Goal: Task Accomplishment & Management: Manage account settings

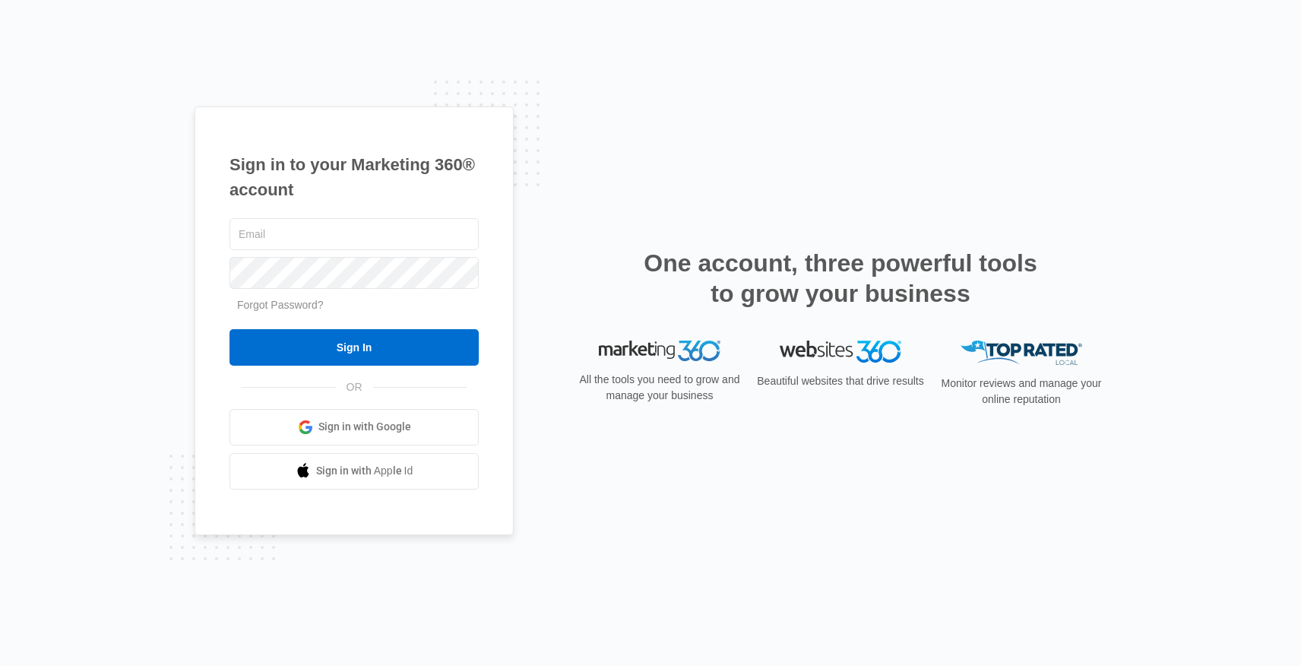
type input "[PERSON_NAME][EMAIL_ADDRESS][DOMAIN_NAME]"
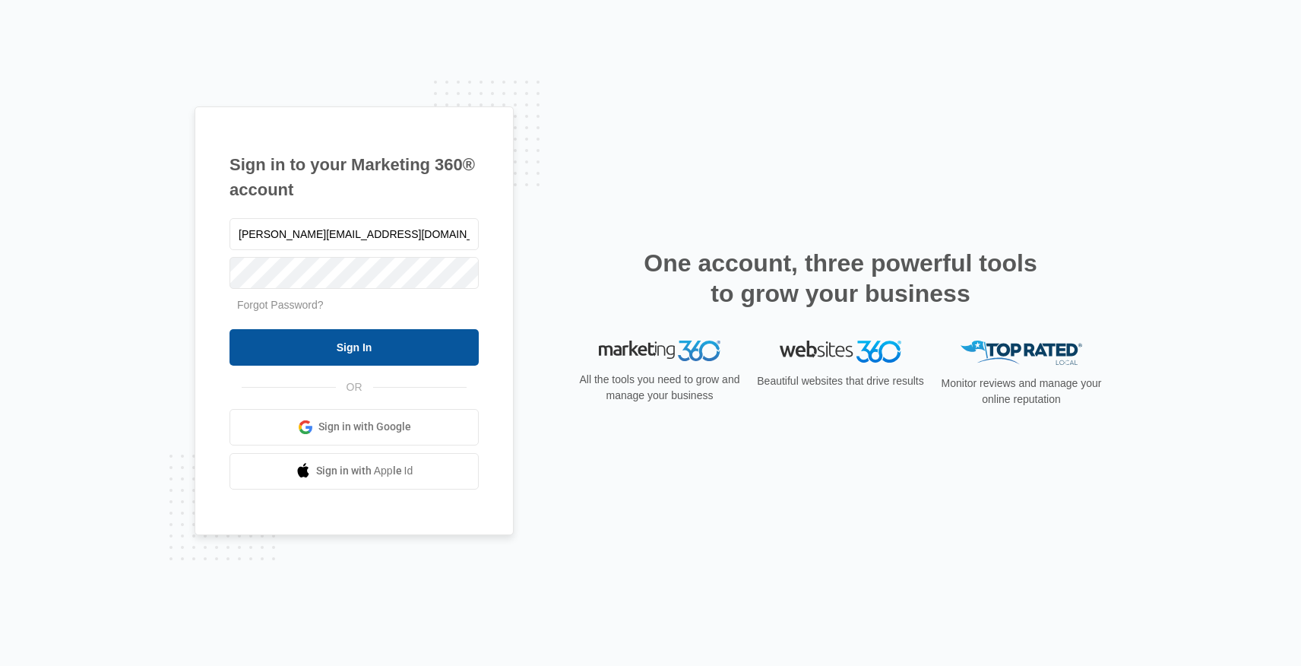
click at [365, 342] on input "Sign In" at bounding box center [354, 347] width 249 height 36
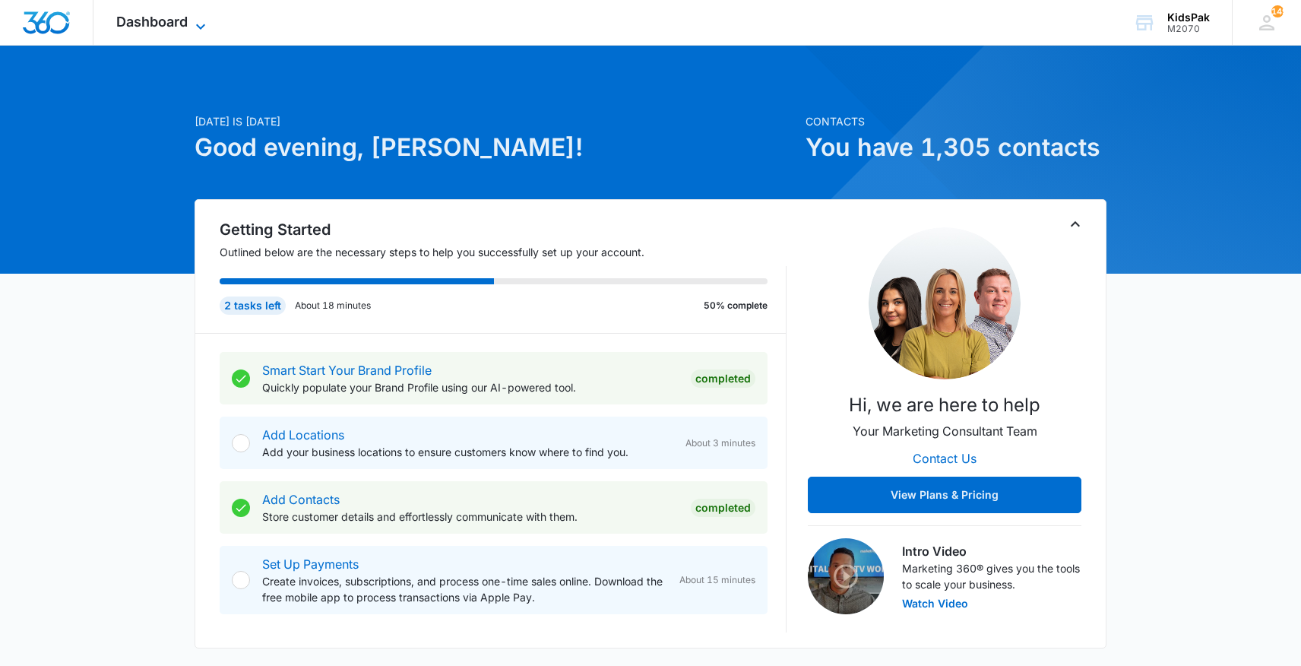
click at [180, 22] on span "Dashboard" at bounding box center [151, 22] width 71 height 16
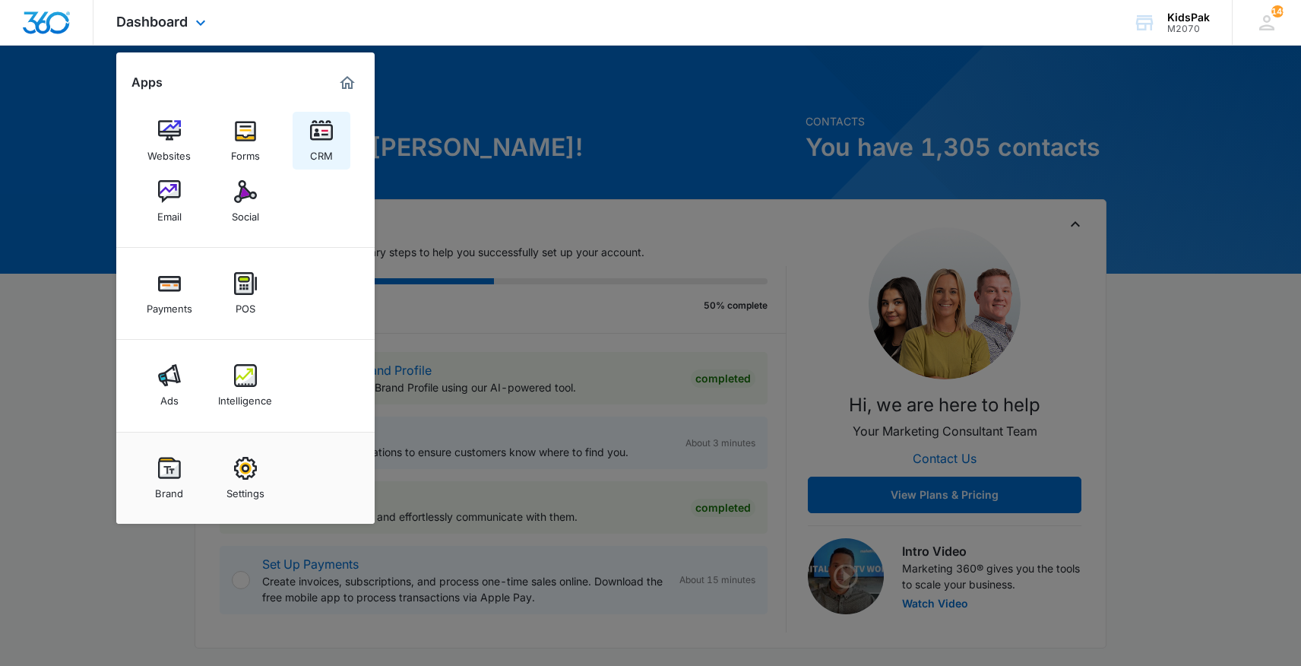
click at [324, 139] on img at bounding box center [321, 130] width 23 height 23
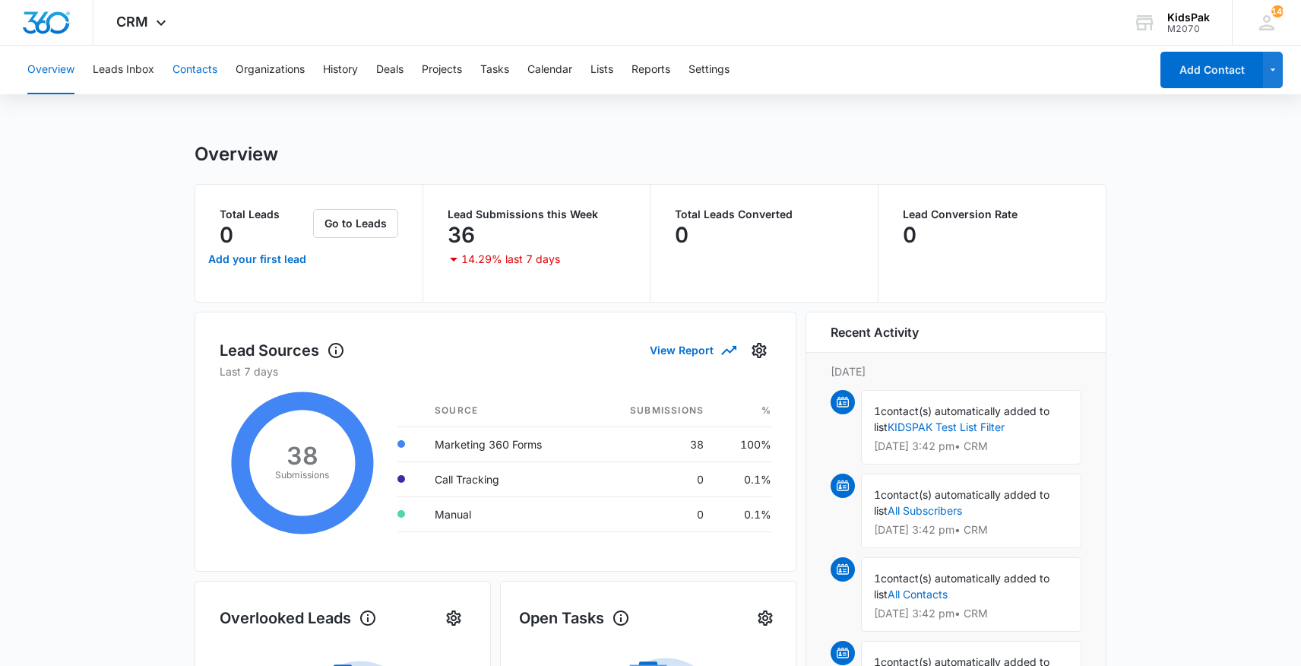
click at [198, 71] on button "Contacts" at bounding box center [195, 70] width 45 height 49
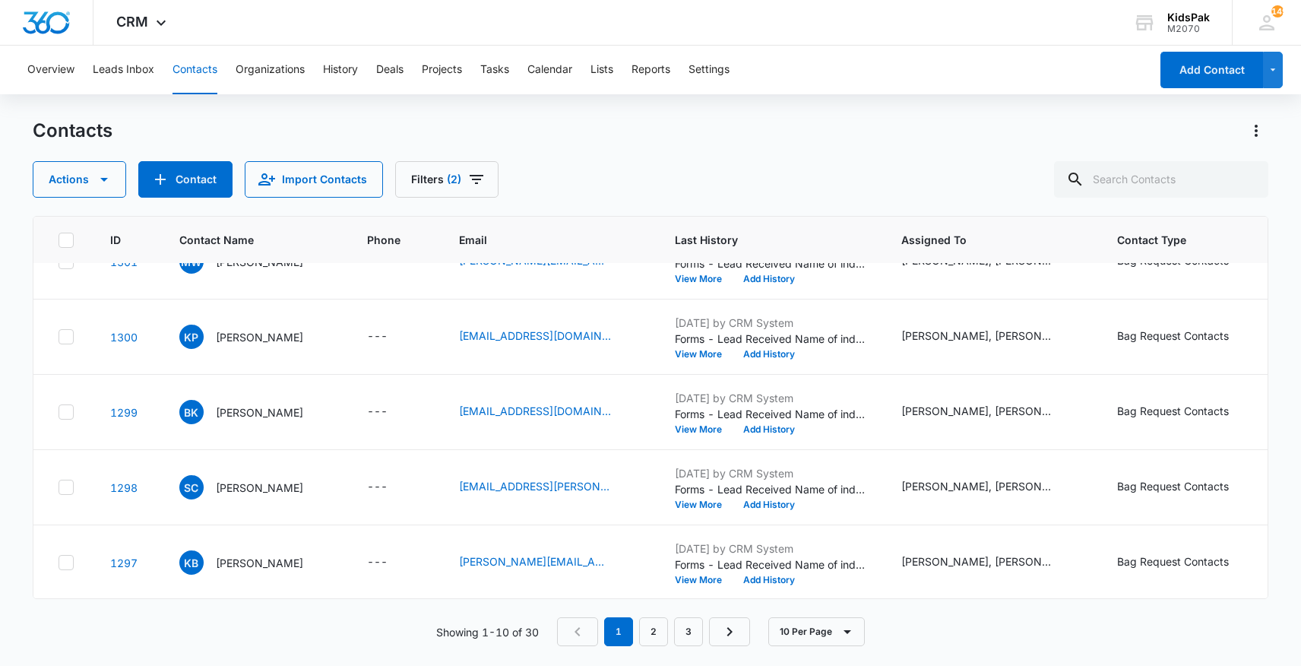
scroll to position [417, 0]
click at [659, 636] on link "2" at bounding box center [653, 631] width 29 height 29
click at [689, 638] on link "3" at bounding box center [691, 631] width 29 height 29
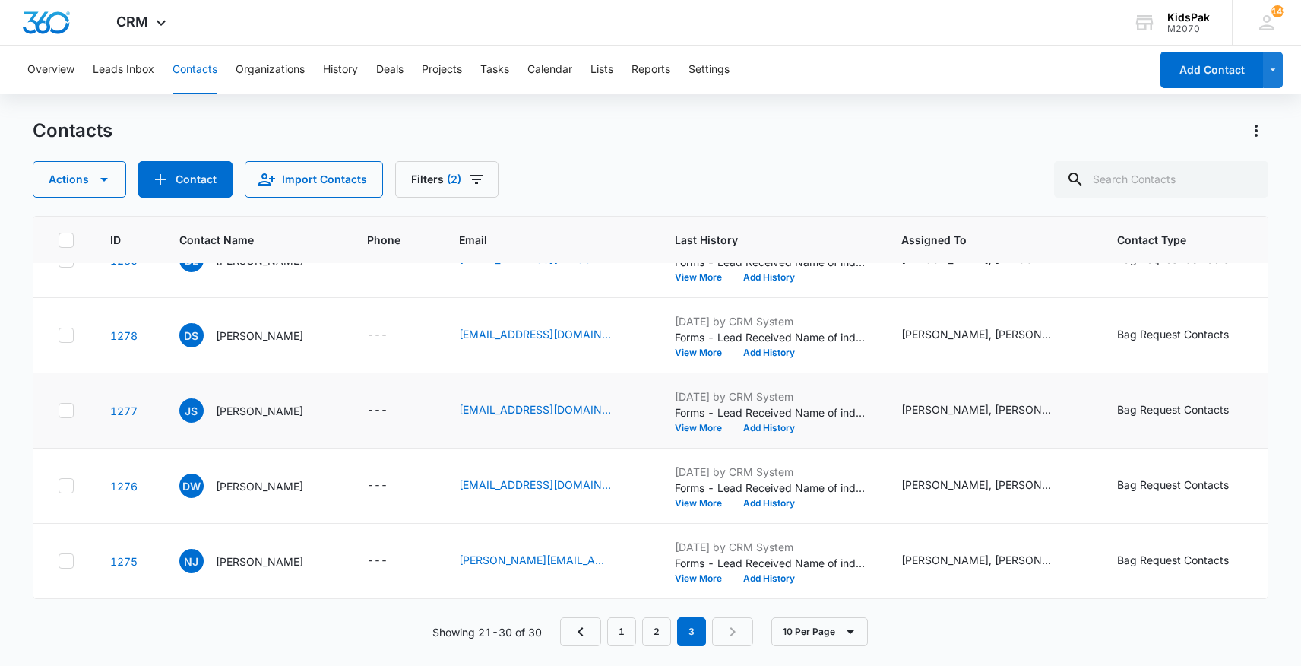
scroll to position [0, 0]
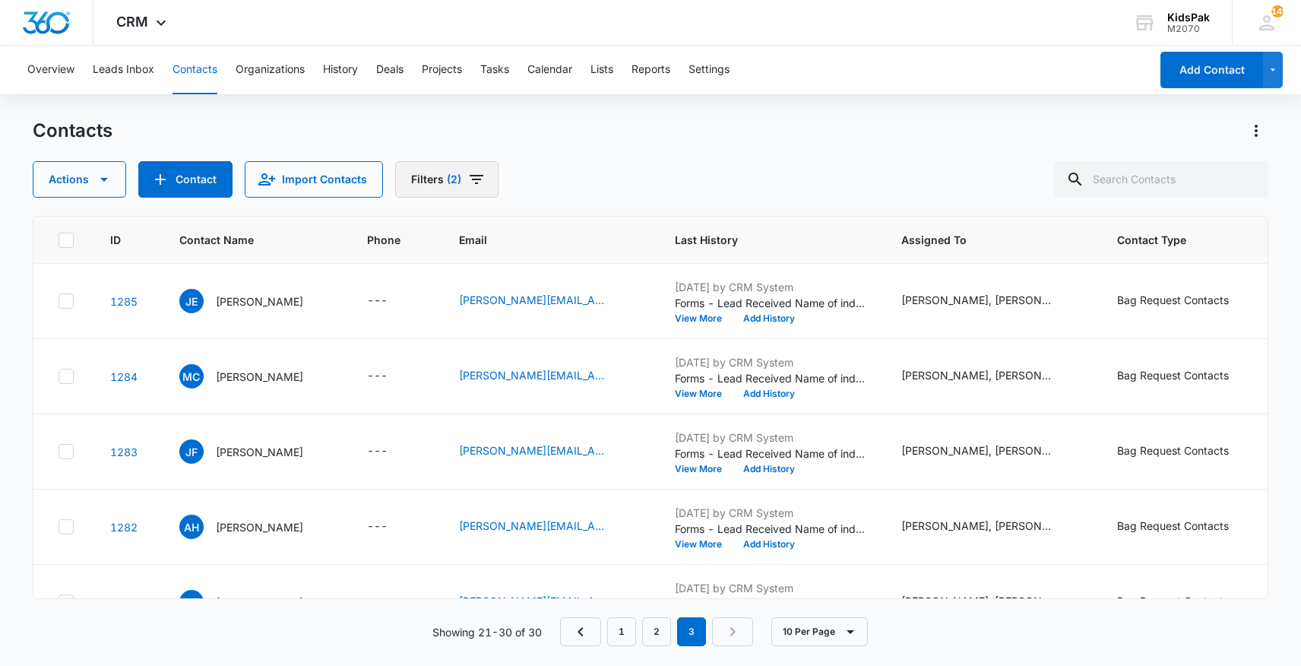
click at [471, 183] on icon "Filters" at bounding box center [477, 179] width 14 height 9
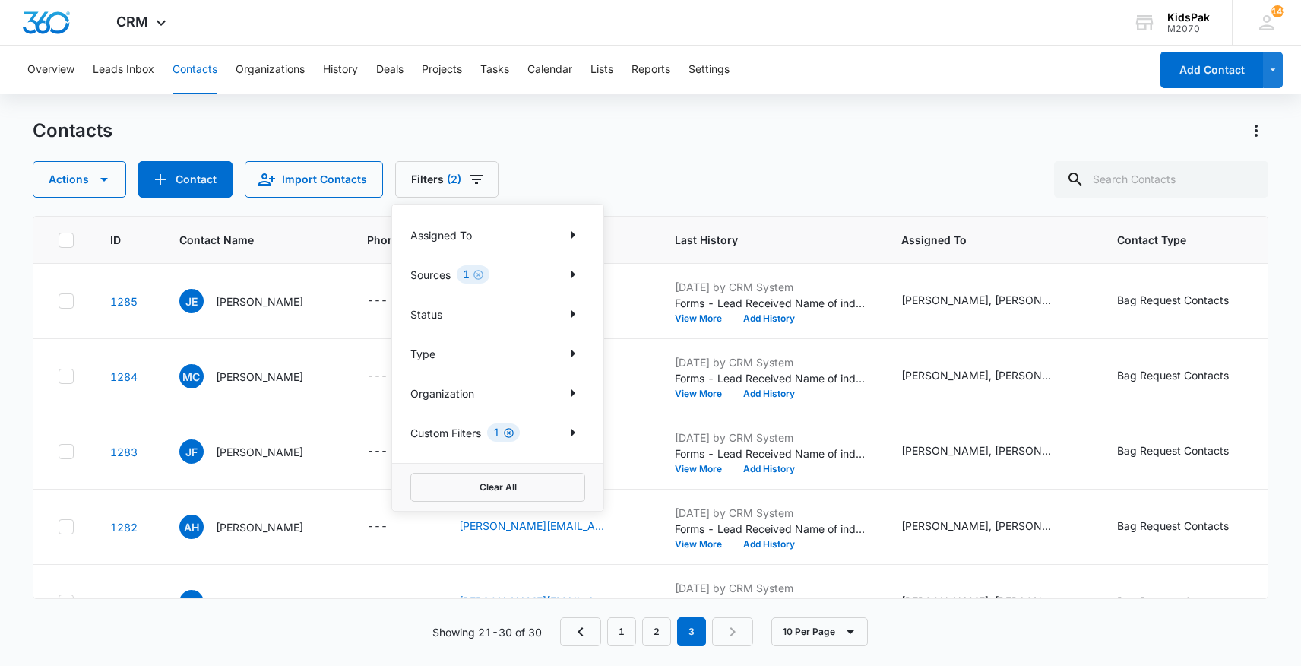
click at [514, 435] on icon "Clear" at bounding box center [509, 433] width 10 height 10
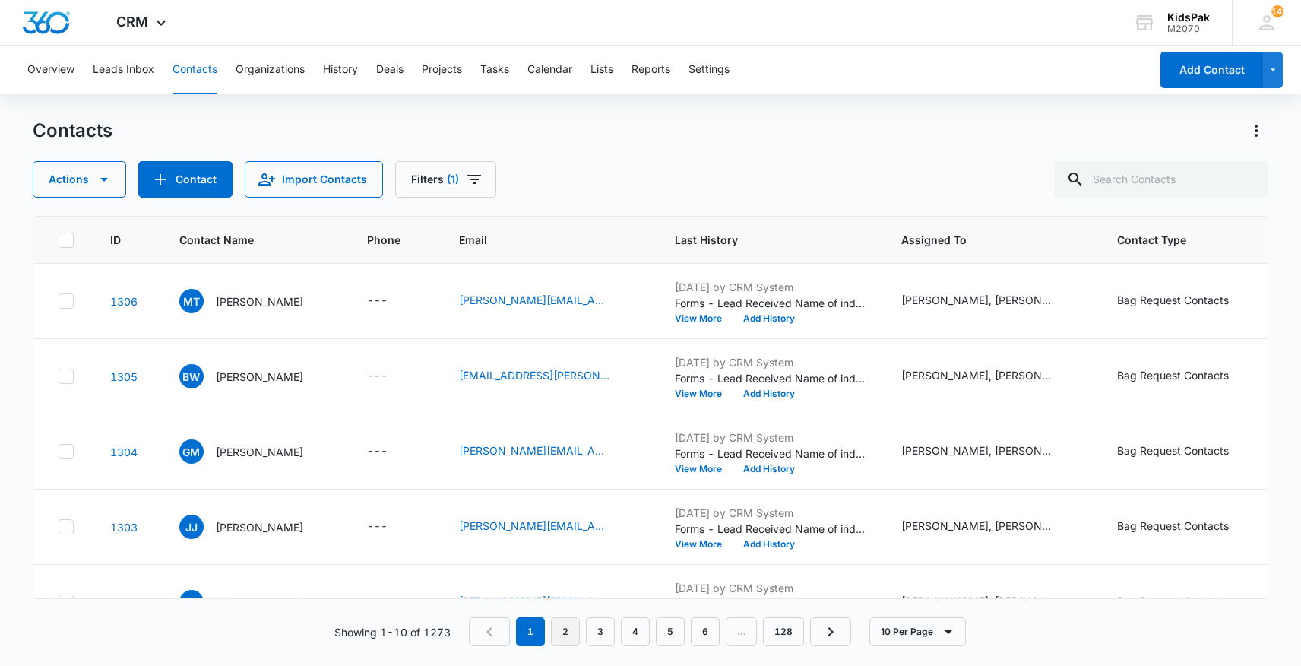
click at [567, 630] on link "2" at bounding box center [565, 631] width 29 height 29
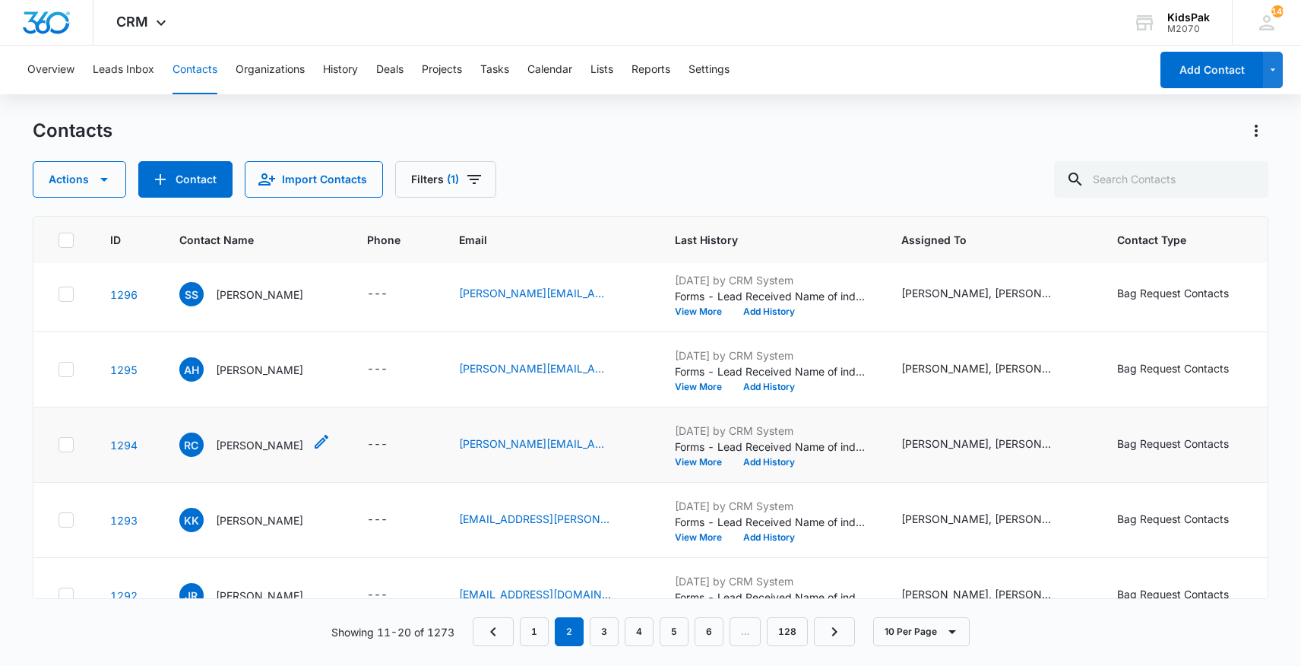
click at [265, 445] on p "[PERSON_NAME]" at bounding box center [259, 445] width 87 height 16
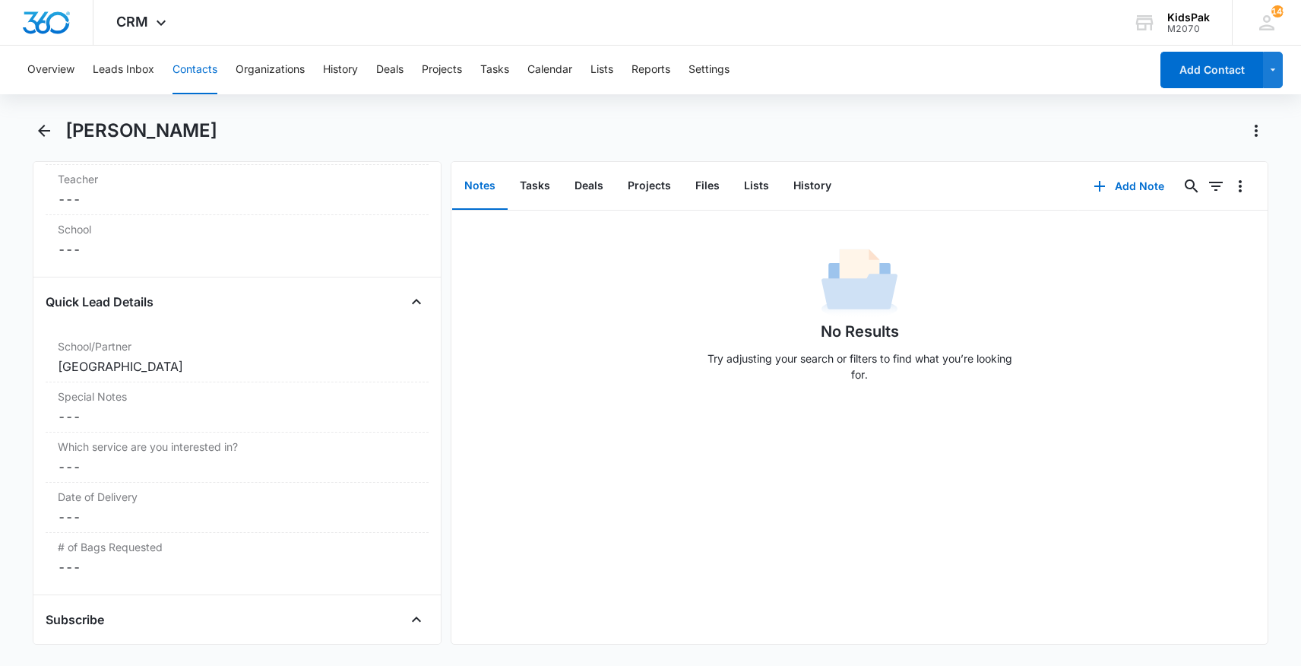
scroll to position [1234, 0]
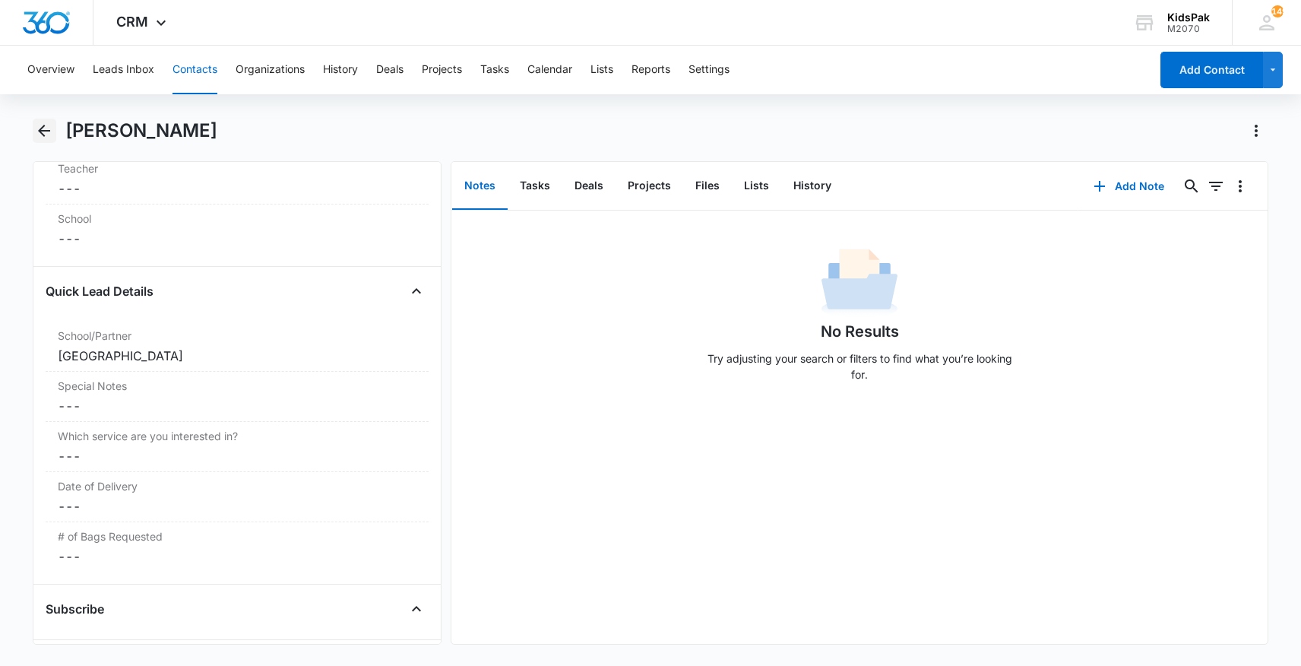
click at [46, 135] on icon "Back" at bounding box center [44, 131] width 18 height 18
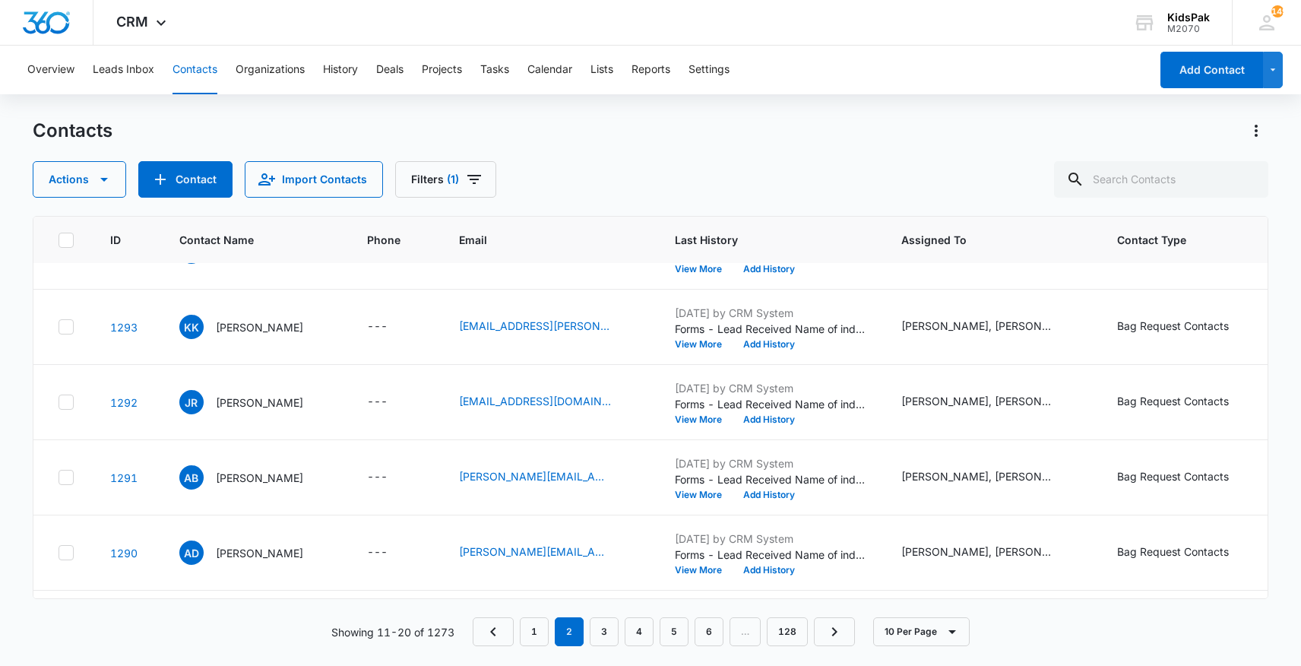
scroll to position [226, 0]
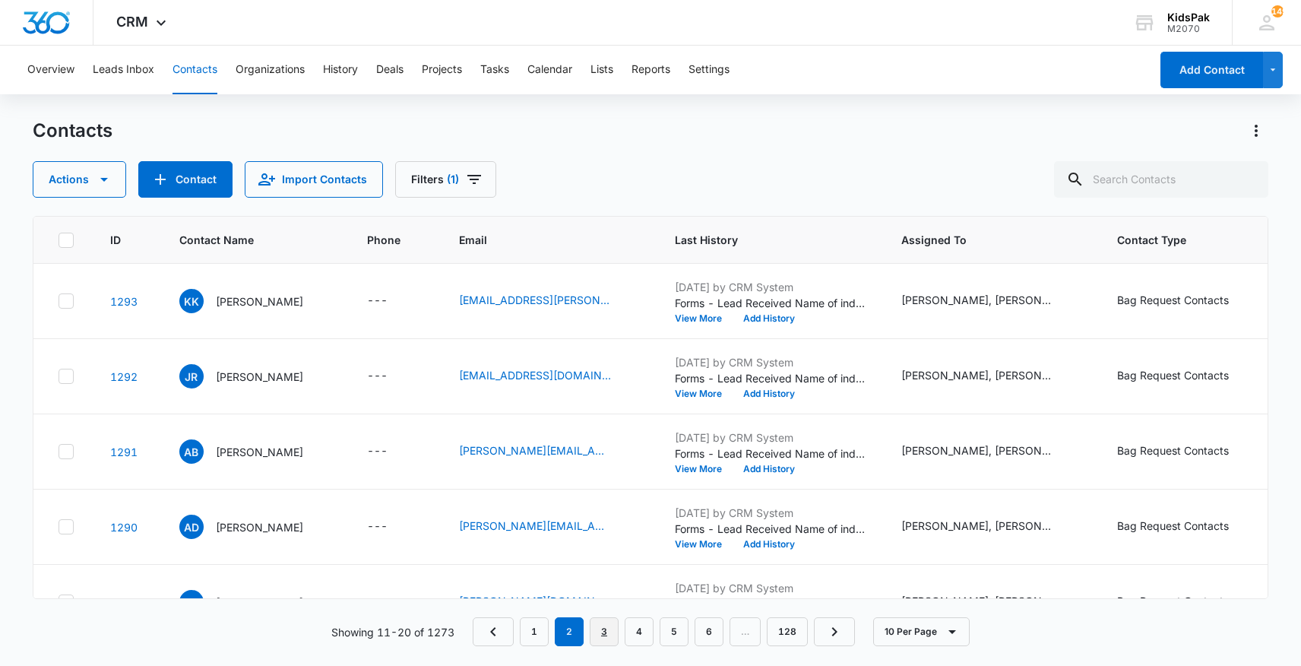
click at [614, 632] on link "3" at bounding box center [604, 631] width 29 height 29
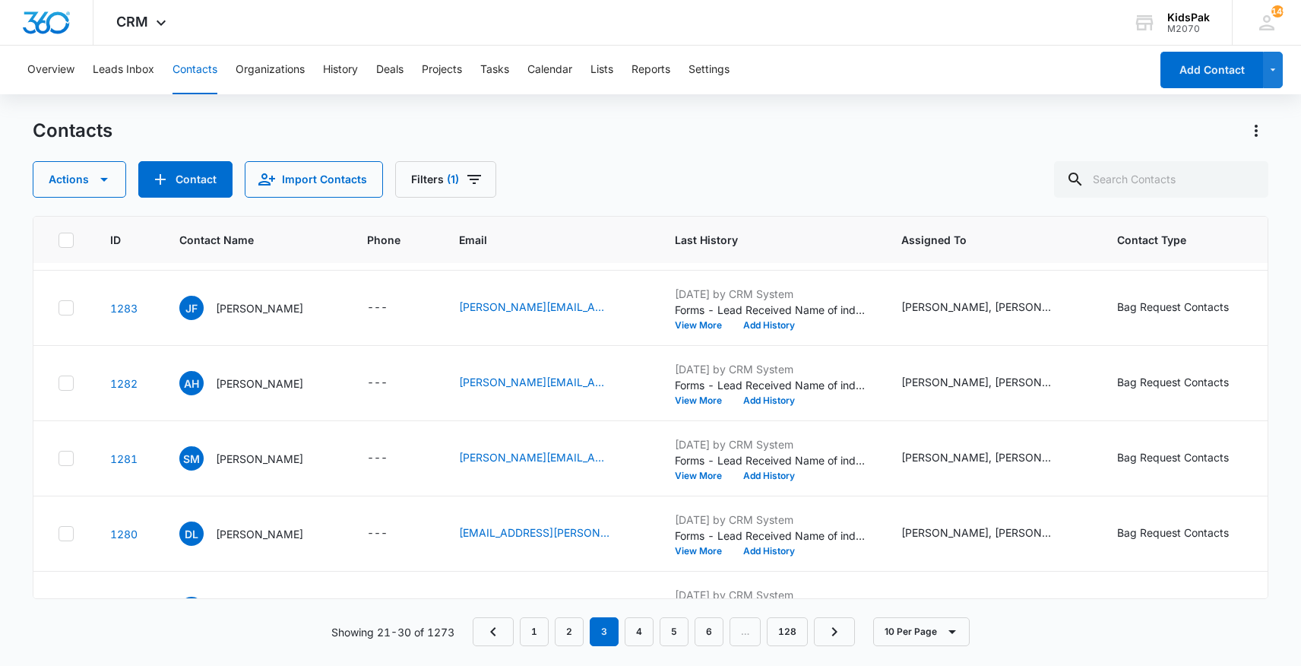
scroll to position [417, 0]
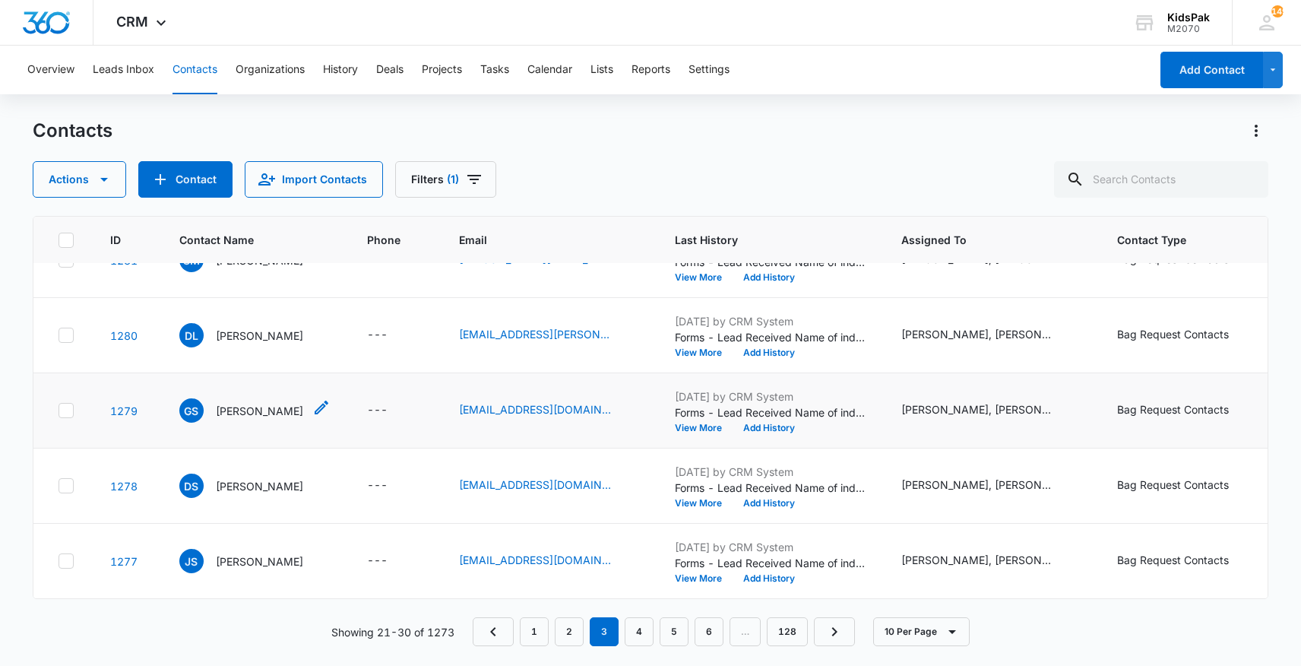
click at [268, 409] on p "[PERSON_NAME]" at bounding box center [259, 411] width 87 height 16
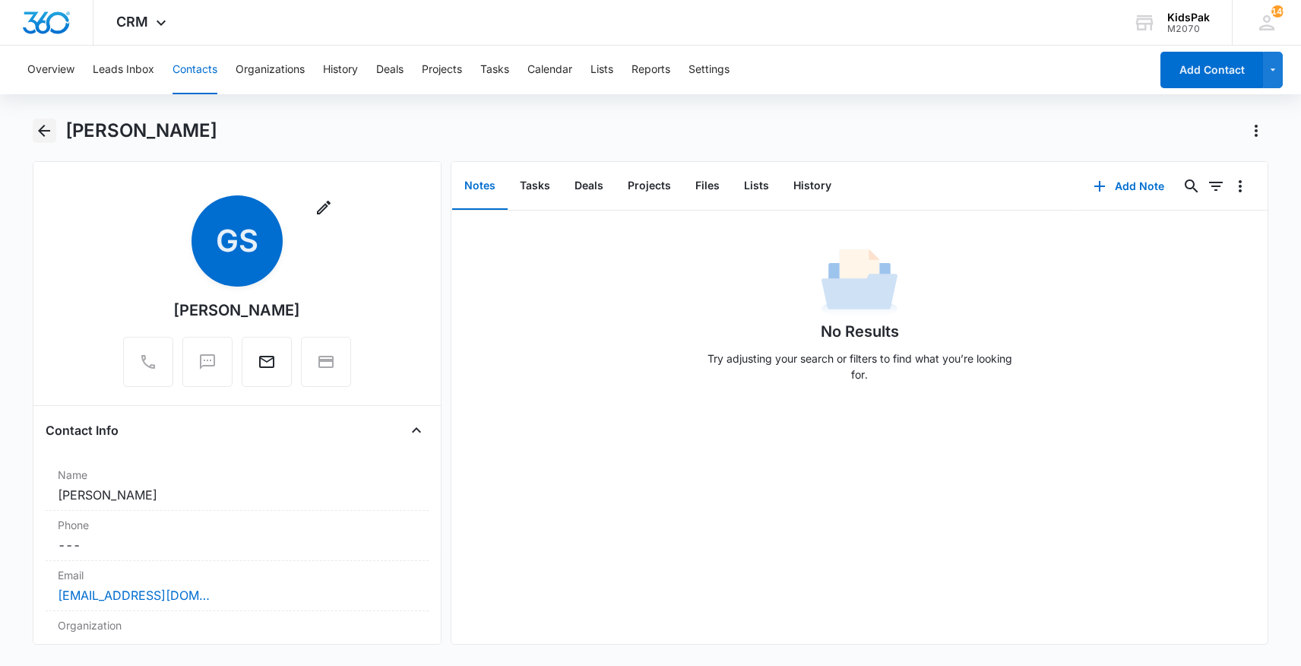
click at [46, 132] on icon "Back" at bounding box center [44, 131] width 18 height 18
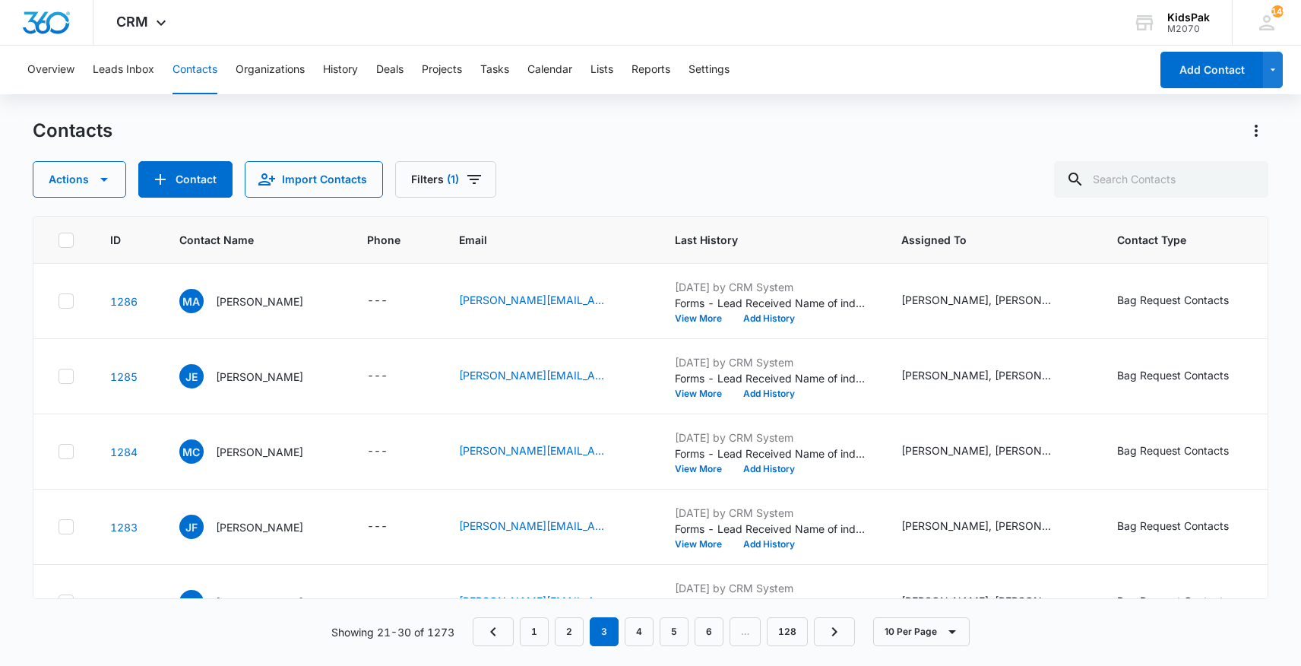
scroll to position [417, 0]
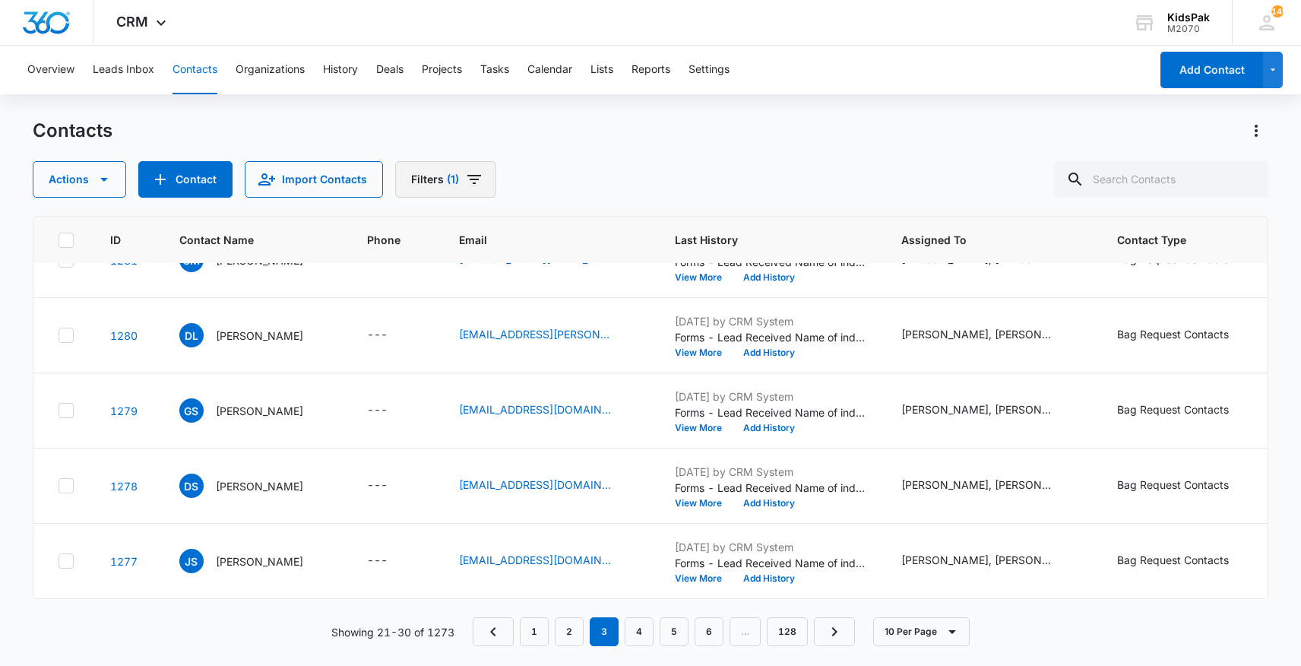
click at [436, 176] on button "Filters (1)" at bounding box center [445, 179] width 101 height 36
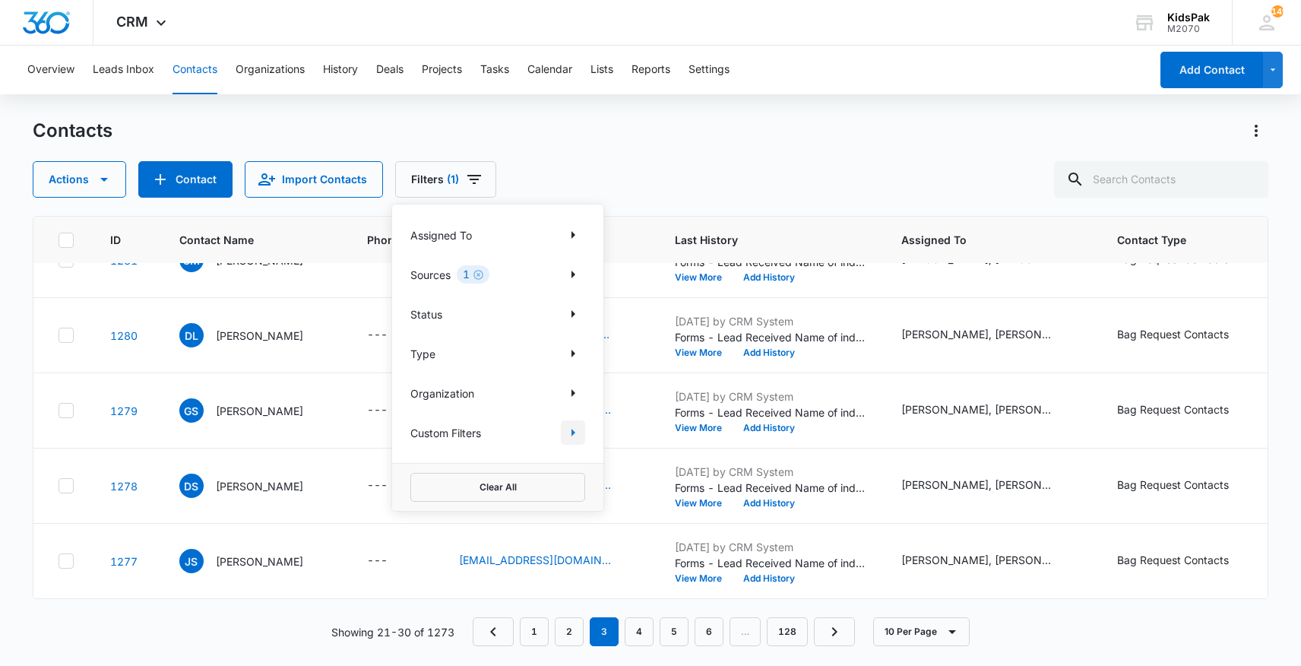
click at [578, 429] on icon "Show Custom Filters filters" at bounding box center [573, 432] width 18 height 18
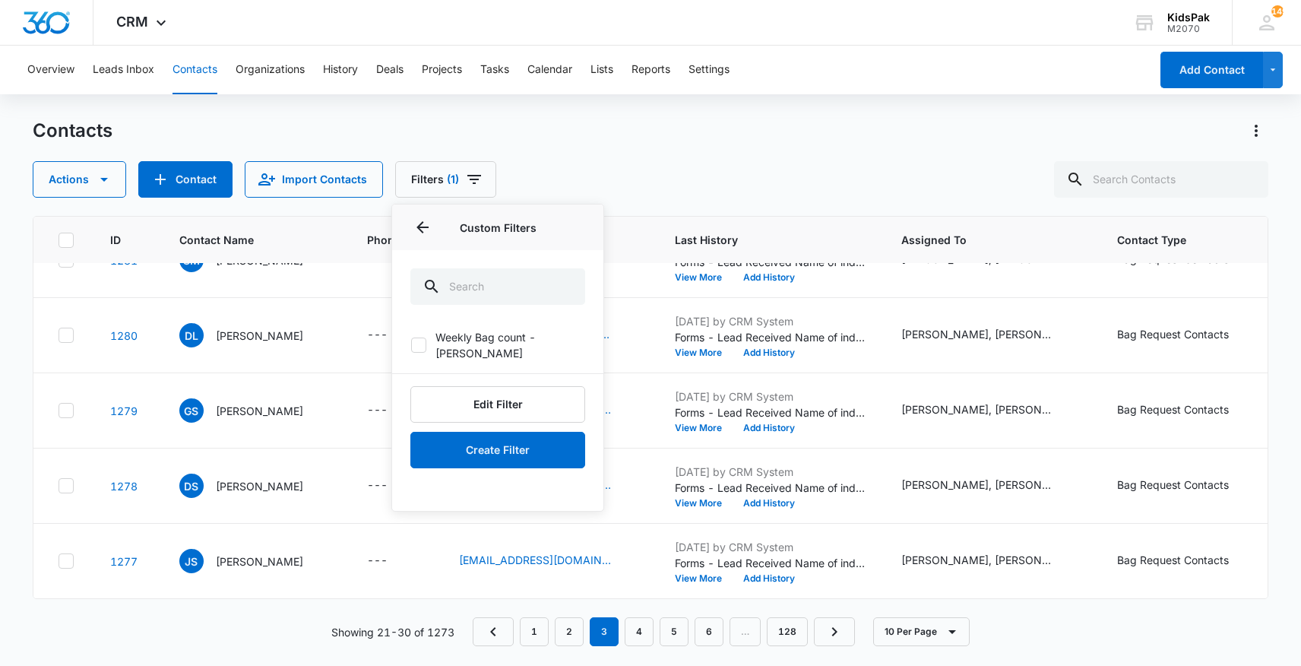
click at [421, 338] on icon at bounding box center [419, 345] width 14 height 14
click at [411, 345] on input "Weekly Bag count - [PERSON_NAME]" at bounding box center [410, 345] width 1 height 1
checkbox input "true"
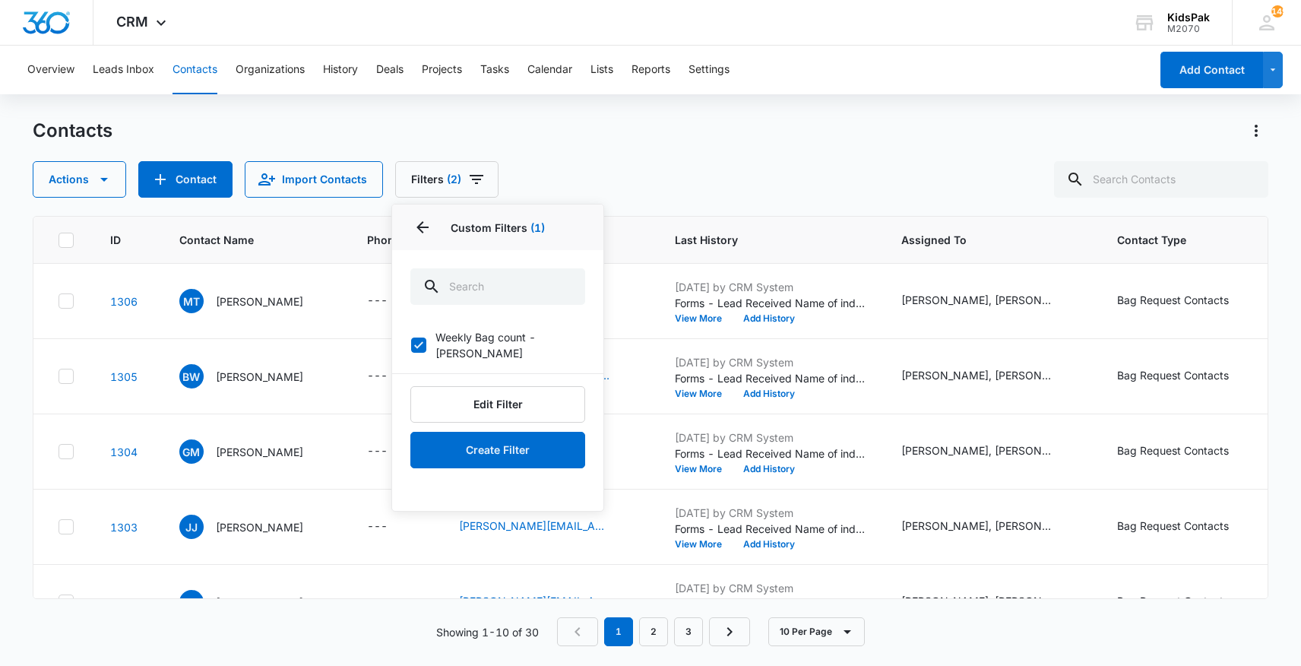
click at [614, 163] on div "Actions Contact Import Contacts Filters (2) Assigned To Sources 1 Status Type O…" at bounding box center [651, 179] width 1236 height 36
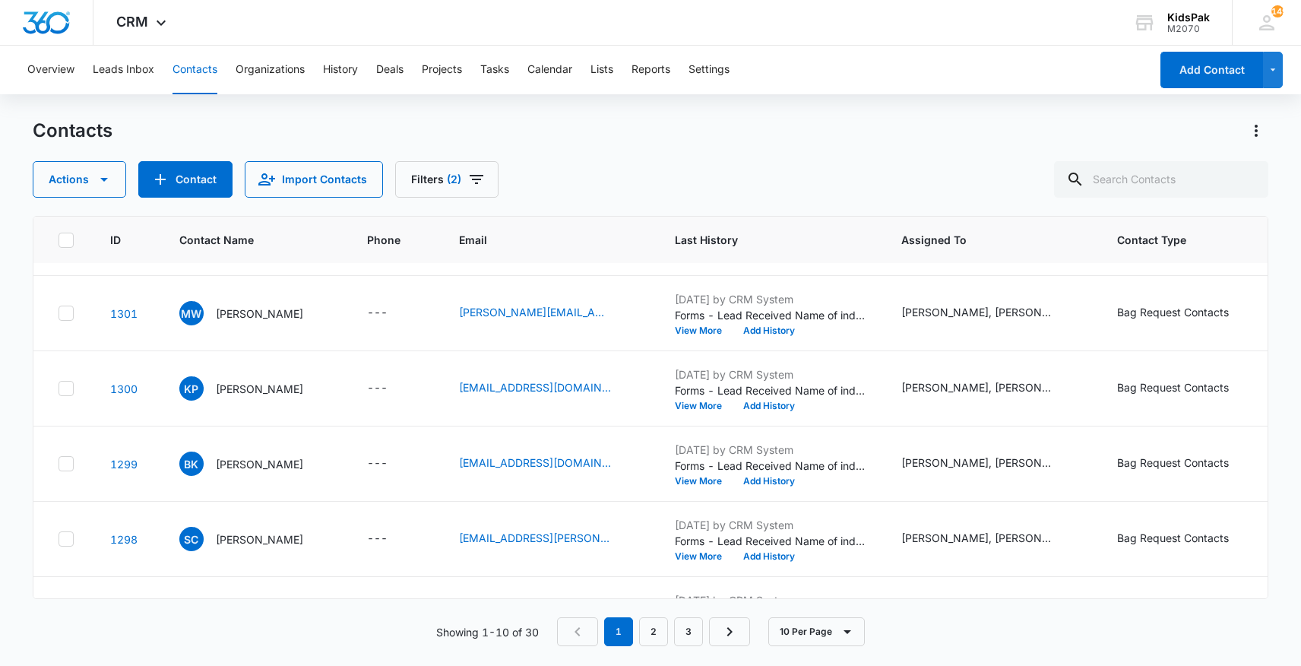
scroll to position [417, 0]
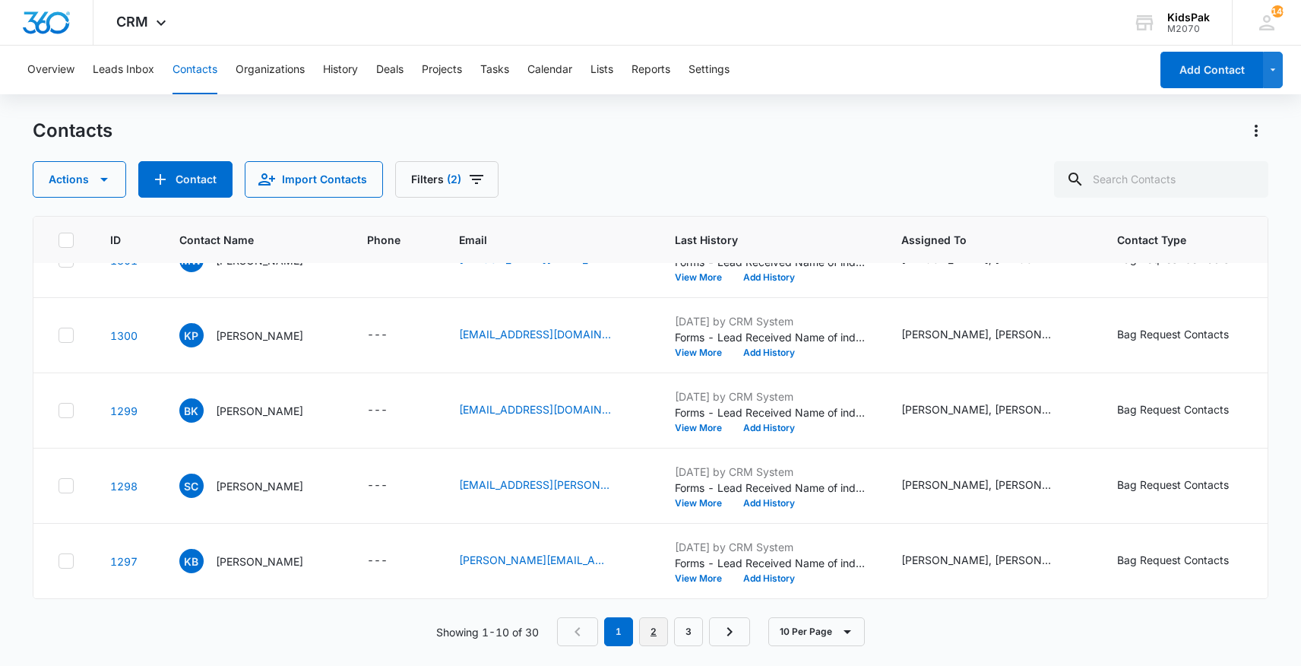
click at [659, 633] on link "2" at bounding box center [653, 631] width 29 height 29
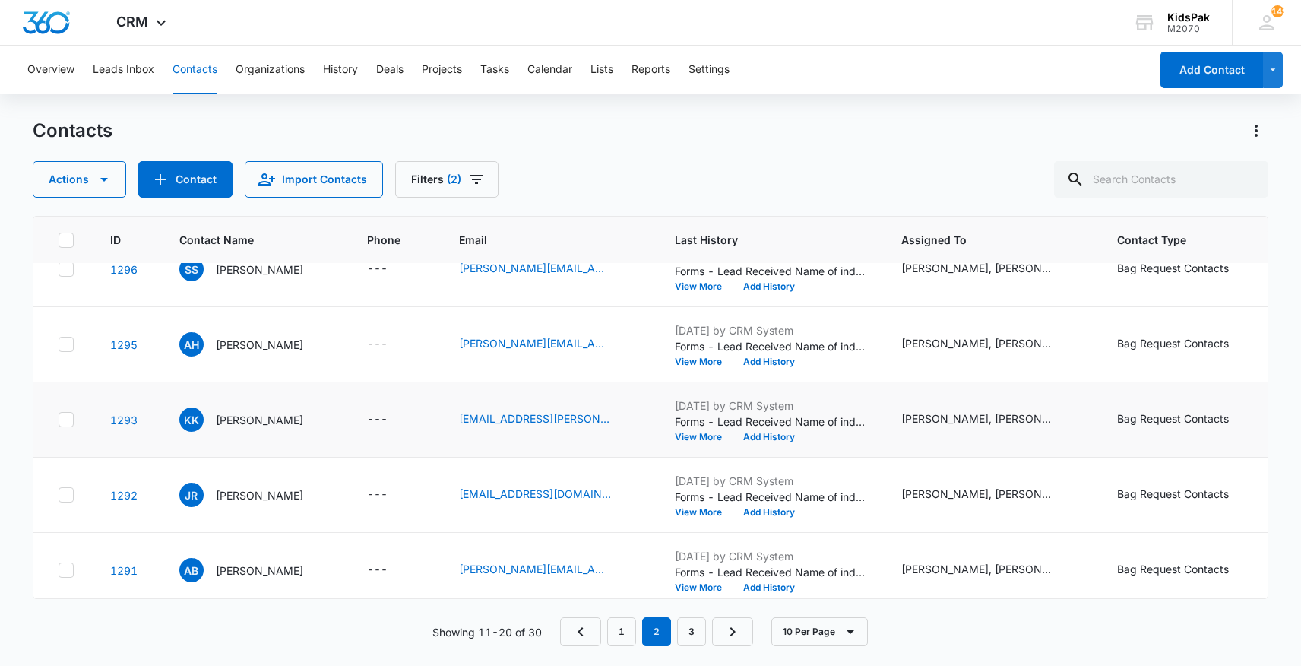
scroll to position [0, 0]
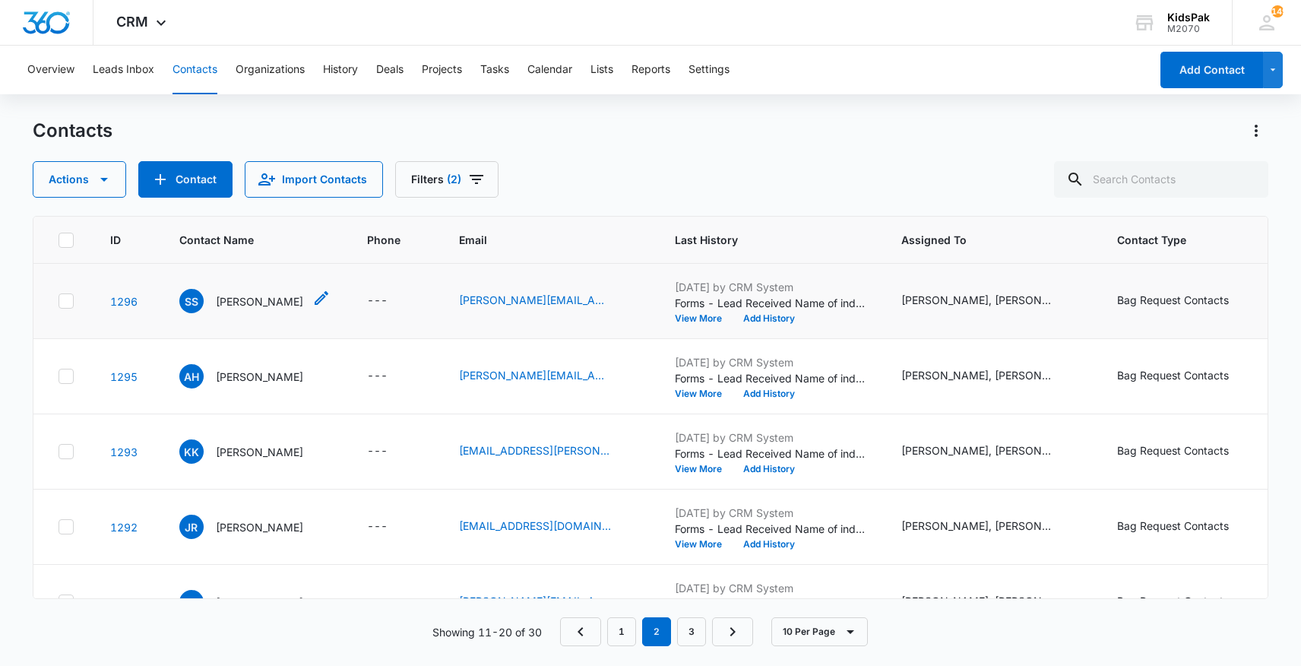
click at [227, 298] on p "[PERSON_NAME]" at bounding box center [259, 301] width 87 height 16
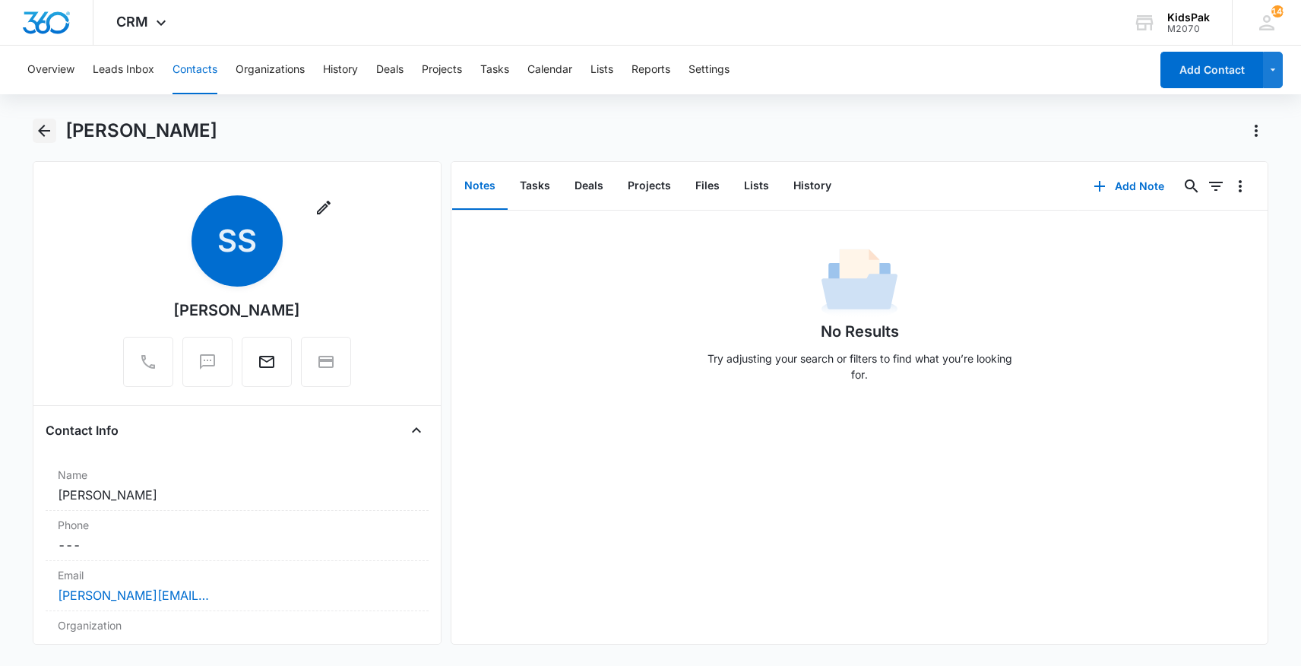
click at [46, 128] on icon "Back" at bounding box center [44, 131] width 18 height 18
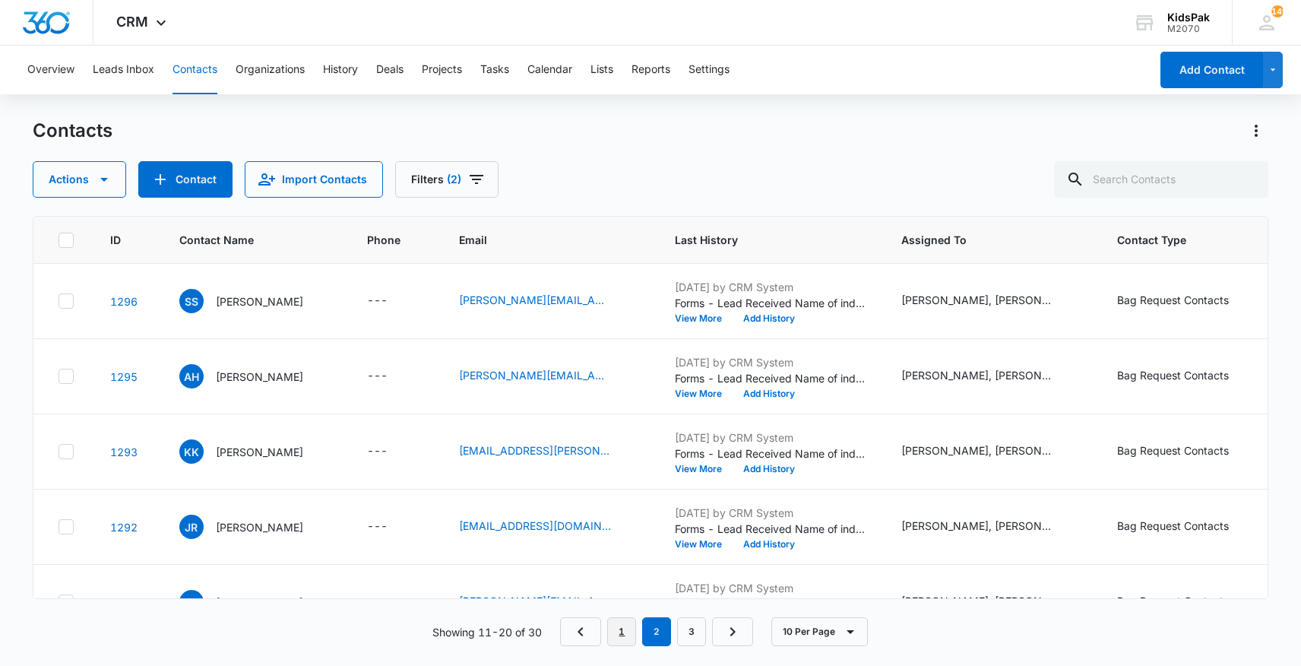
click at [622, 632] on link "1" at bounding box center [621, 631] width 29 height 29
click at [65, 70] on button "Overview" at bounding box center [50, 70] width 47 height 49
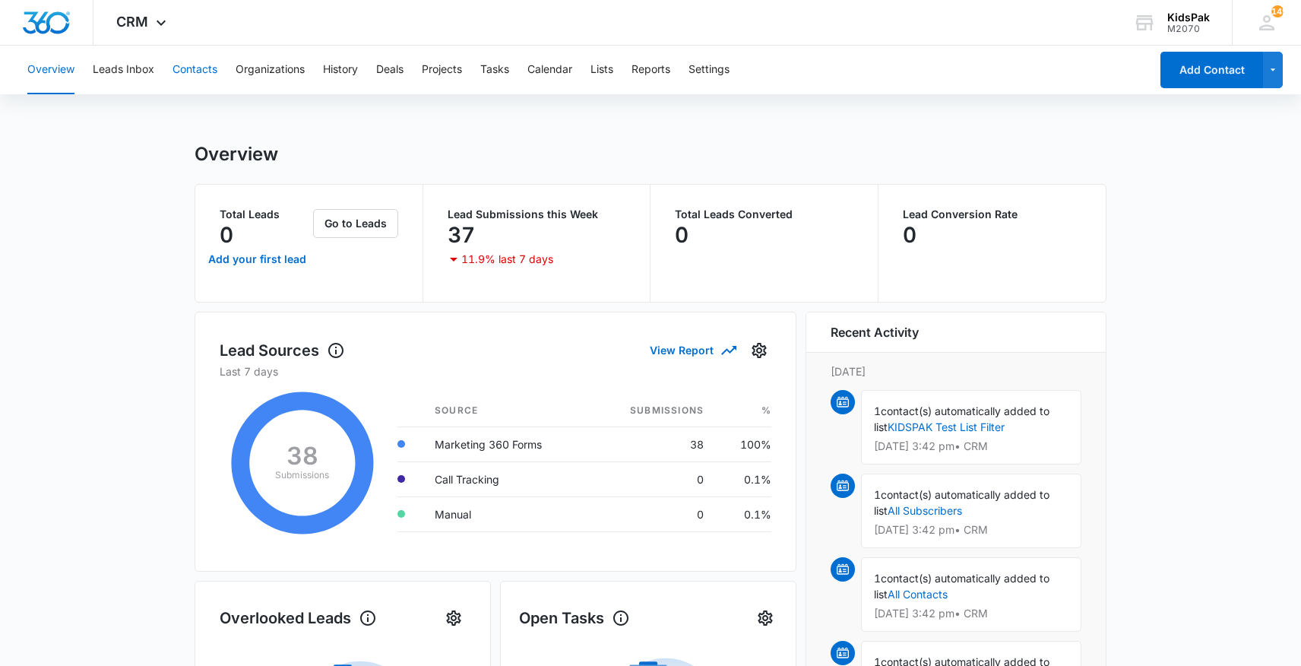
click at [199, 70] on button "Contacts" at bounding box center [195, 70] width 45 height 49
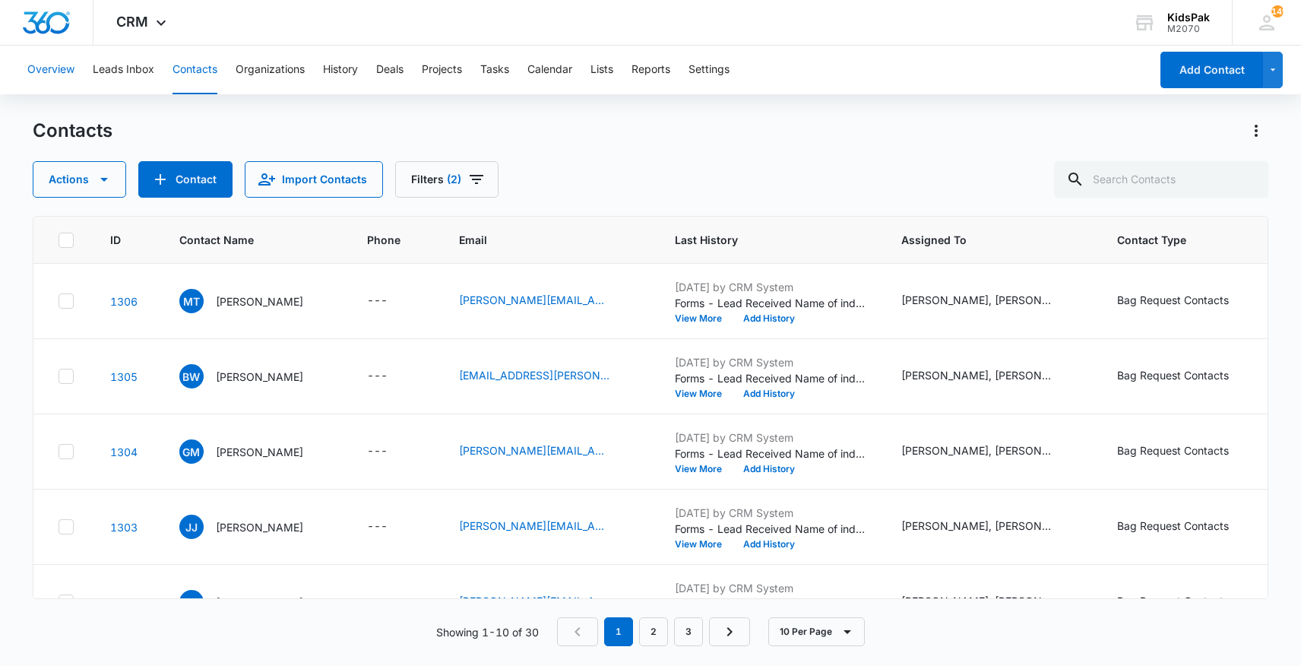
click at [59, 68] on button "Overview" at bounding box center [50, 70] width 47 height 49
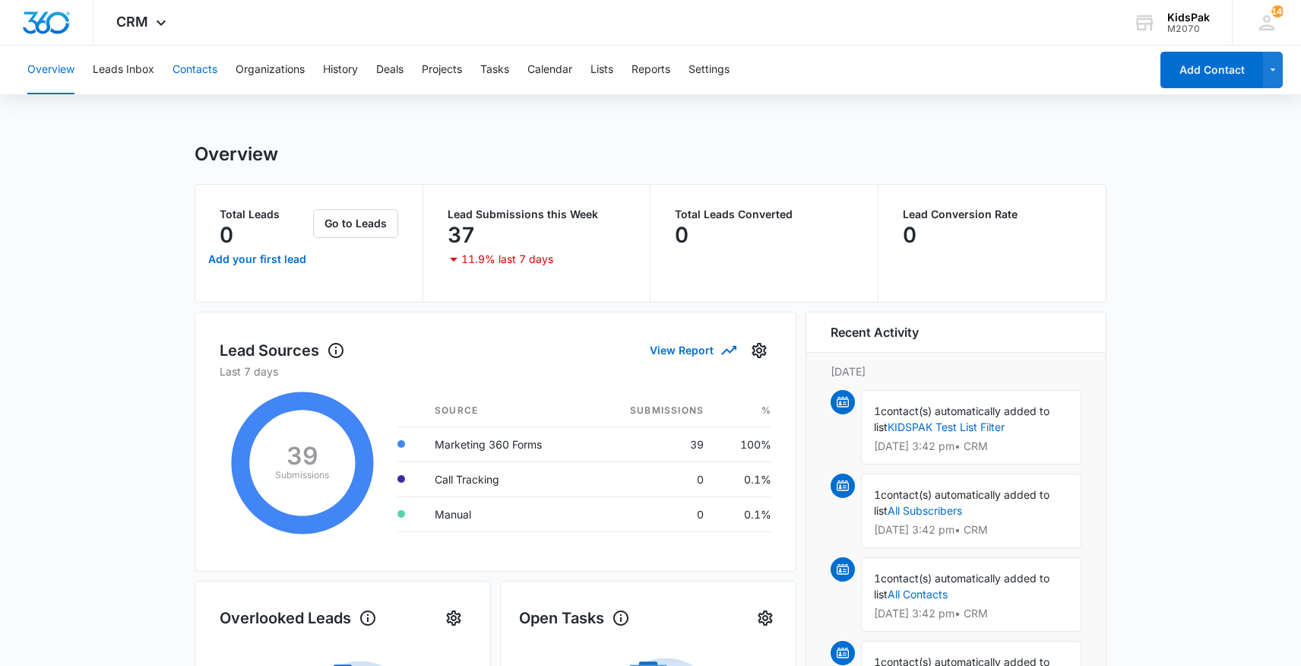
click at [194, 67] on button "Contacts" at bounding box center [195, 70] width 45 height 49
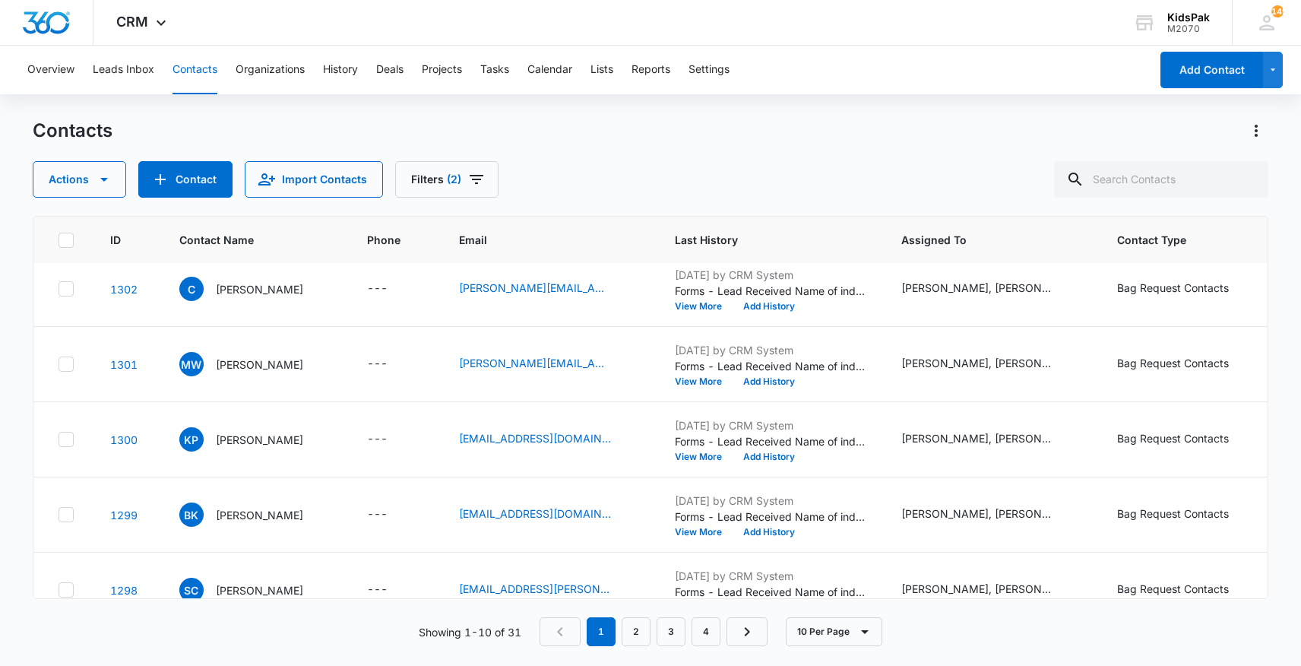
scroll to position [417, 0]
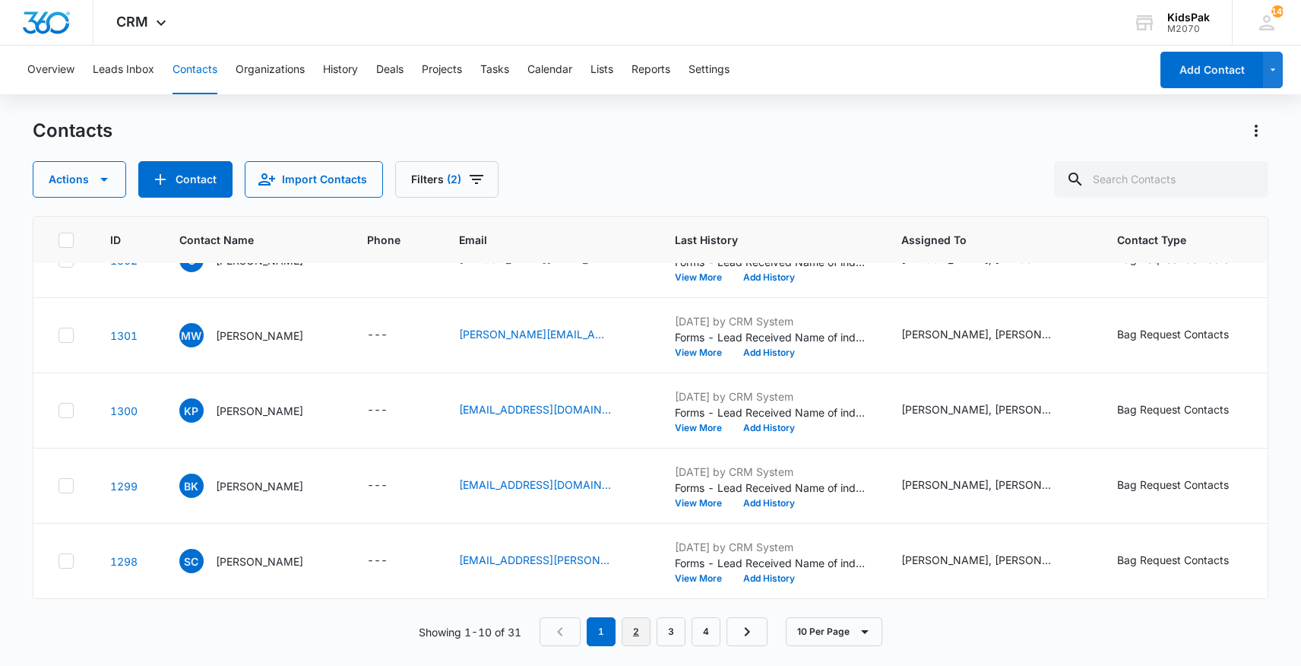
click at [638, 632] on link "2" at bounding box center [636, 631] width 29 height 29
click at [232, 486] on p "[PERSON_NAME]" at bounding box center [259, 486] width 87 height 16
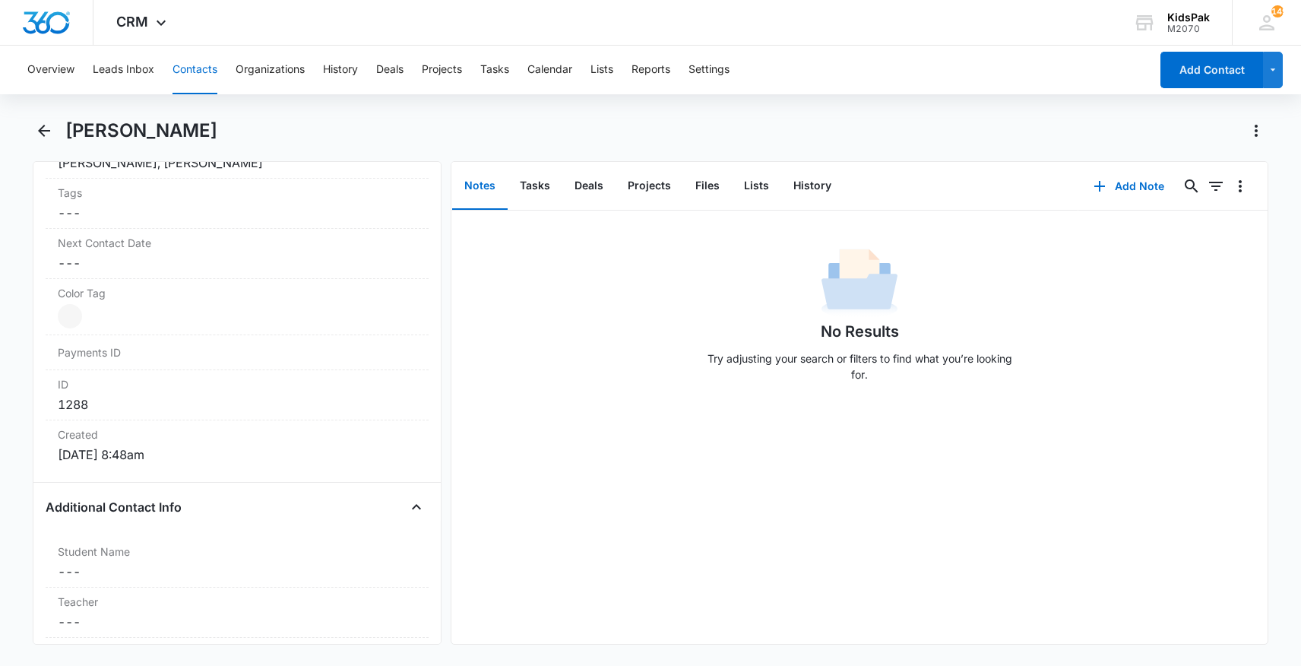
scroll to position [801, 0]
click at [43, 130] on icon "Back" at bounding box center [44, 131] width 12 height 12
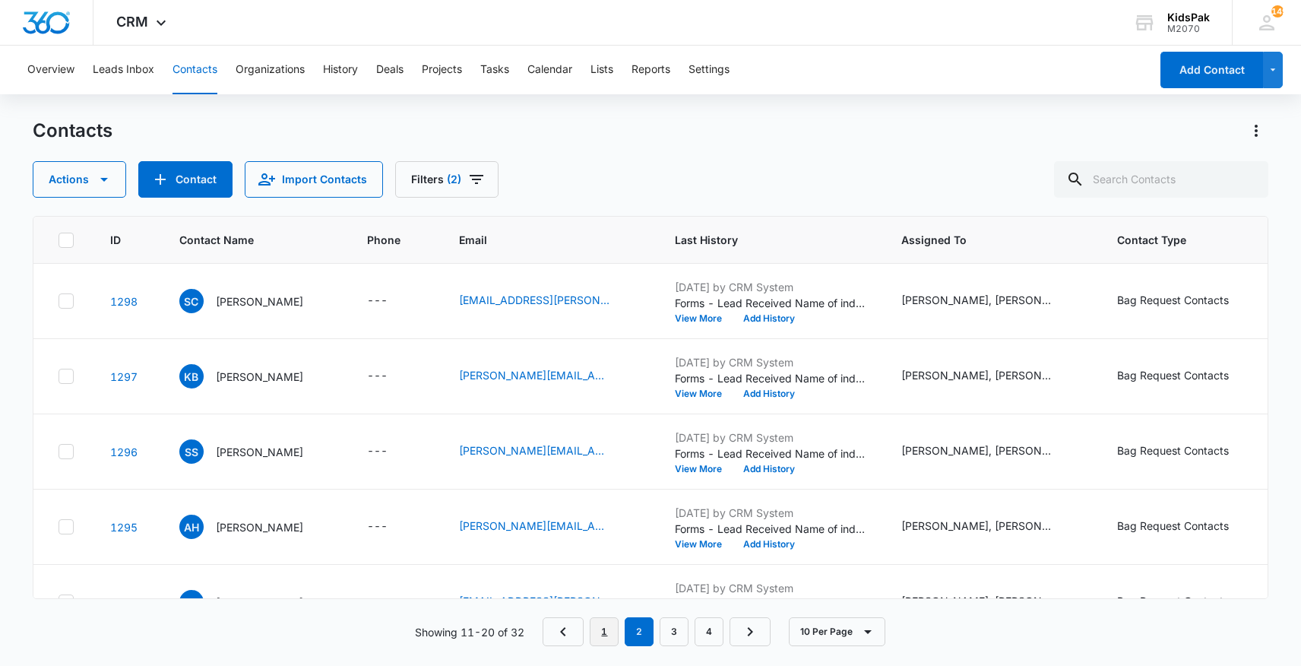
click at [609, 632] on link "1" at bounding box center [604, 631] width 29 height 29
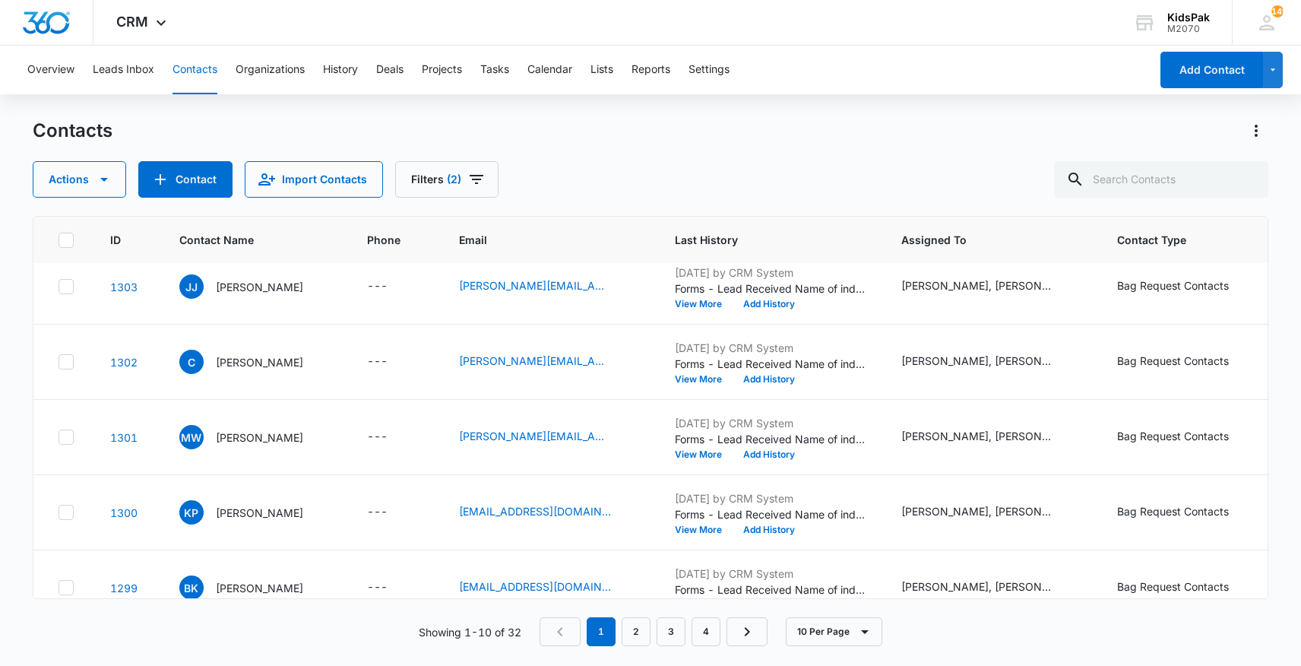
scroll to position [417, 0]
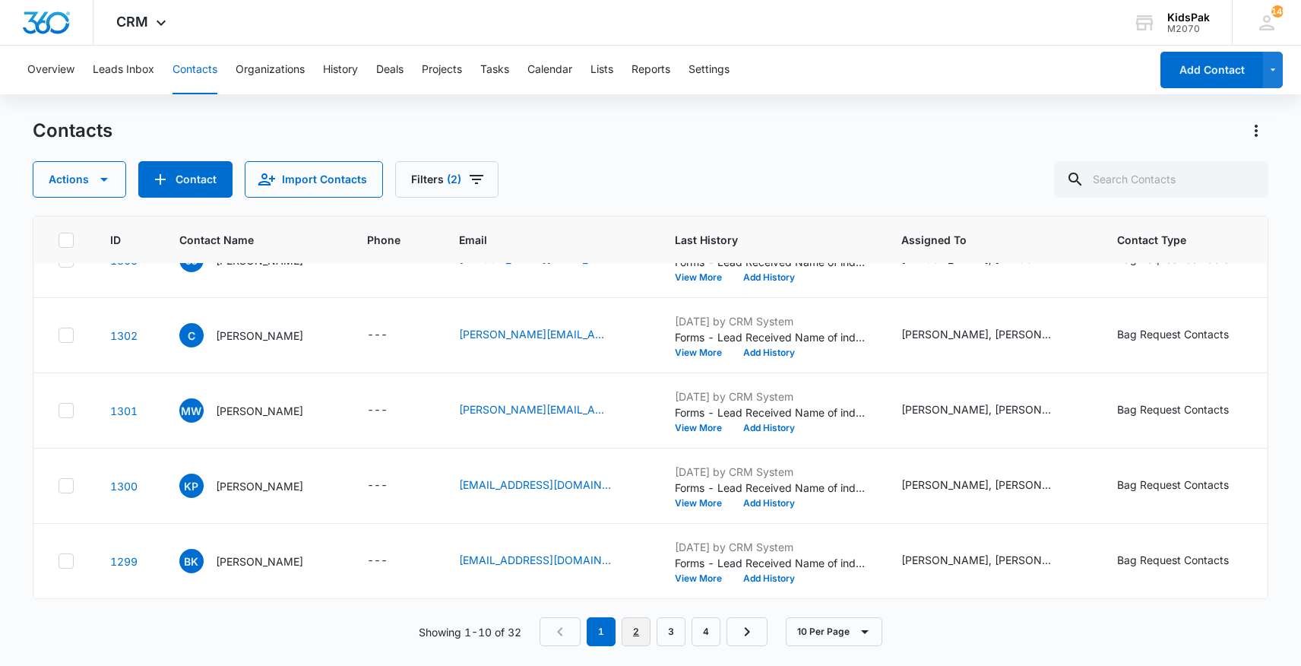
click at [642, 634] on link "2" at bounding box center [636, 631] width 29 height 29
click at [680, 635] on link "3" at bounding box center [674, 631] width 29 height 29
click at [711, 631] on link "4" at bounding box center [709, 631] width 29 height 29
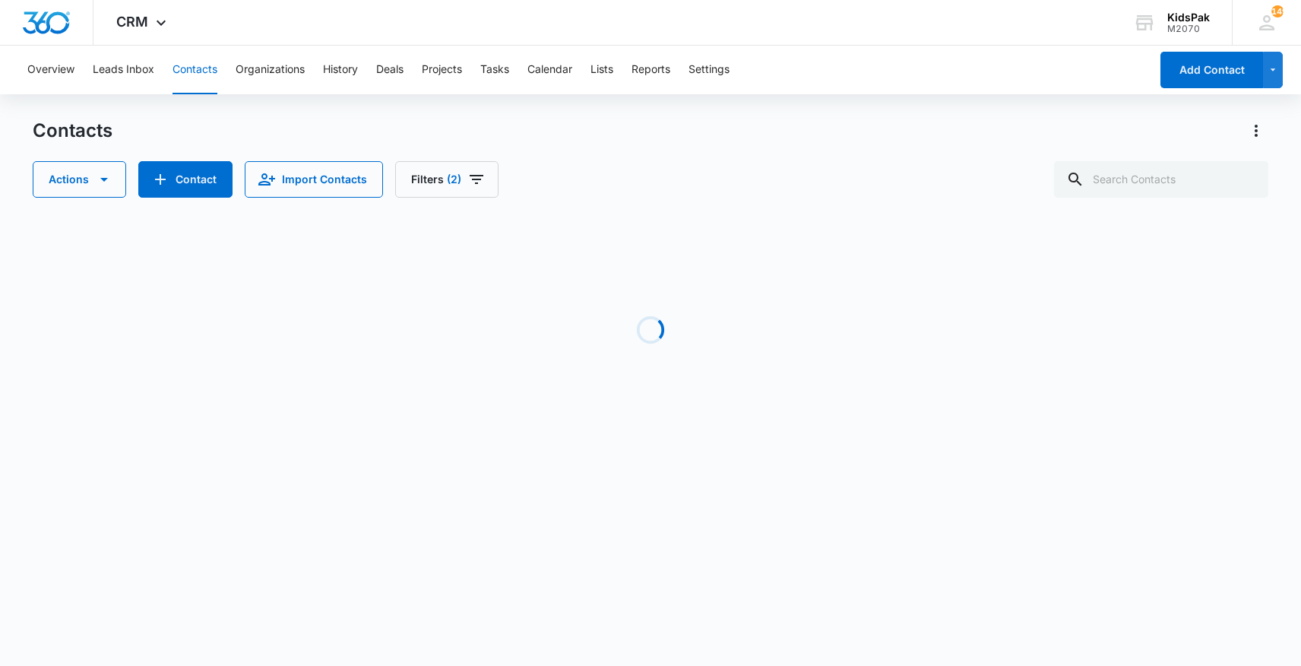
scroll to position [0, 0]
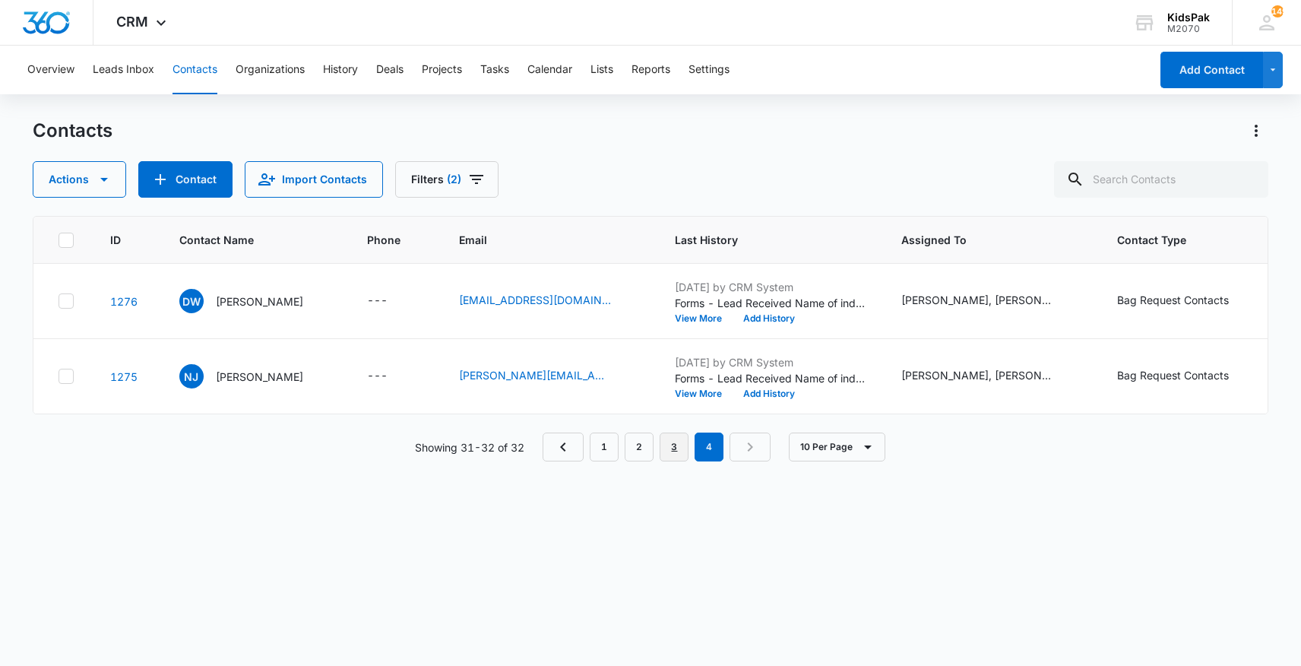
click at [674, 448] on link "3" at bounding box center [674, 447] width 29 height 29
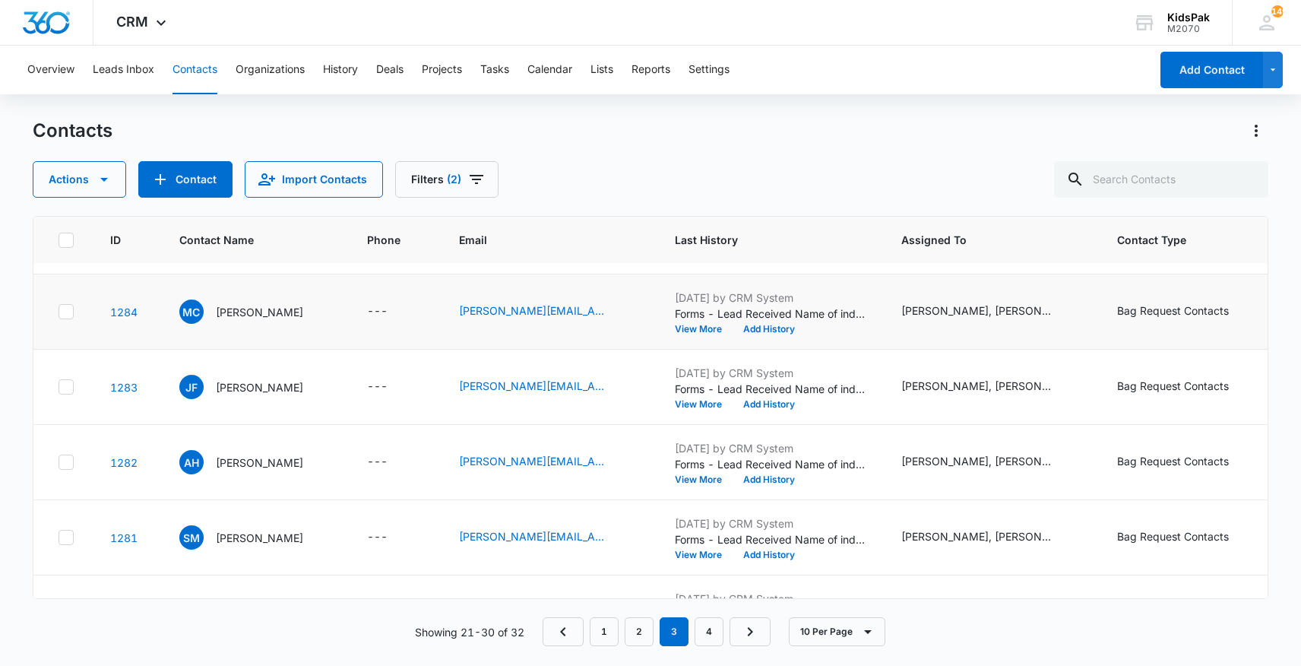
scroll to position [221, 0]
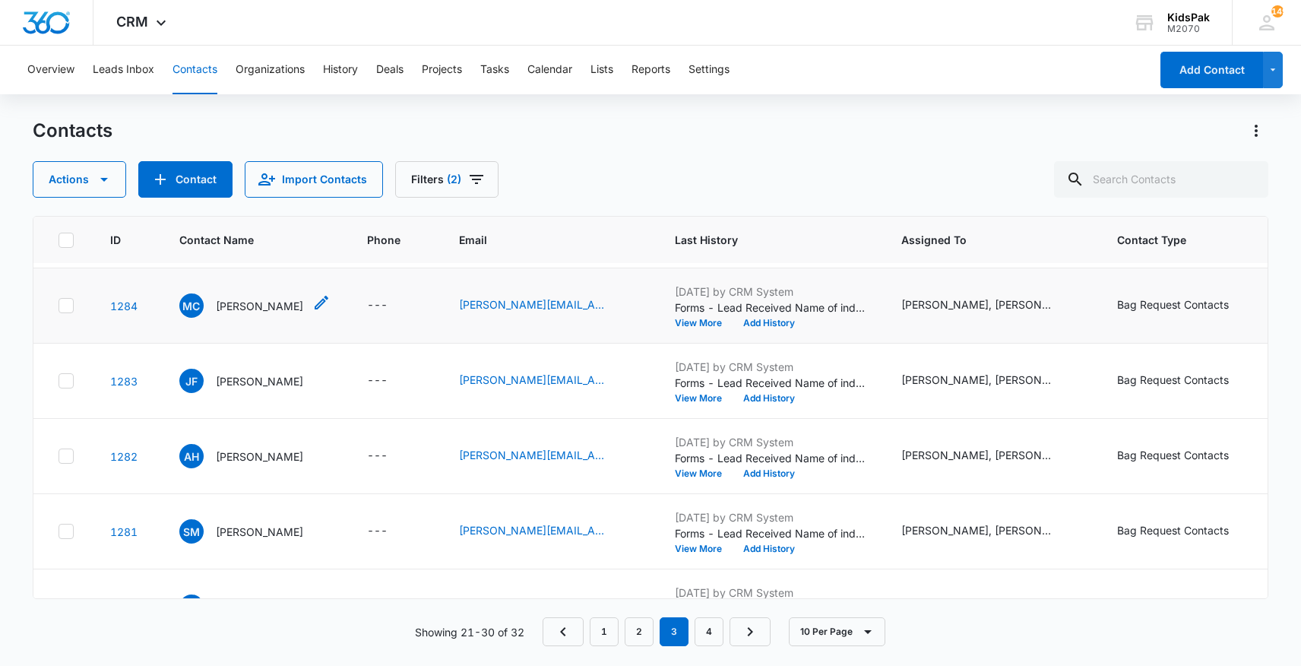
click at [271, 304] on p "[PERSON_NAME]" at bounding box center [259, 306] width 87 height 16
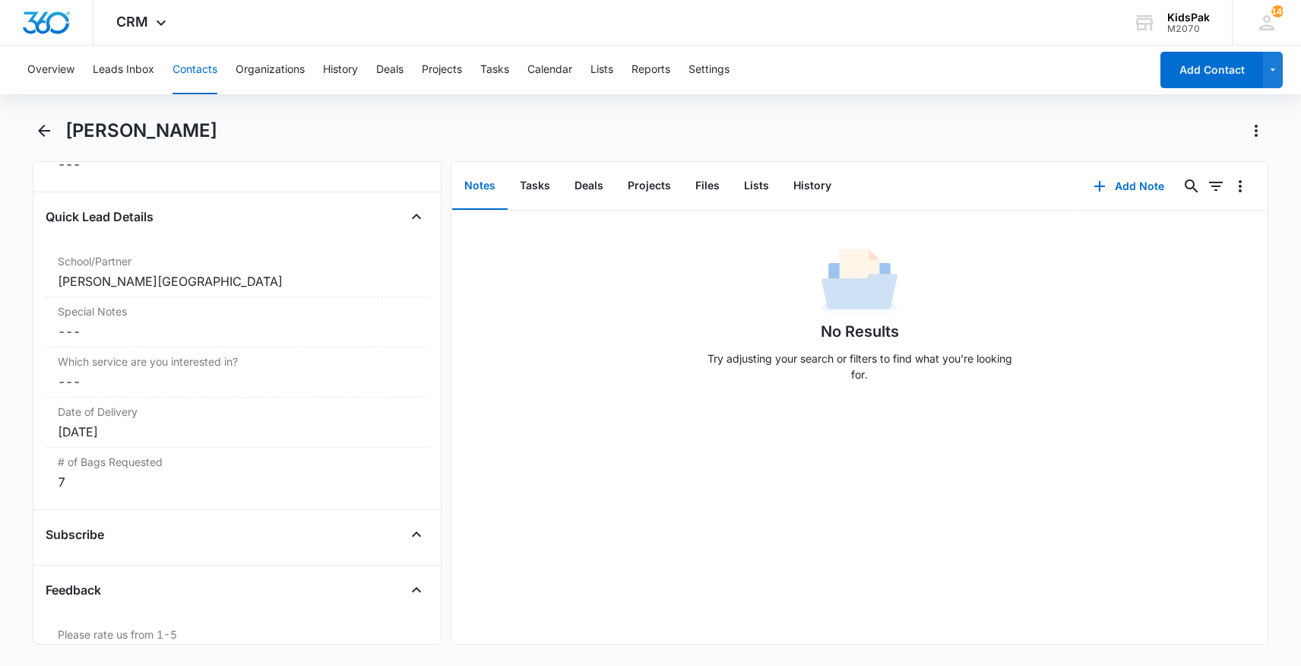
scroll to position [1306, 0]
click at [43, 128] on icon "Back" at bounding box center [44, 131] width 18 height 18
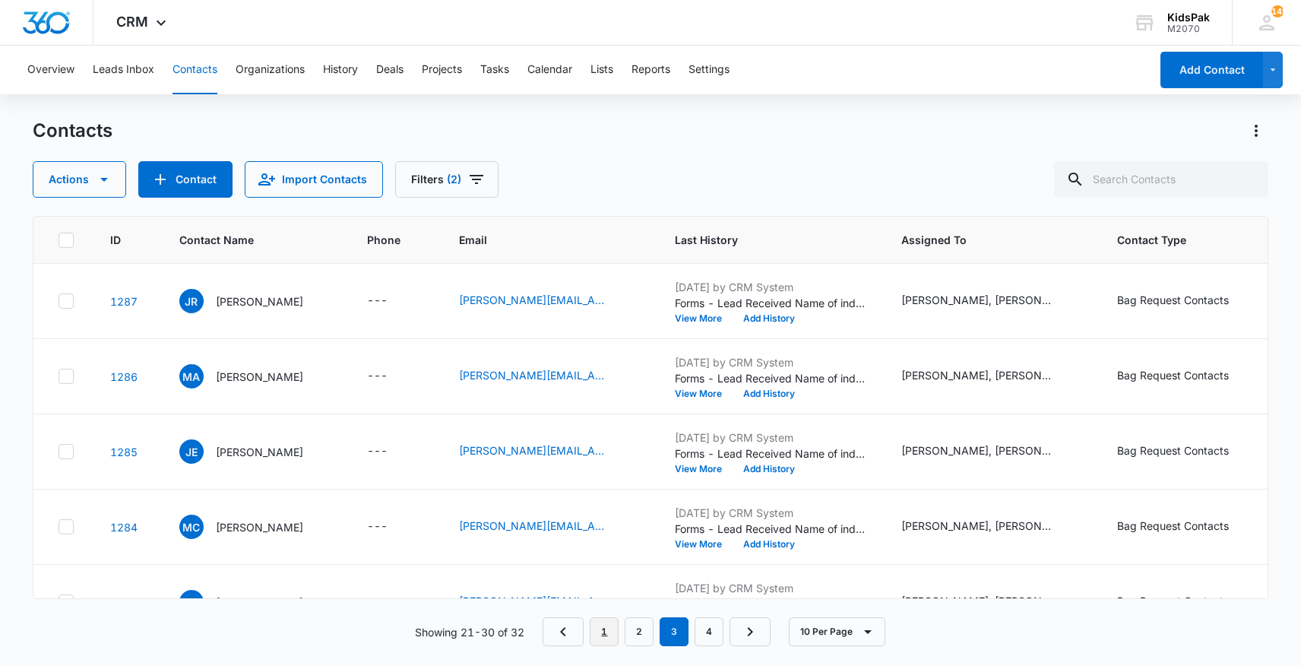
click at [606, 630] on link "1" at bounding box center [604, 631] width 29 height 29
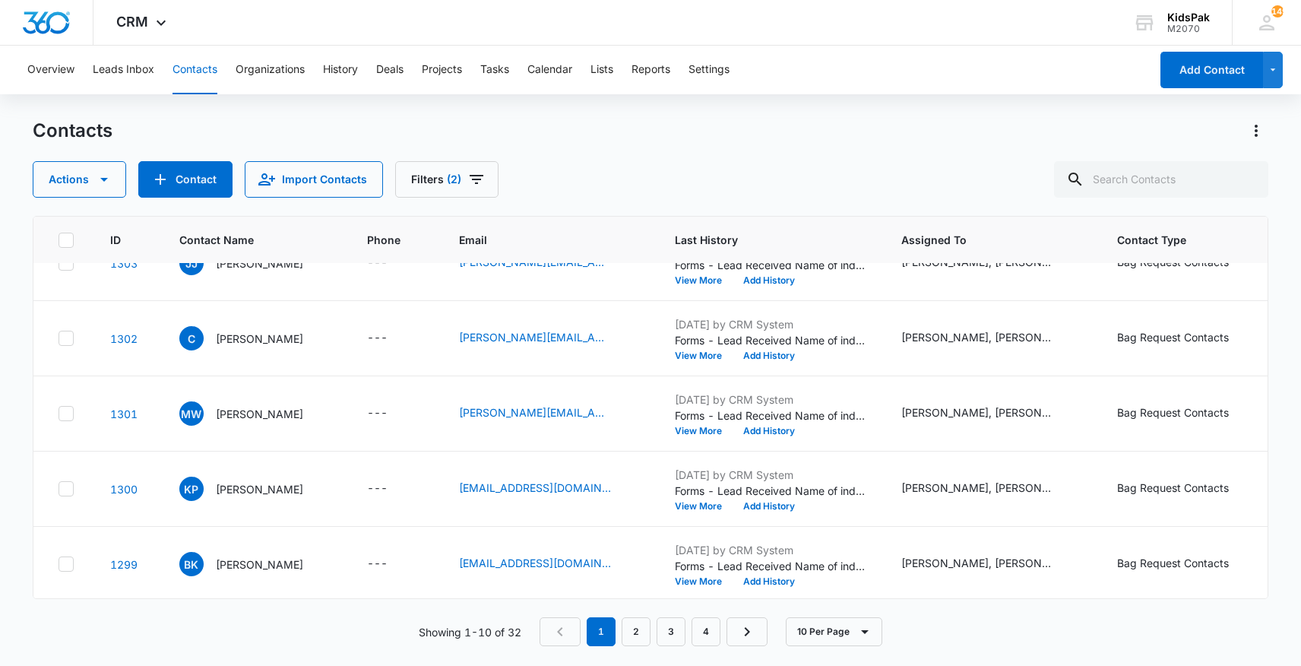
scroll to position [417, 0]
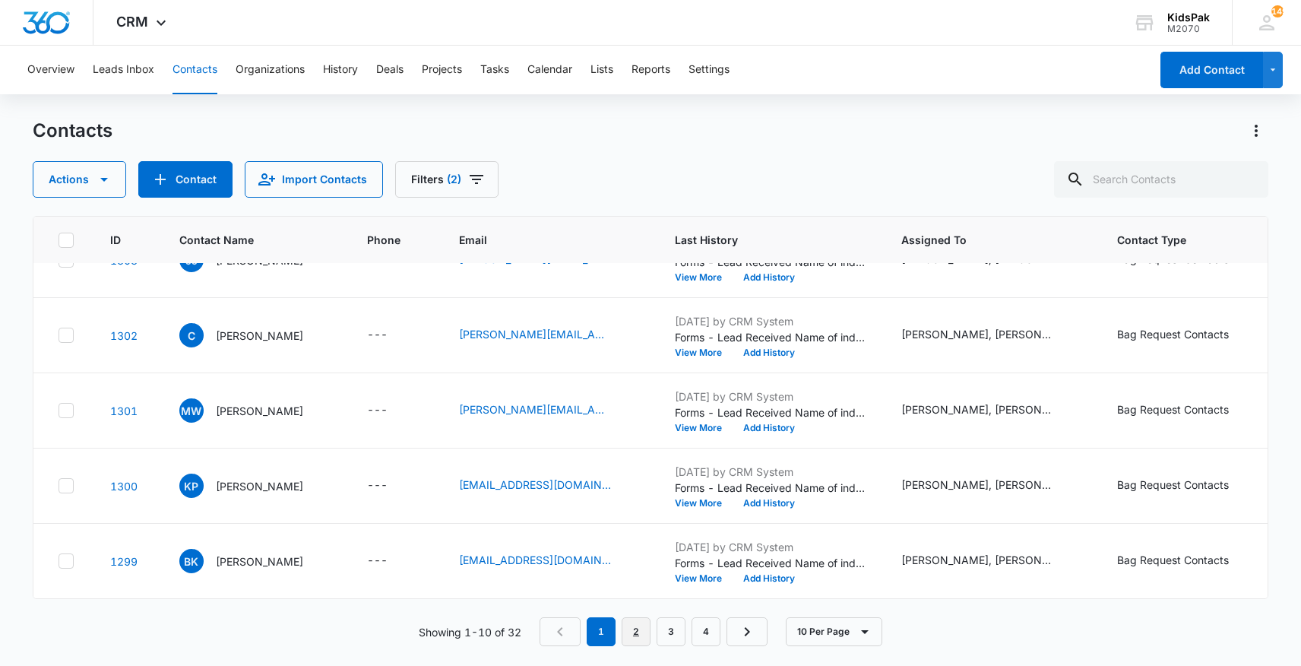
click at [638, 629] on link "2" at bounding box center [636, 631] width 29 height 29
click at [667, 633] on link "3" at bounding box center [674, 631] width 29 height 29
click at [713, 632] on link "4" at bounding box center [709, 631] width 29 height 29
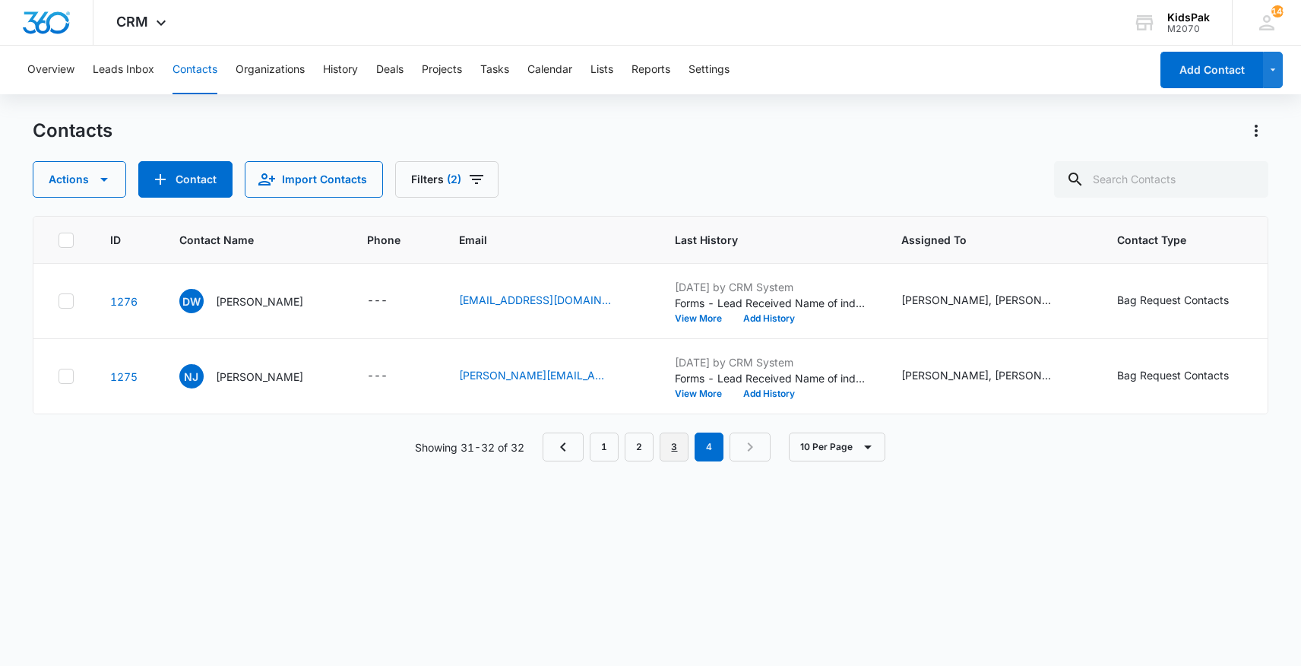
click at [675, 450] on link "3" at bounding box center [674, 447] width 29 height 29
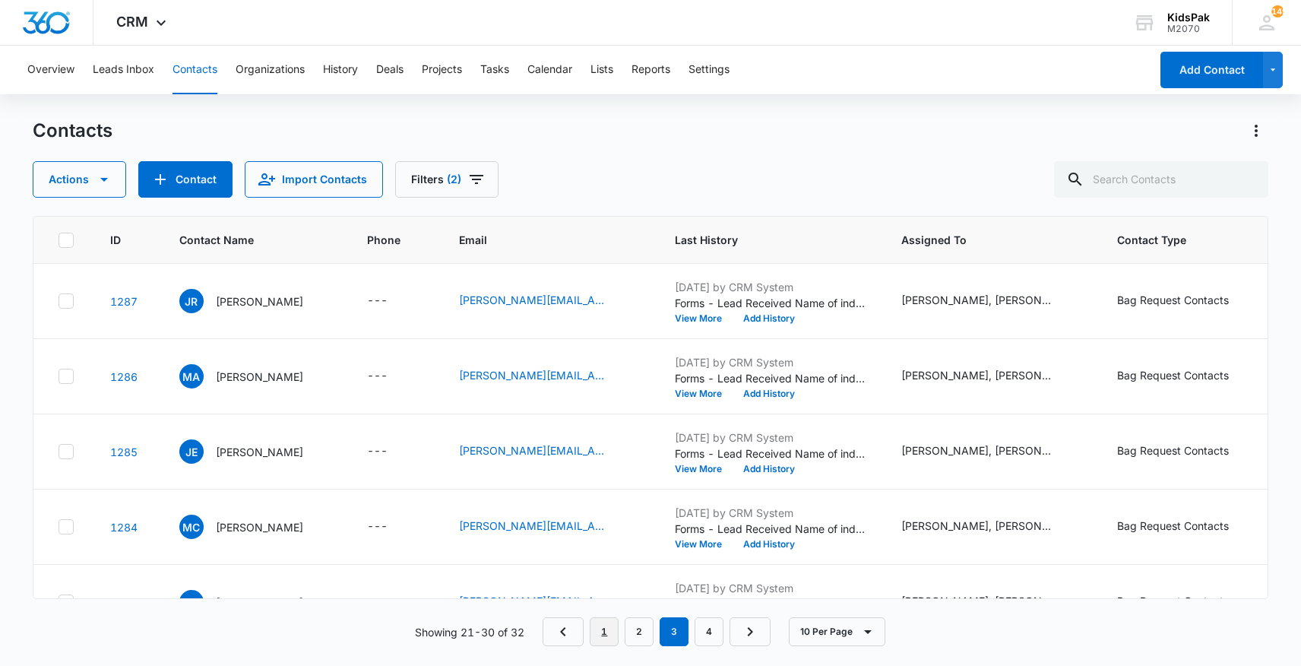
click at [609, 632] on link "1" at bounding box center [604, 631] width 29 height 29
click at [1256, 131] on icon "Actions" at bounding box center [1256, 131] width 3 height 12
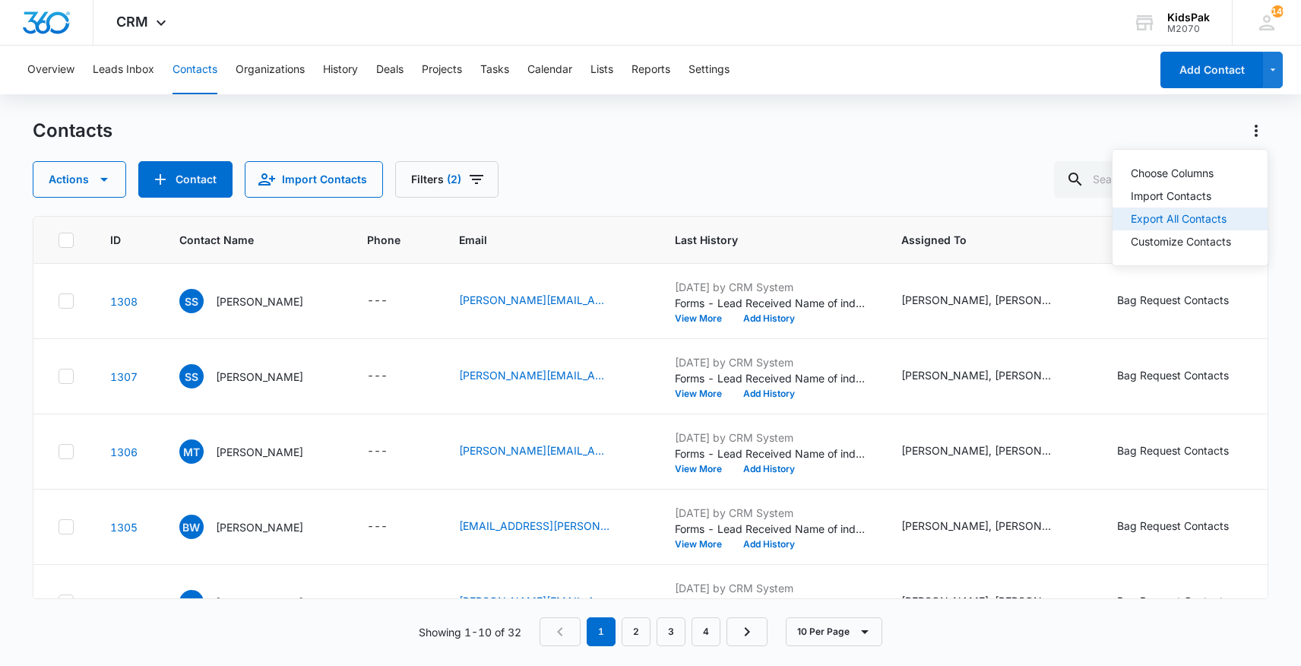
click at [1183, 217] on div "Export All Contacts" at bounding box center [1181, 219] width 100 height 11
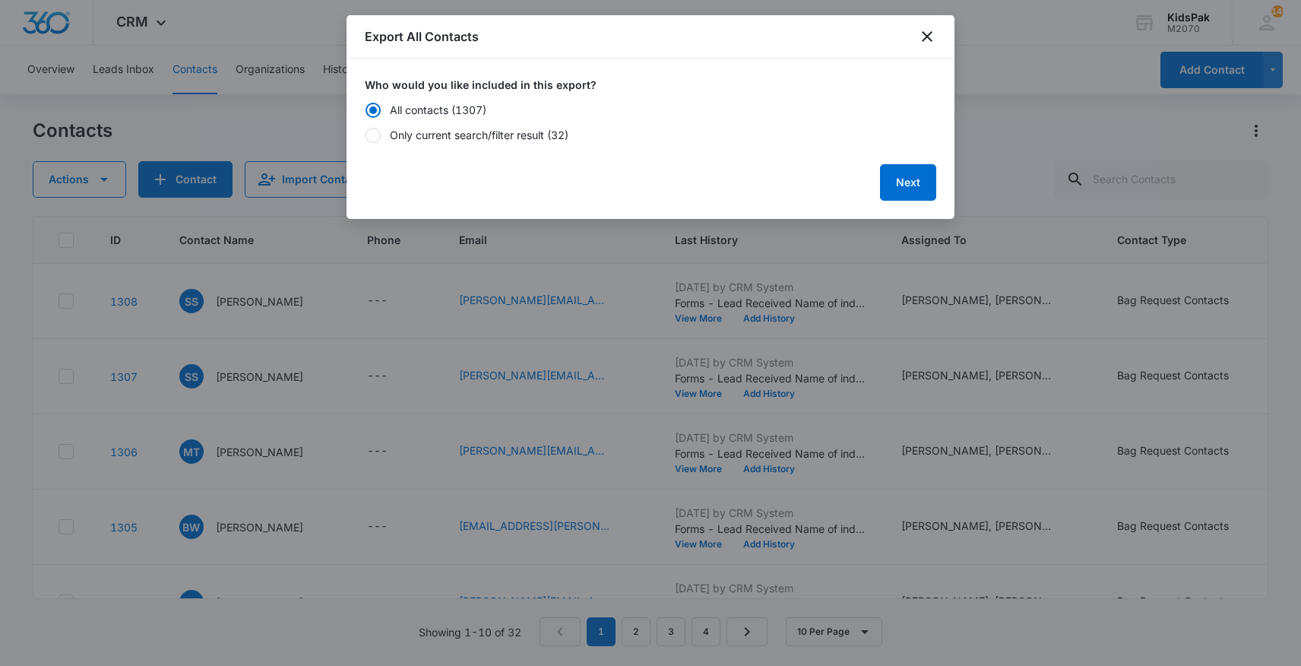
click at [490, 136] on div "Only current search/filter result (32)" at bounding box center [479, 135] width 179 height 16
click at [366, 136] on input "Only current search/filter result (32)" at bounding box center [365, 135] width 1 height 11
radio input "false"
radio input "true"
click at [908, 183] on button "Next" at bounding box center [908, 182] width 56 height 36
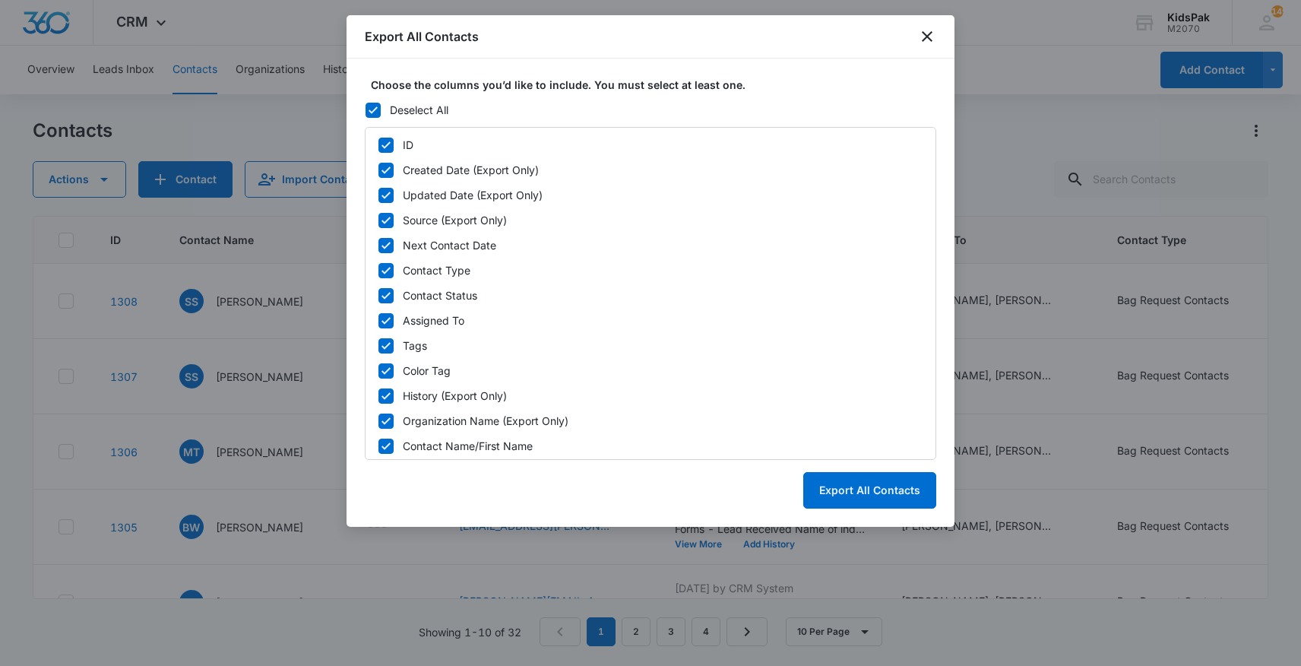
click at [374, 113] on icon at bounding box center [373, 110] width 14 height 14
click at [366, 113] on input "Deselect All" at bounding box center [365, 110] width 1 height 11
checkbox input "false"
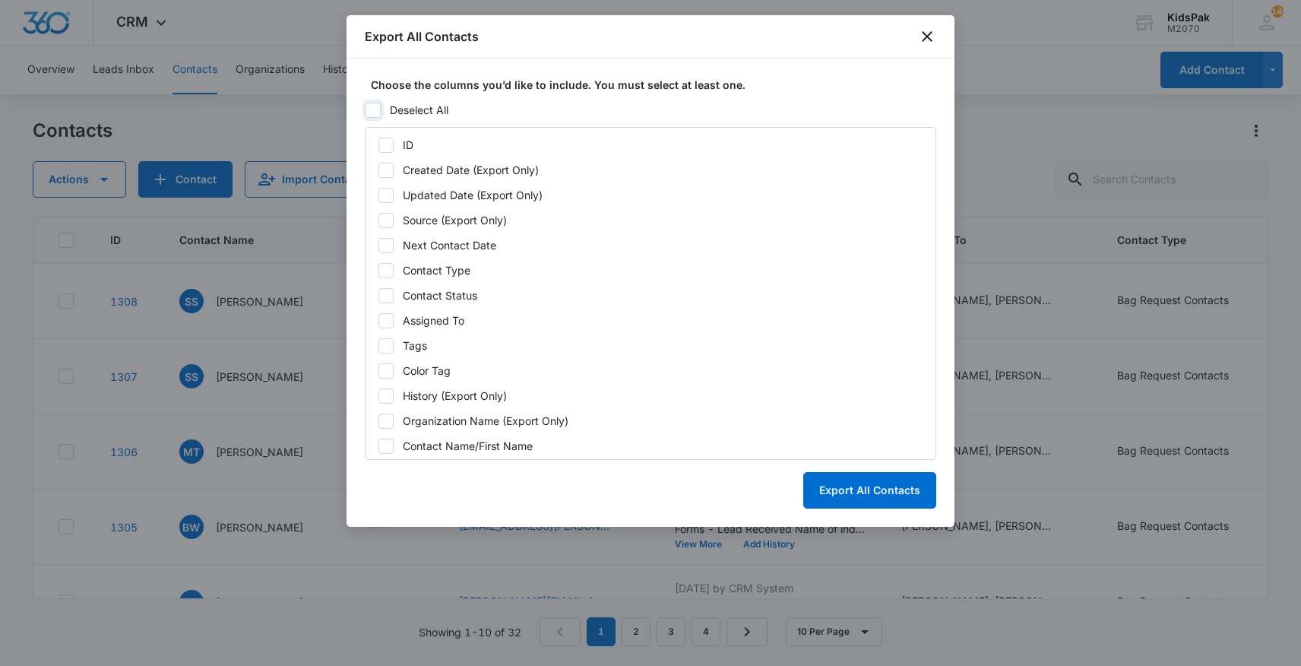
checkbox input "false"
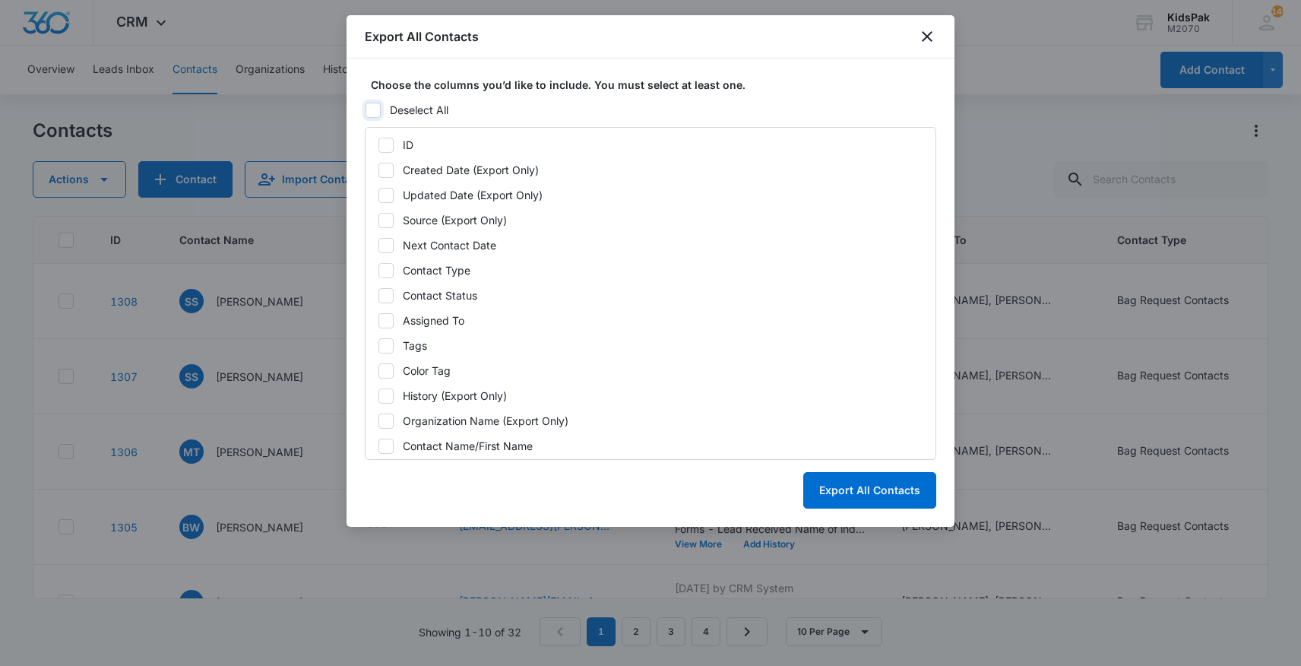
checkbox input "false"
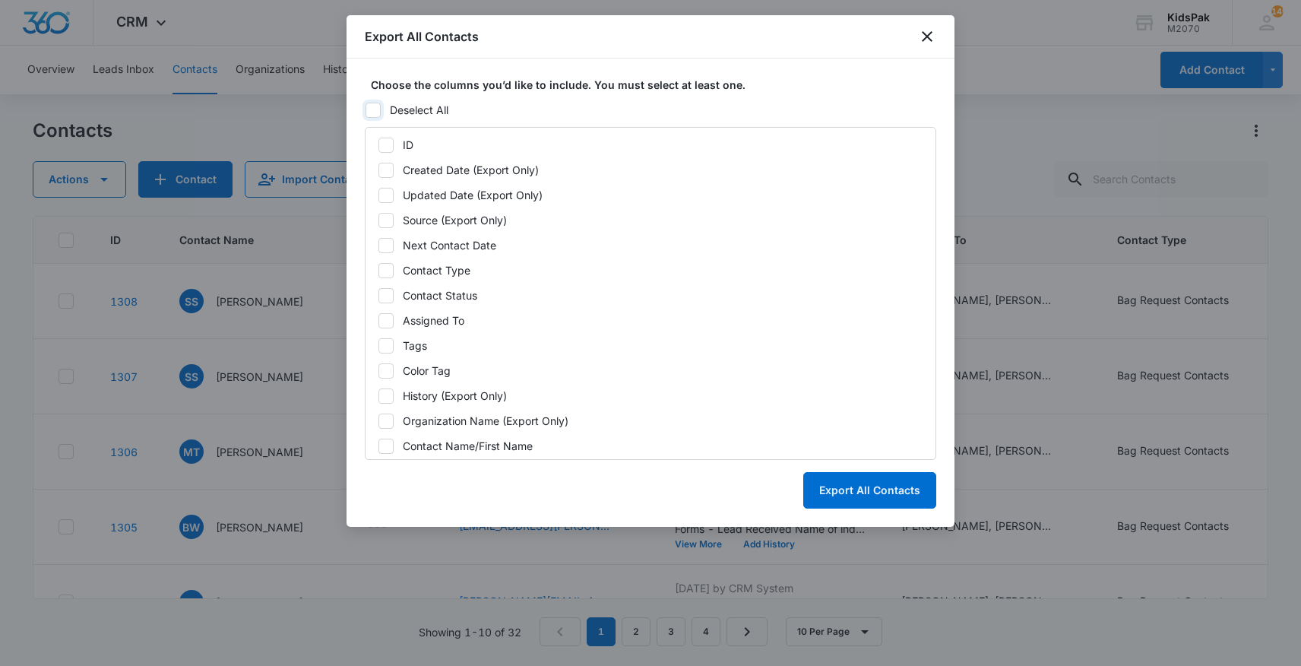
checkbox input "false"
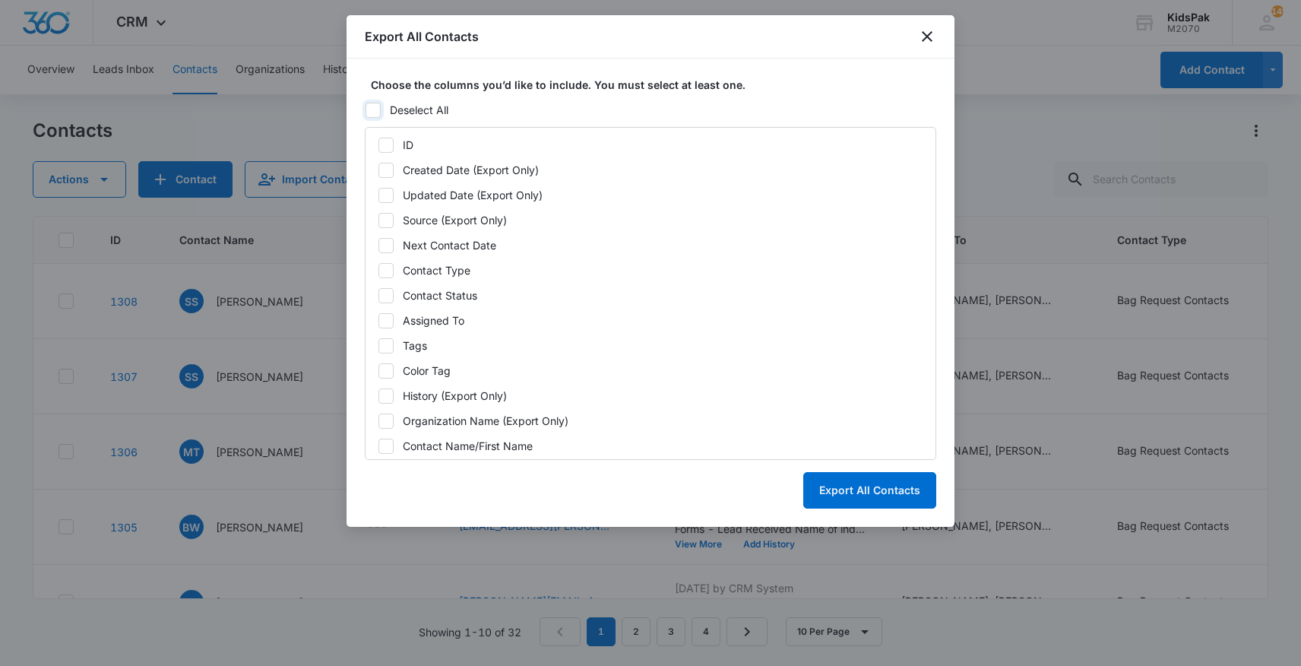
checkbox input "false"
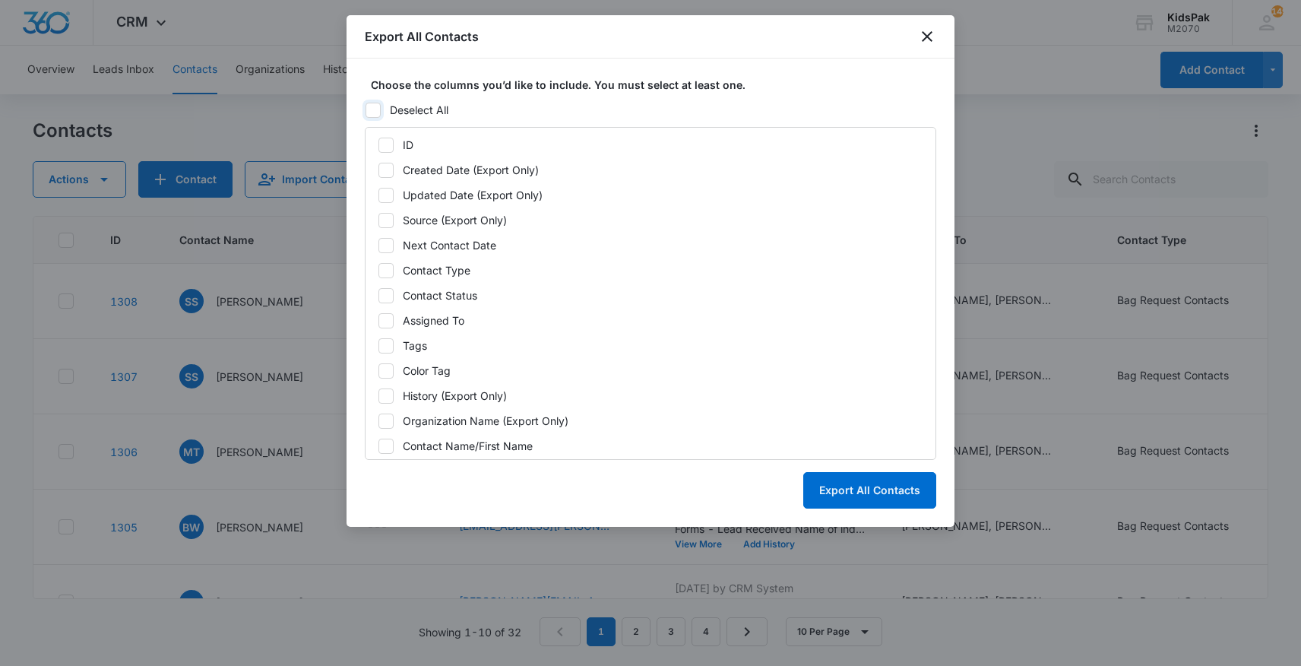
checkbox input "false"
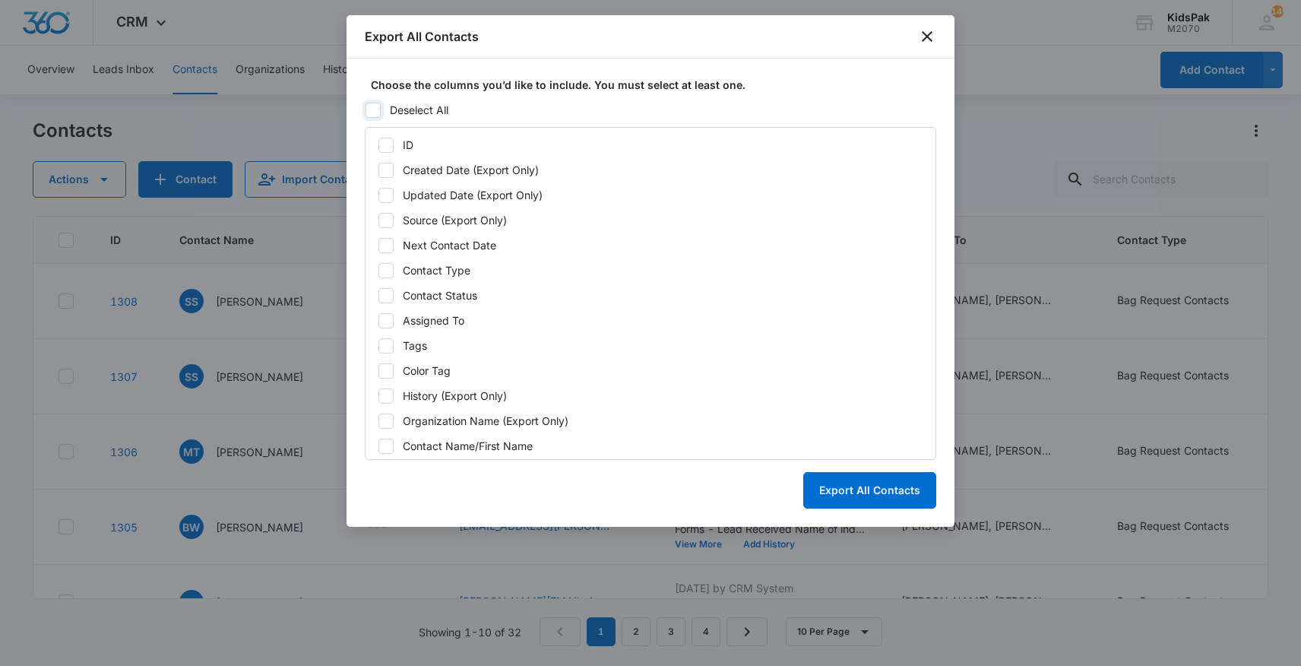
checkbox input "false"
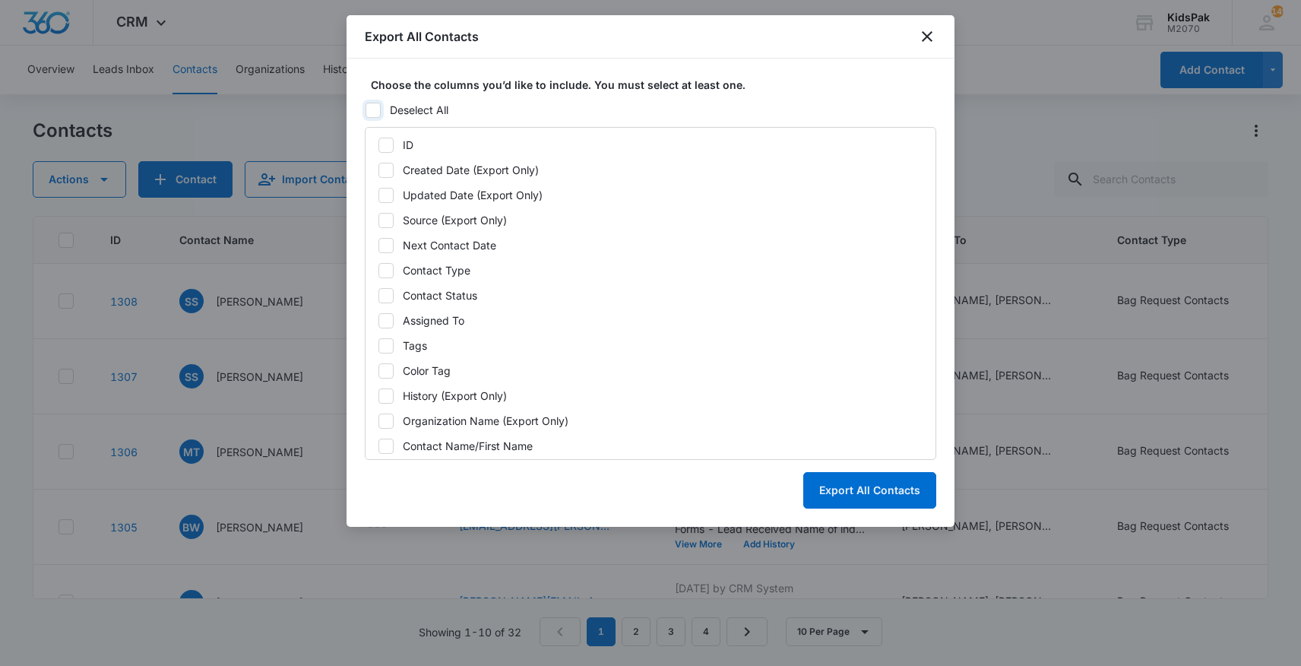
checkbox input "false"
click at [386, 146] on icon at bounding box center [386, 144] width 9 height 7
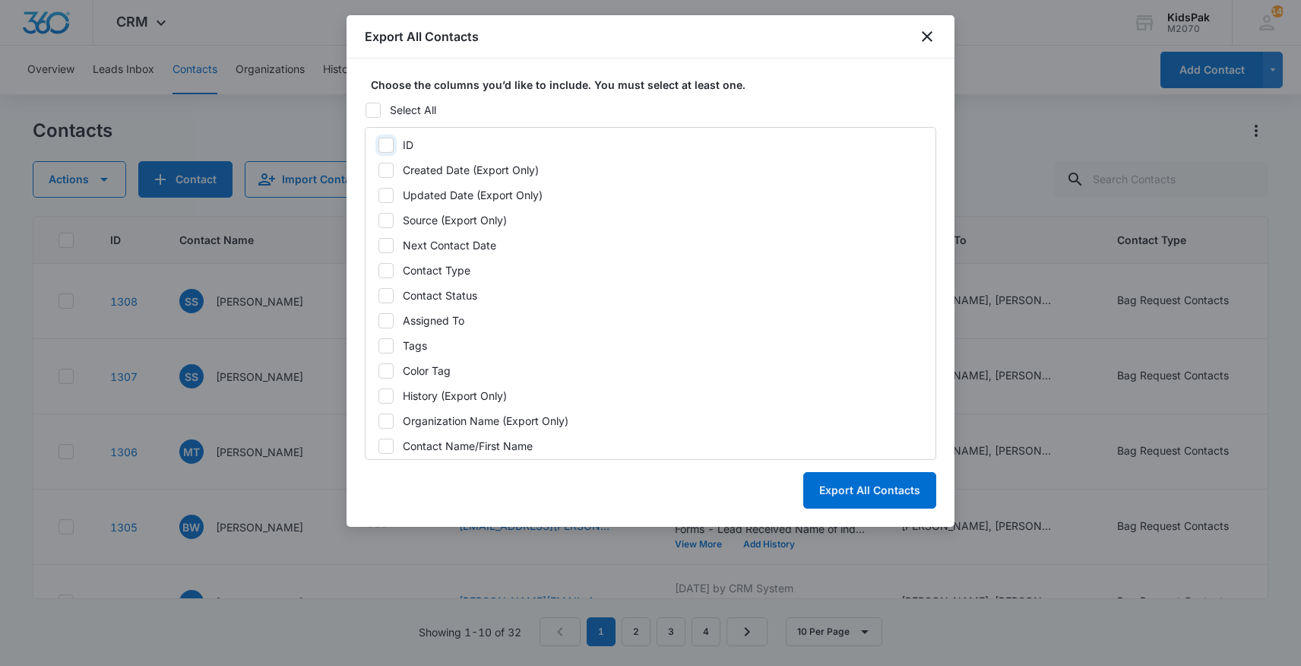
click at [379, 146] on input "ID" at bounding box center [378, 145] width 1 height 11
checkbox input "true"
click at [389, 170] on icon at bounding box center [386, 170] width 14 height 14
click at [379, 170] on input "Created Date (Export Only)" at bounding box center [378, 170] width 1 height 11
click at [389, 170] on icon at bounding box center [386, 170] width 14 height 14
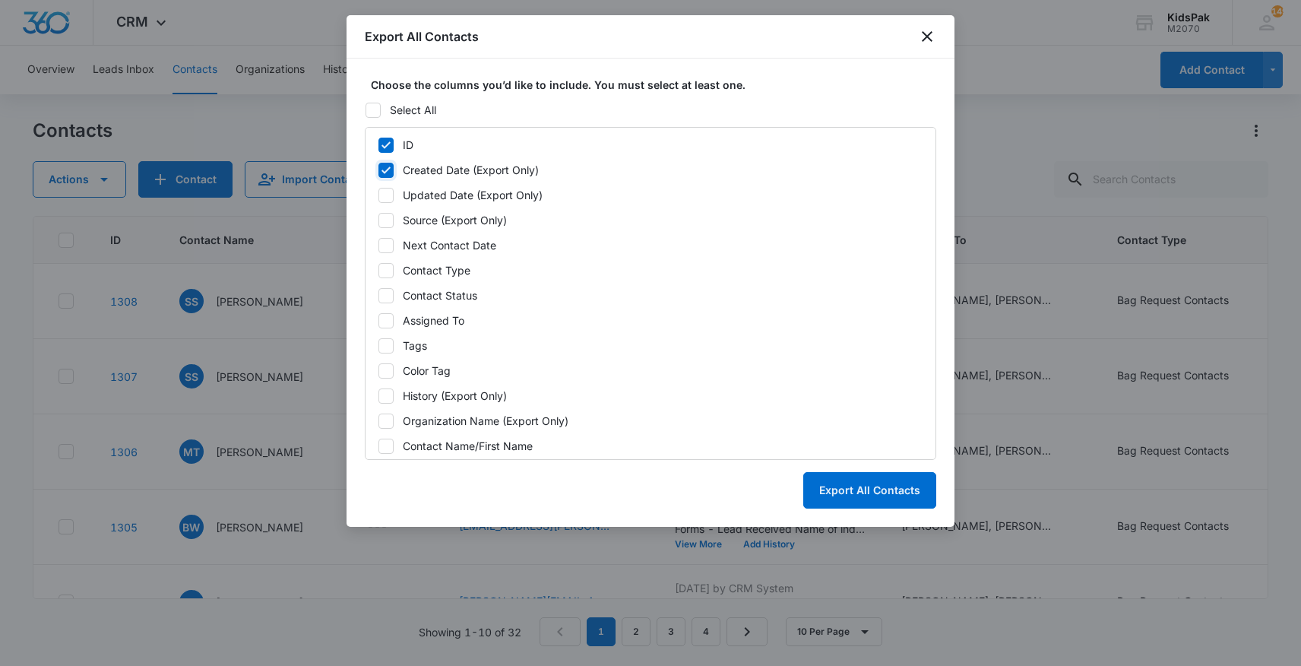
click at [379, 170] on input "Created Date (Export Only)" at bounding box center [378, 170] width 1 height 11
checkbox input "false"
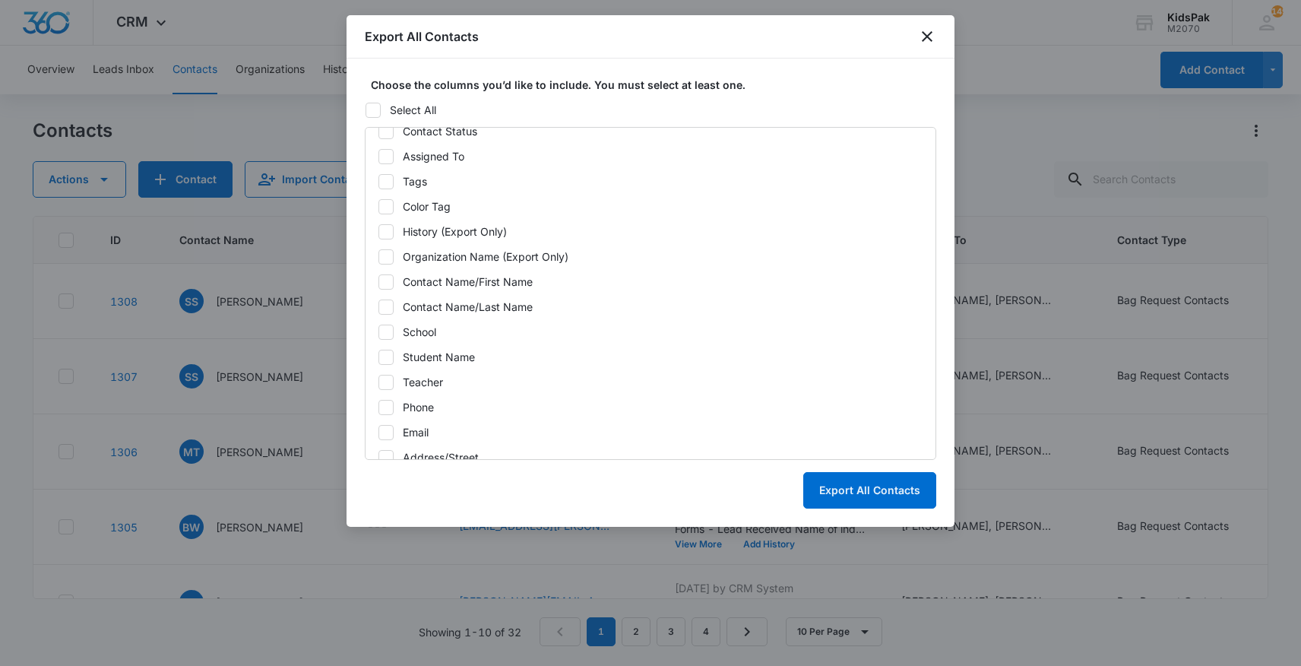
scroll to position [177, 0]
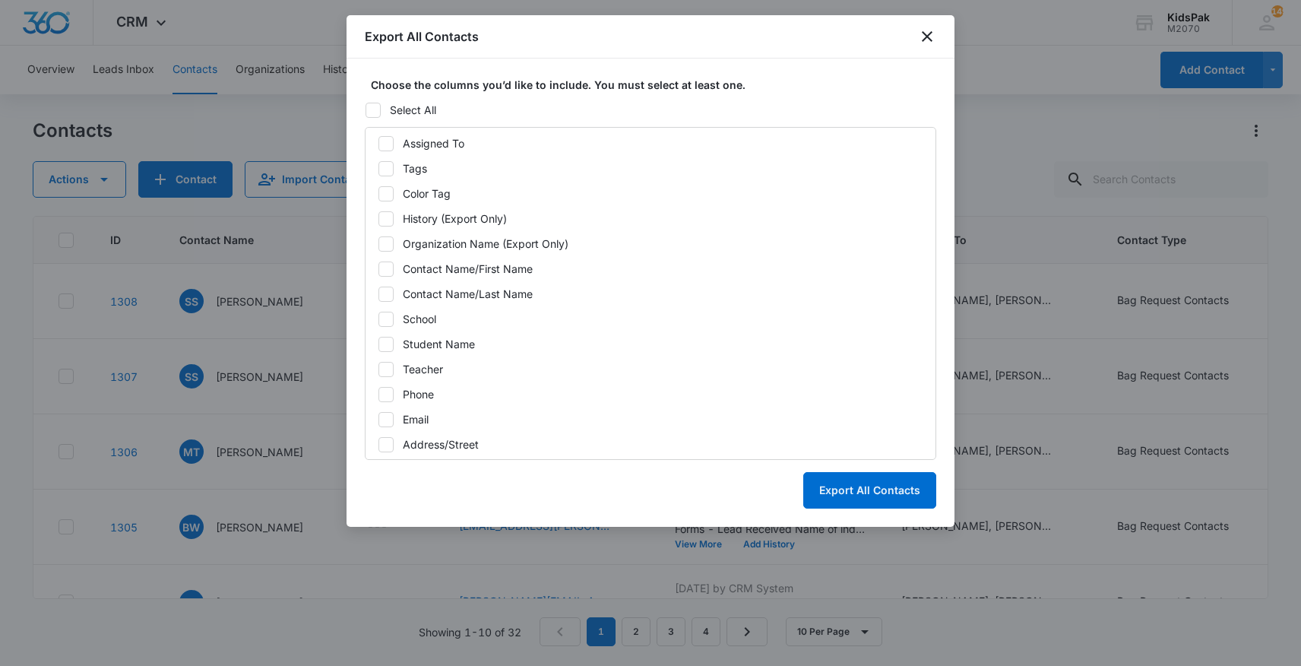
click at [392, 268] on icon at bounding box center [386, 269] width 14 height 14
click at [379, 268] on input "Contact Name/First Name" at bounding box center [378, 269] width 1 height 11
checkbox input "true"
click at [389, 292] on icon at bounding box center [386, 293] width 9 height 7
click at [379, 292] on input "Contact Name/Last Name" at bounding box center [378, 294] width 1 height 11
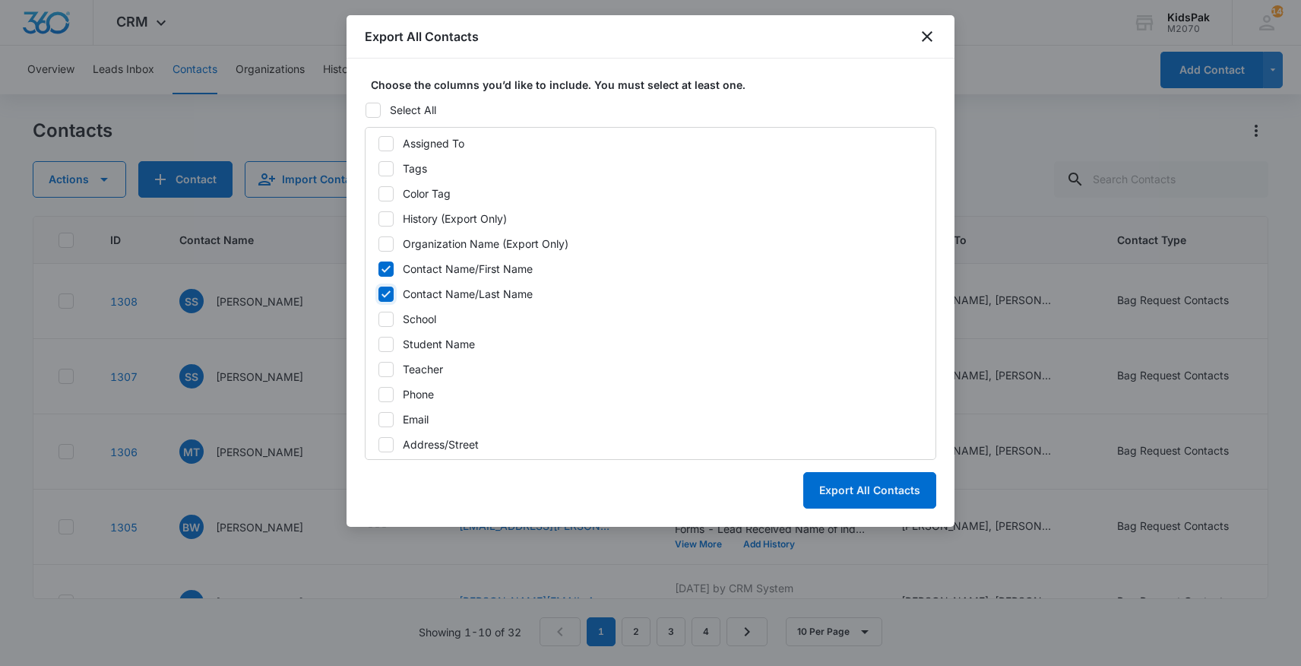
checkbox input "true"
click at [389, 423] on icon at bounding box center [386, 420] width 14 height 14
click at [379, 423] on input "Email" at bounding box center [378, 419] width 1 height 11
checkbox input "true"
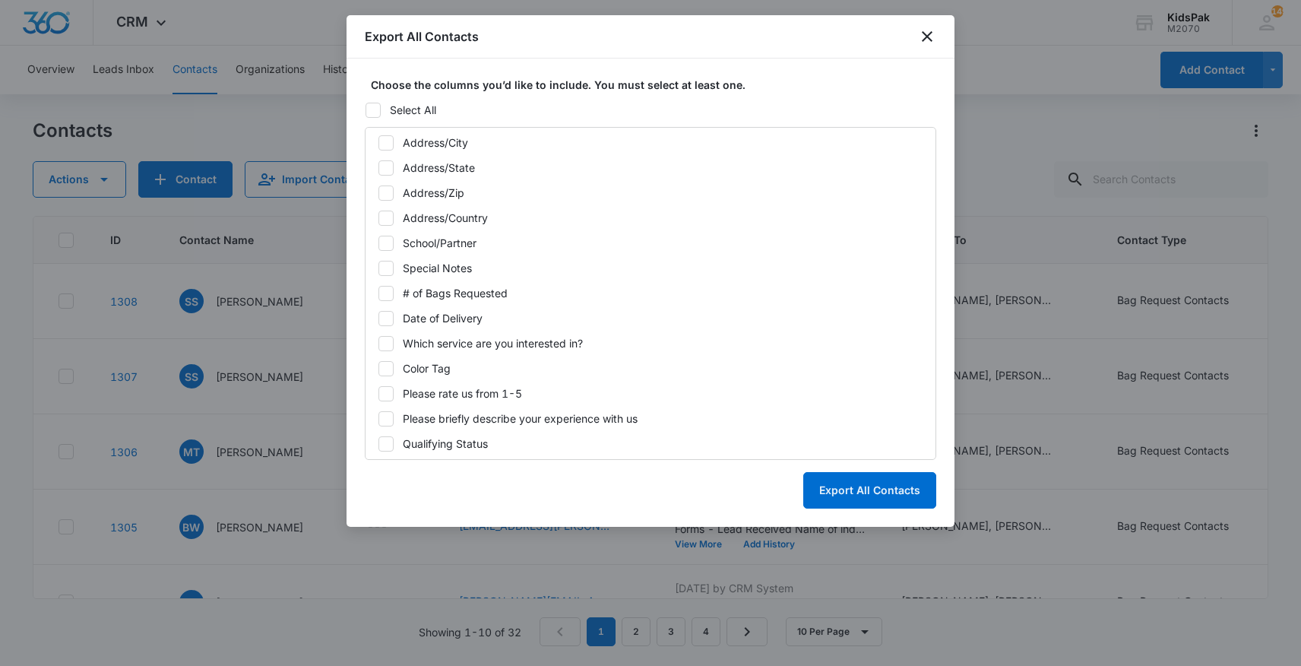
scroll to position [531, 0]
click at [385, 239] on icon at bounding box center [386, 242] width 14 height 14
click at [379, 239] on input "School/Partner" at bounding box center [378, 241] width 1 height 11
checkbox input "true"
click at [388, 289] on icon at bounding box center [386, 292] width 14 height 14
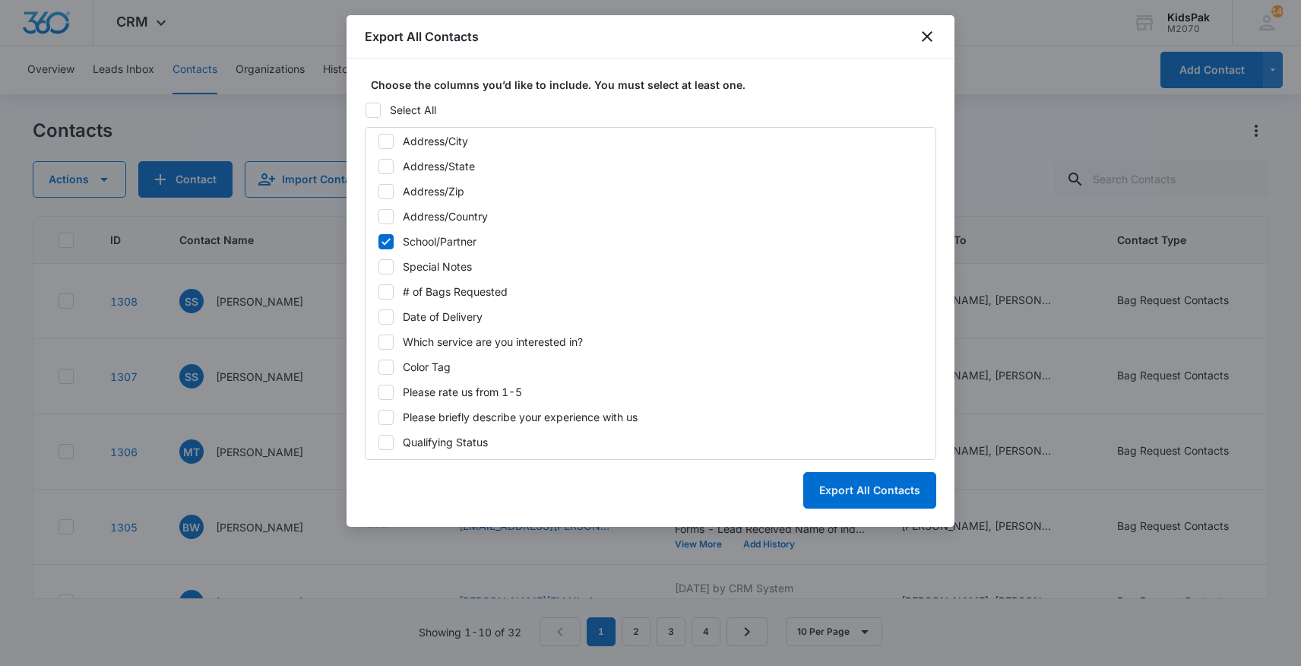
click at [379, 289] on input "# of Bags Requested" at bounding box center [378, 292] width 1 height 11
checkbox input "true"
click at [388, 390] on icon at bounding box center [386, 391] width 9 height 7
click at [379, 390] on input "Please rate us from 1-5" at bounding box center [378, 392] width 1 height 11
click at [388, 391] on icon at bounding box center [386, 391] width 9 height 7
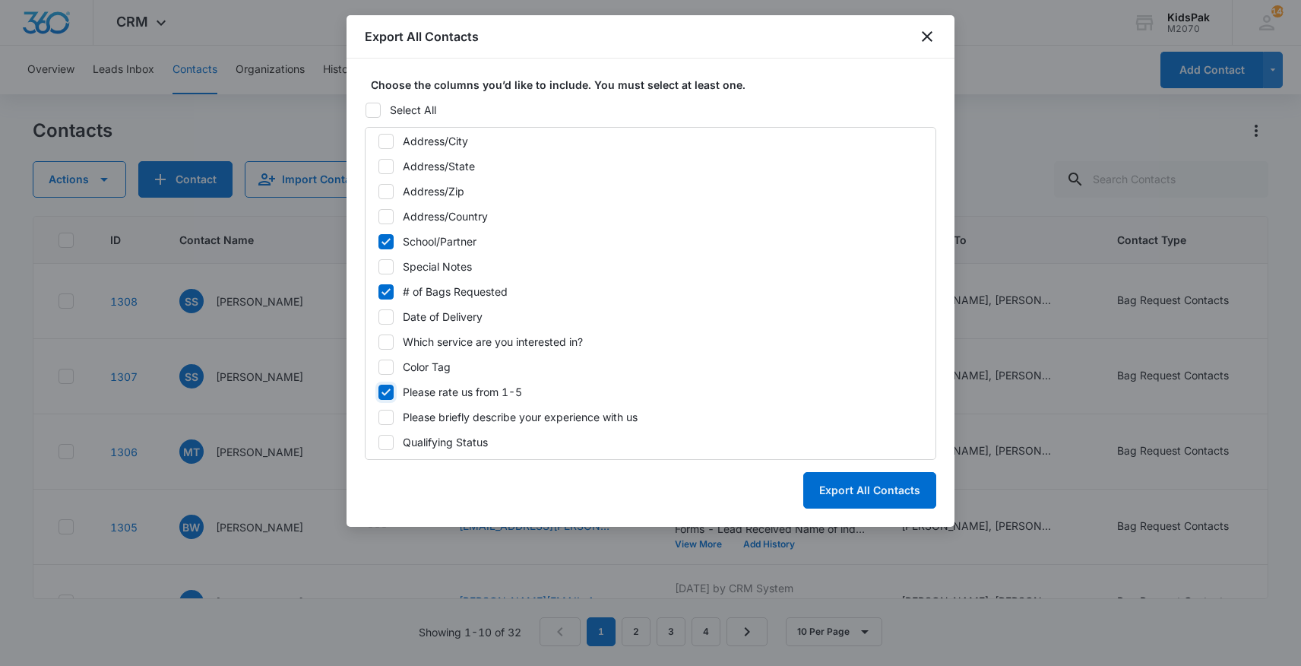
click at [379, 391] on input "Please rate us from 1-5" at bounding box center [378, 392] width 1 height 11
checkbox input "false"
click at [389, 415] on icon at bounding box center [386, 416] width 9 height 7
click at [379, 415] on input "Please briefly describe your experience with us" at bounding box center [378, 417] width 1 height 11
checkbox input "true"
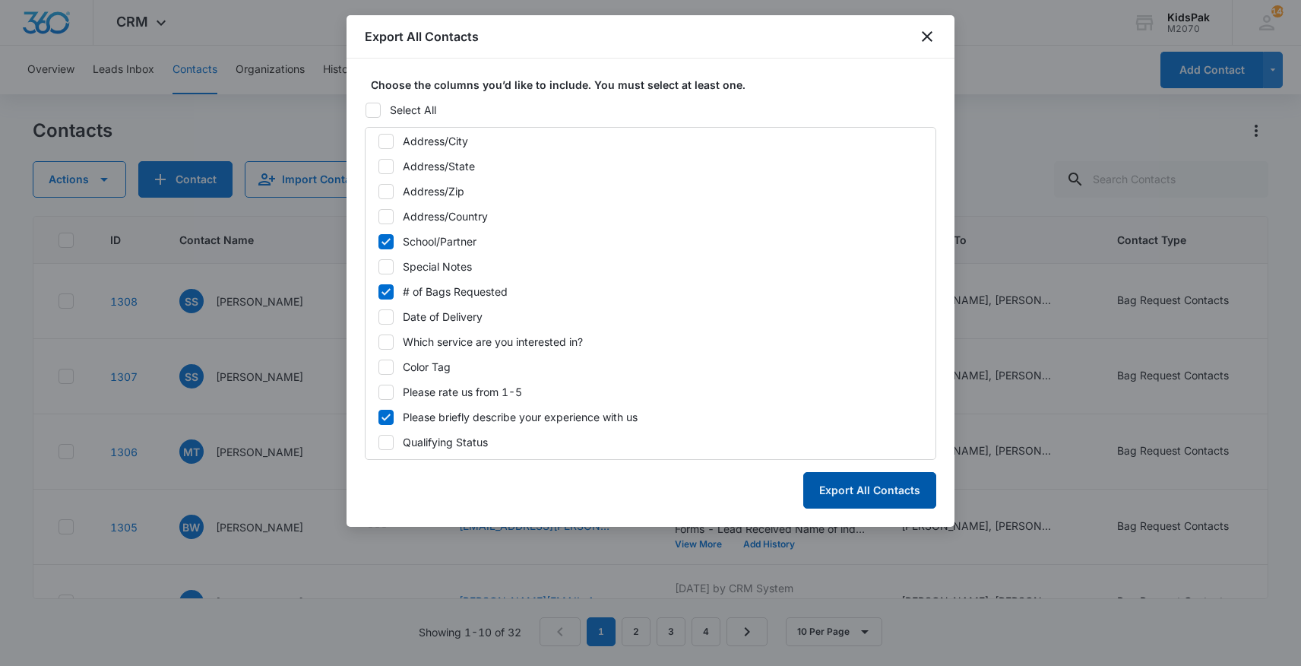
click at [861, 490] on button "Export All Contacts" at bounding box center [869, 490] width 133 height 36
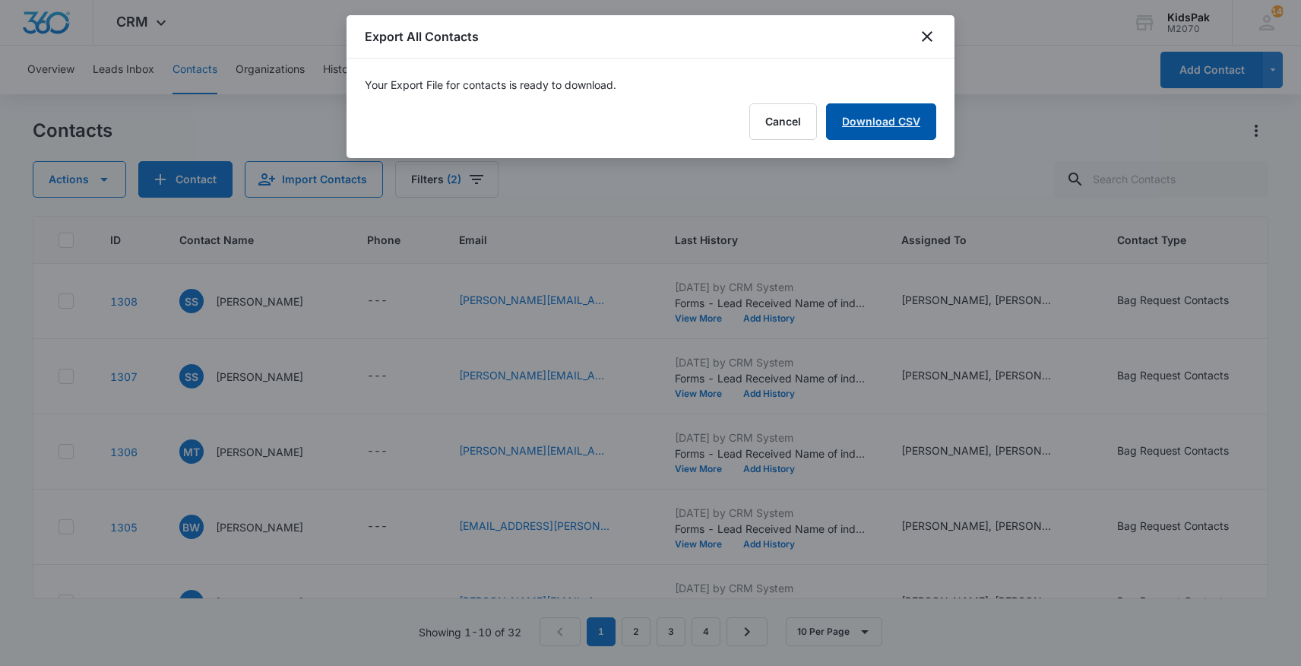
click at [896, 126] on link "Download CSV" at bounding box center [881, 121] width 110 height 36
click at [898, 125] on button "Finish" at bounding box center [905, 121] width 64 height 36
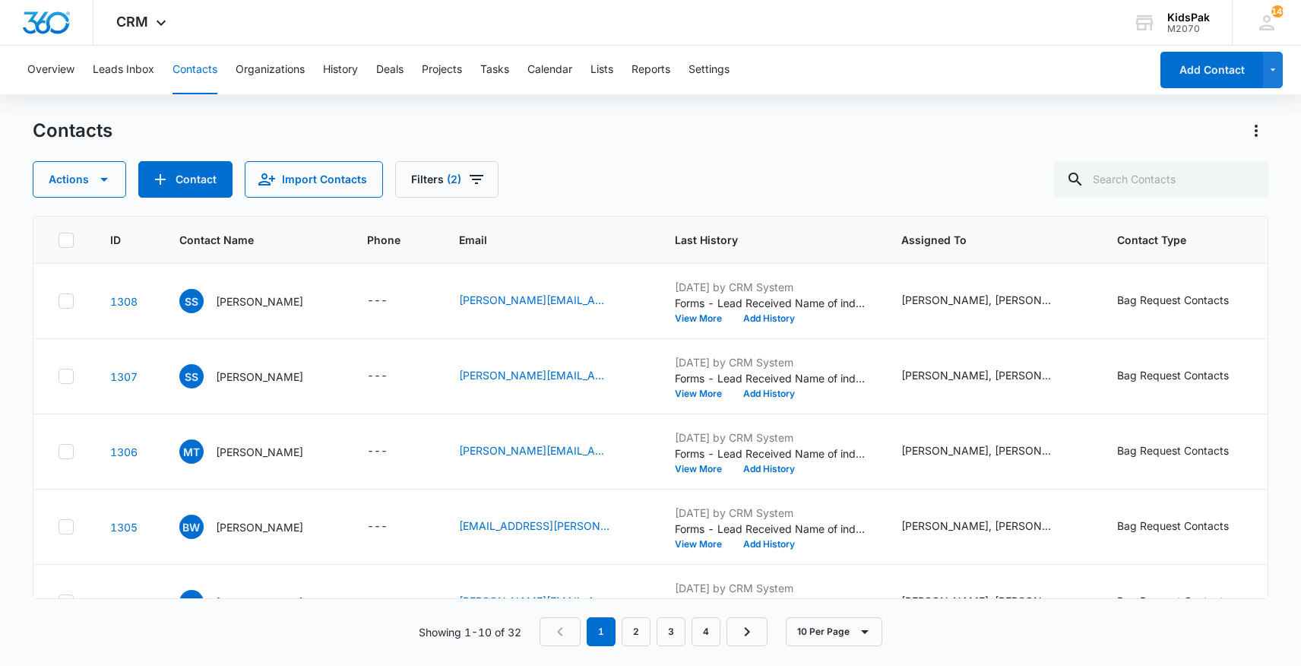
click at [30, 355] on main "Contacts Actions Contact Import Contacts Filters (2) ID Contact Name Phone Emai…" at bounding box center [650, 392] width 1301 height 546
click at [439, 180] on button "Filters (2)" at bounding box center [446, 179] width 103 height 36
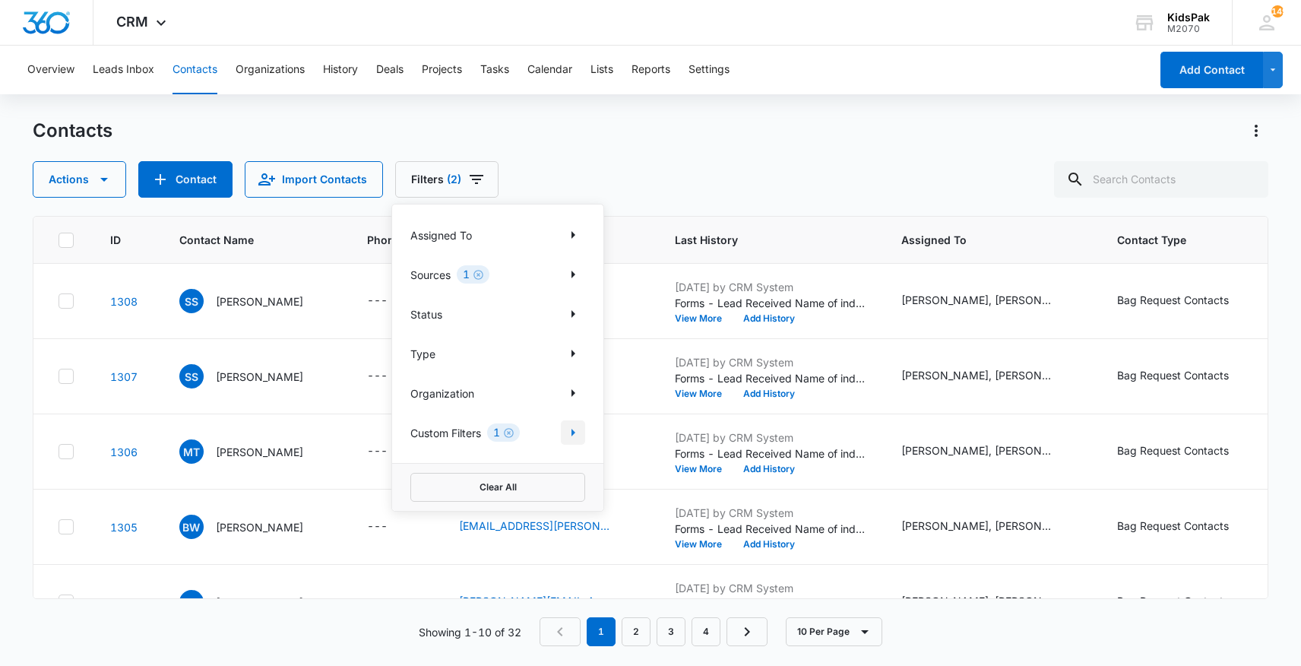
click at [574, 436] on icon "Show Custom Filters filters" at bounding box center [573, 432] width 18 height 18
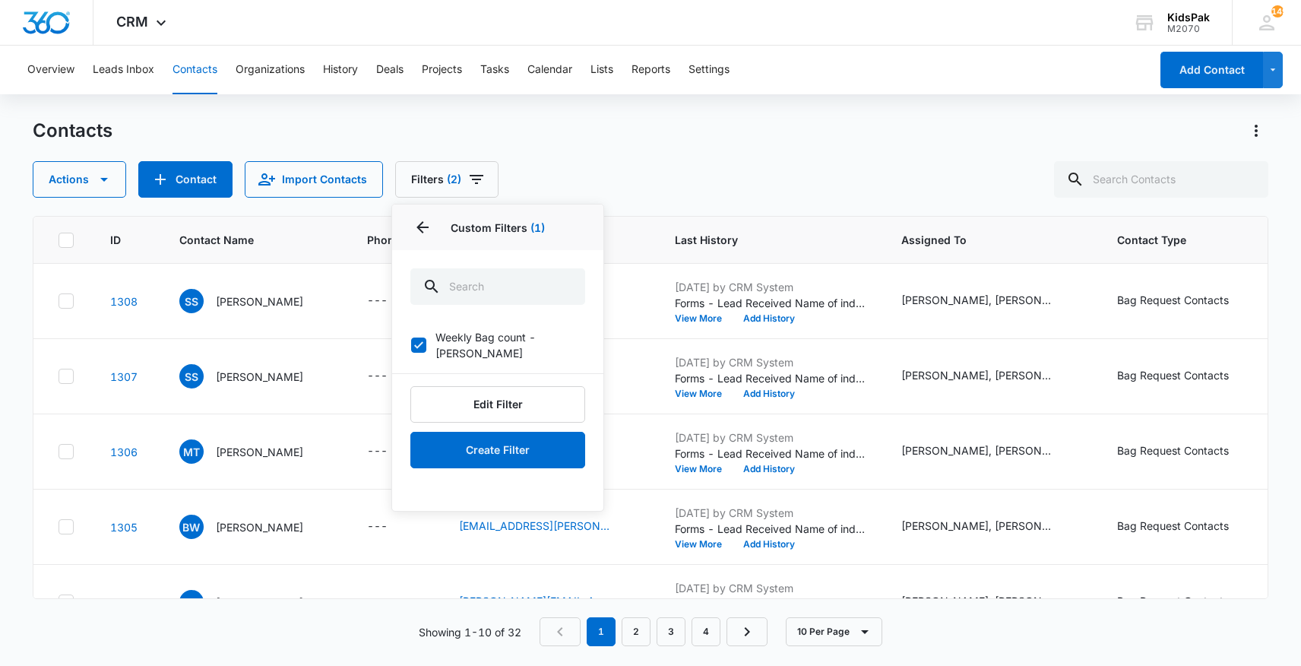
click at [423, 338] on icon at bounding box center [419, 345] width 14 height 14
click at [411, 345] on input "Weekly Bag count - [PERSON_NAME]" at bounding box center [410, 345] width 1 height 1
checkbox input "false"
click at [690, 126] on div "Contacts" at bounding box center [651, 131] width 1236 height 24
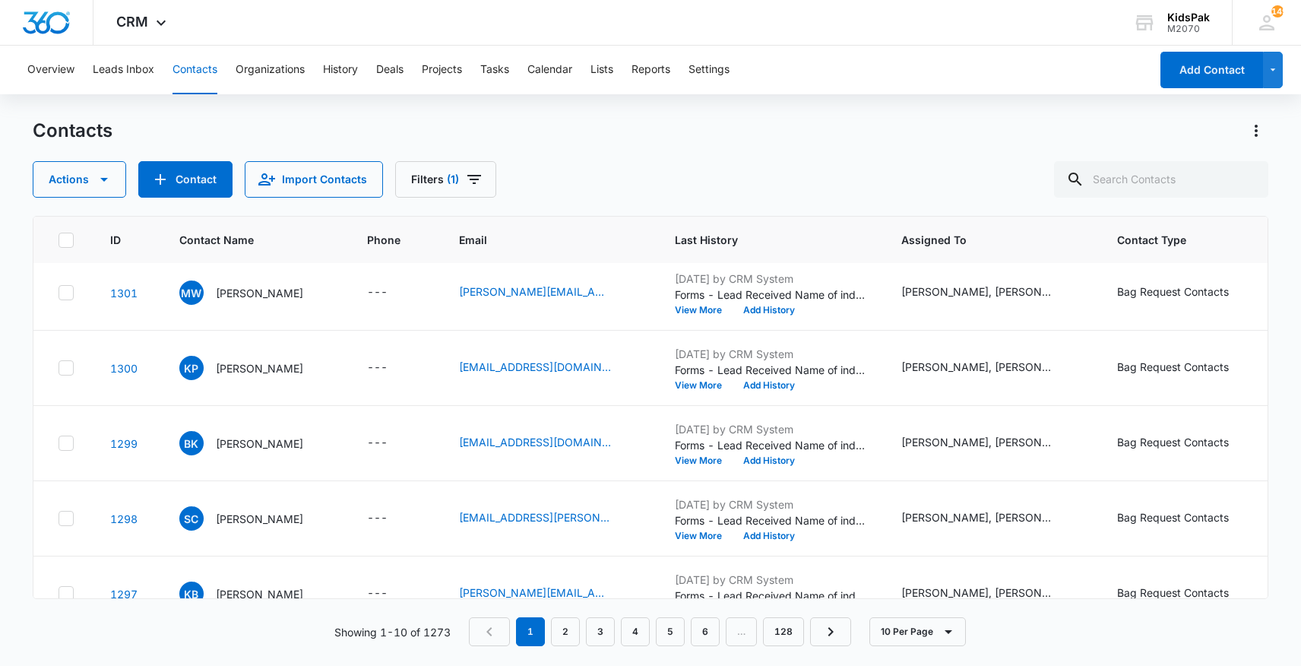
scroll to position [417, 0]
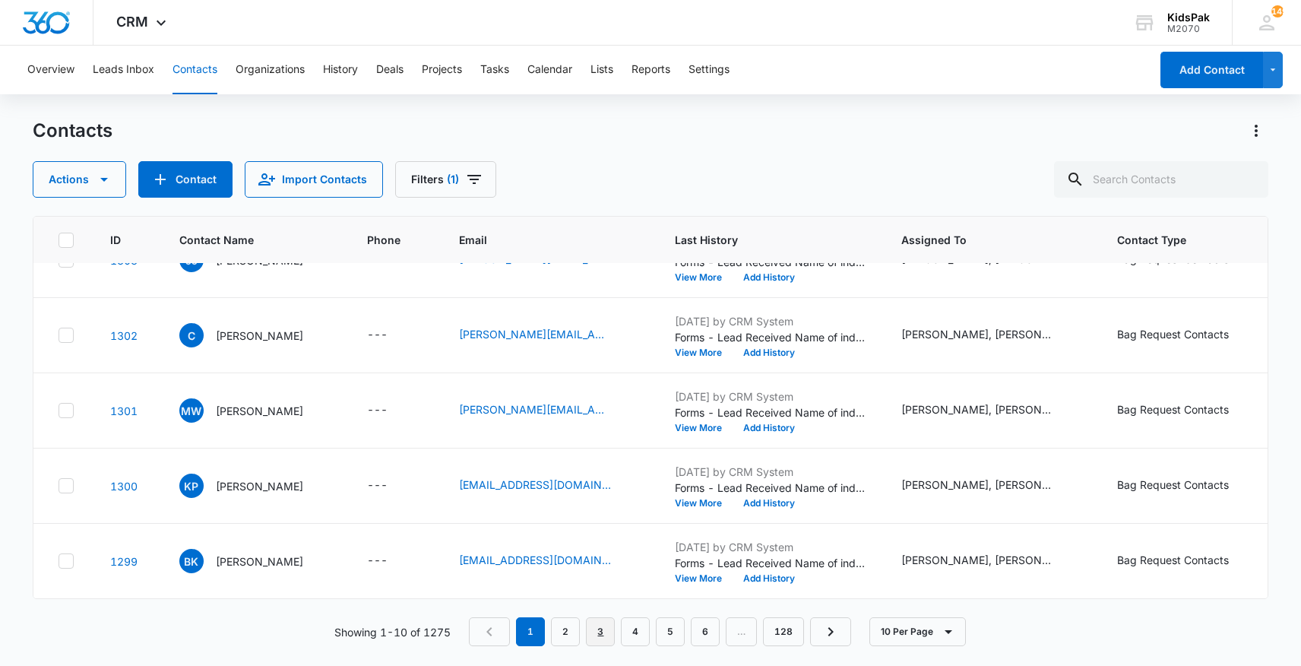
click at [604, 631] on link "3" at bounding box center [600, 631] width 29 height 29
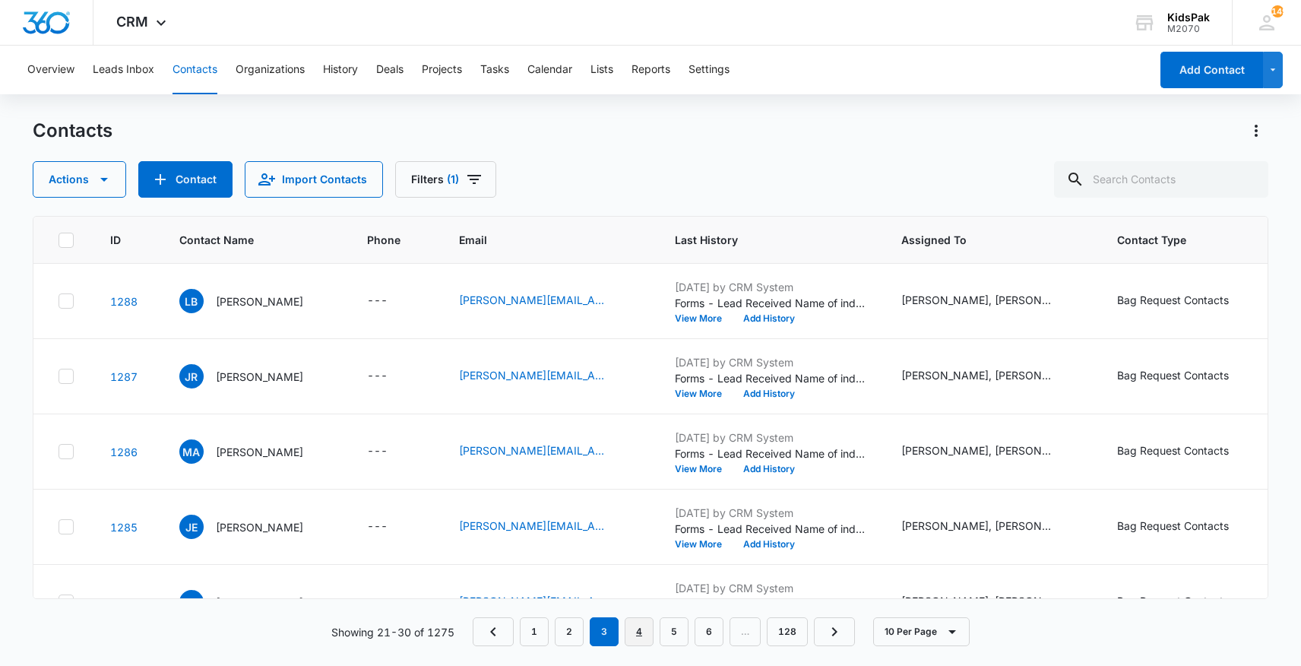
click at [644, 635] on link "4" at bounding box center [639, 631] width 29 height 29
click at [673, 631] on link "5" at bounding box center [674, 631] width 29 height 29
click at [627, 634] on link "4" at bounding box center [622, 631] width 29 height 29
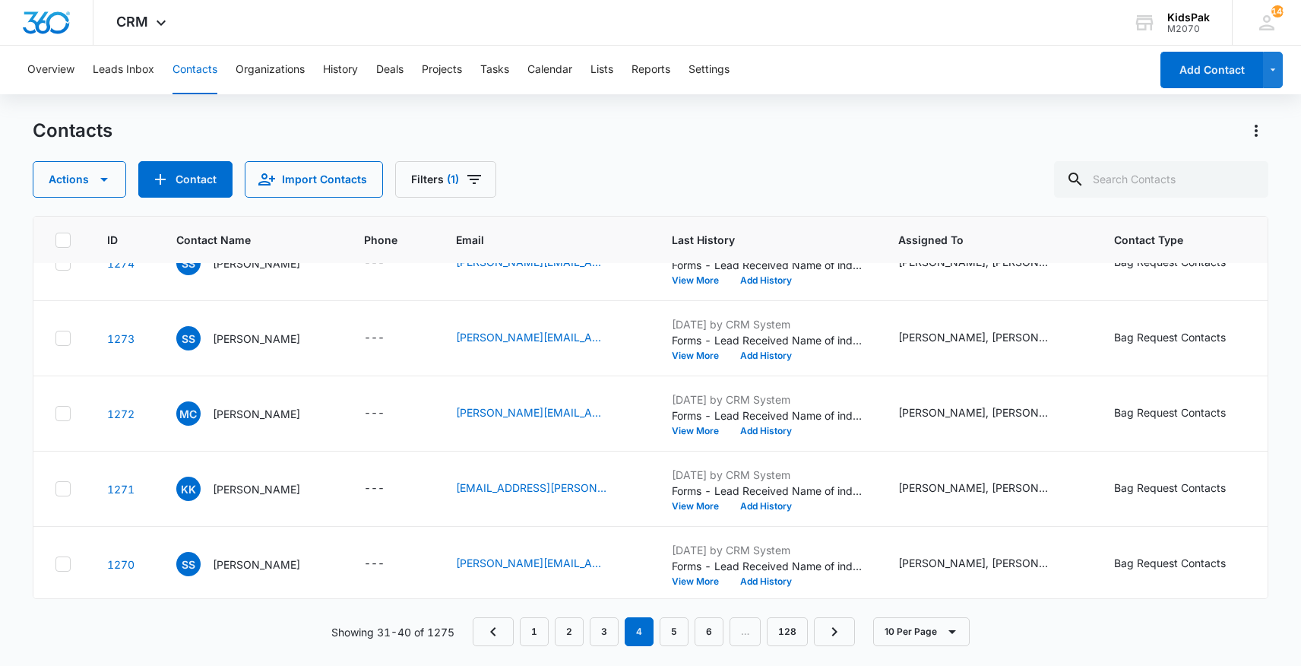
scroll to position [347, 0]
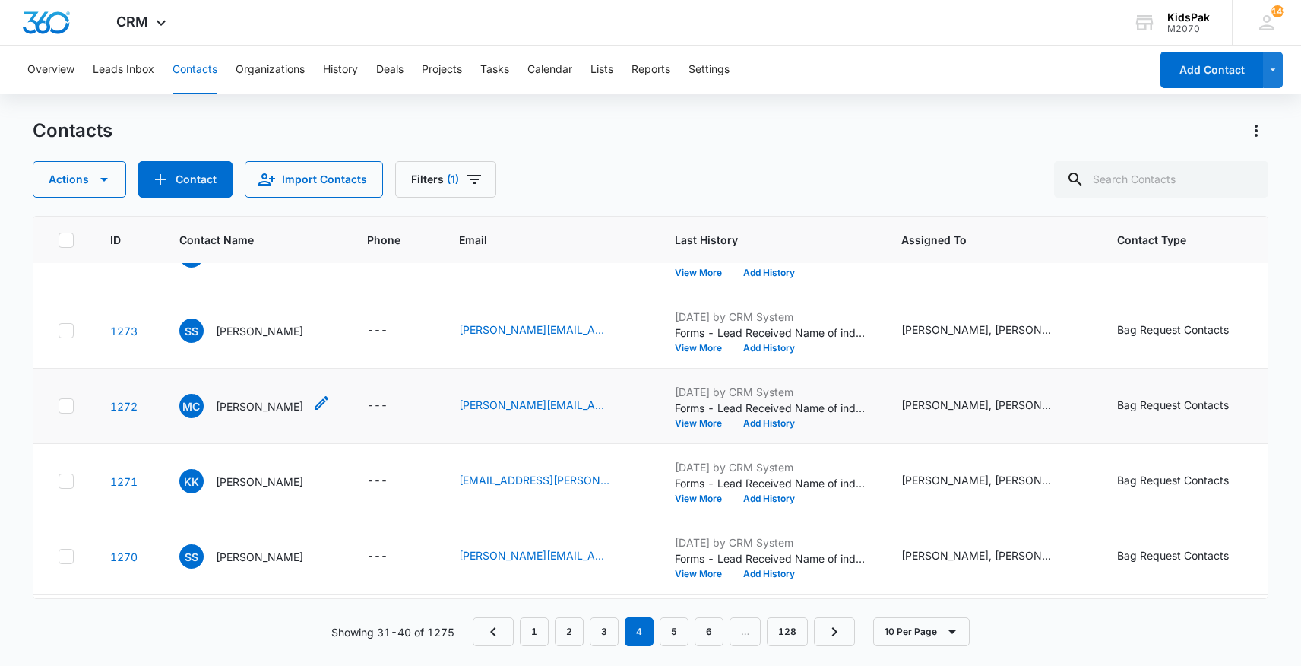
click at [234, 404] on p "[PERSON_NAME]" at bounding box center [259, 406] width 87 height 16
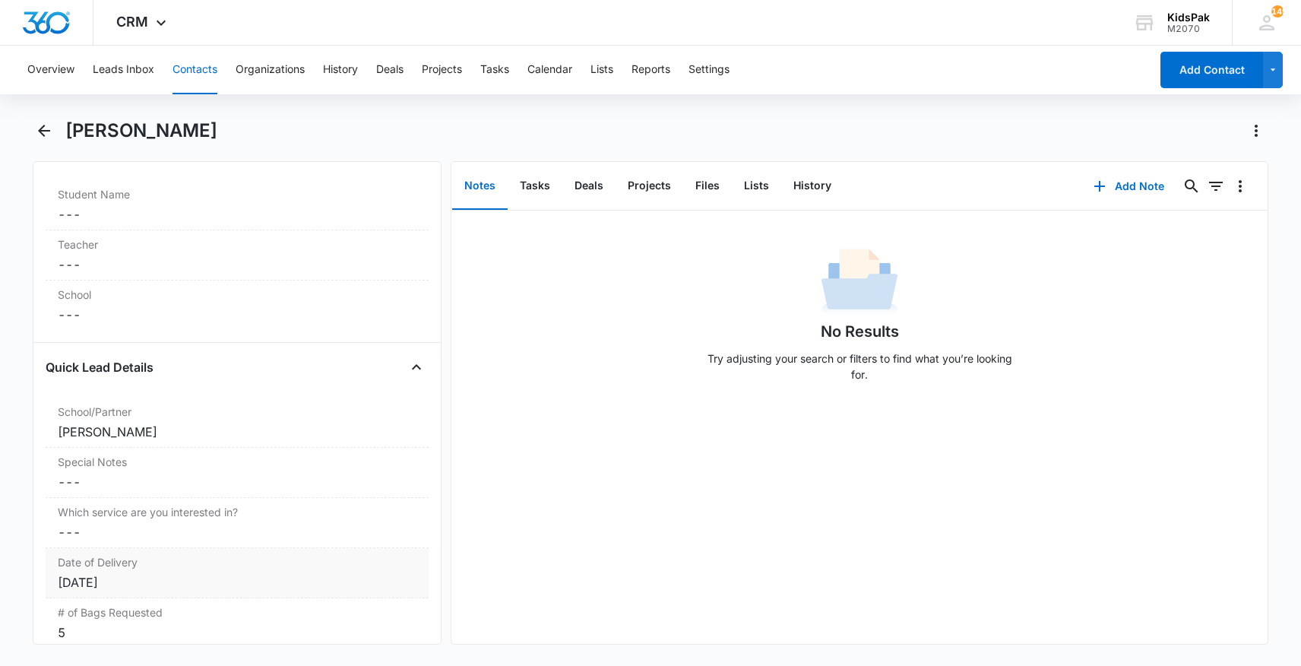
scroll to position [1155, 0]
click at [49, 133] on icon "Back" at bounding box center [44, 131] width 18 height 18
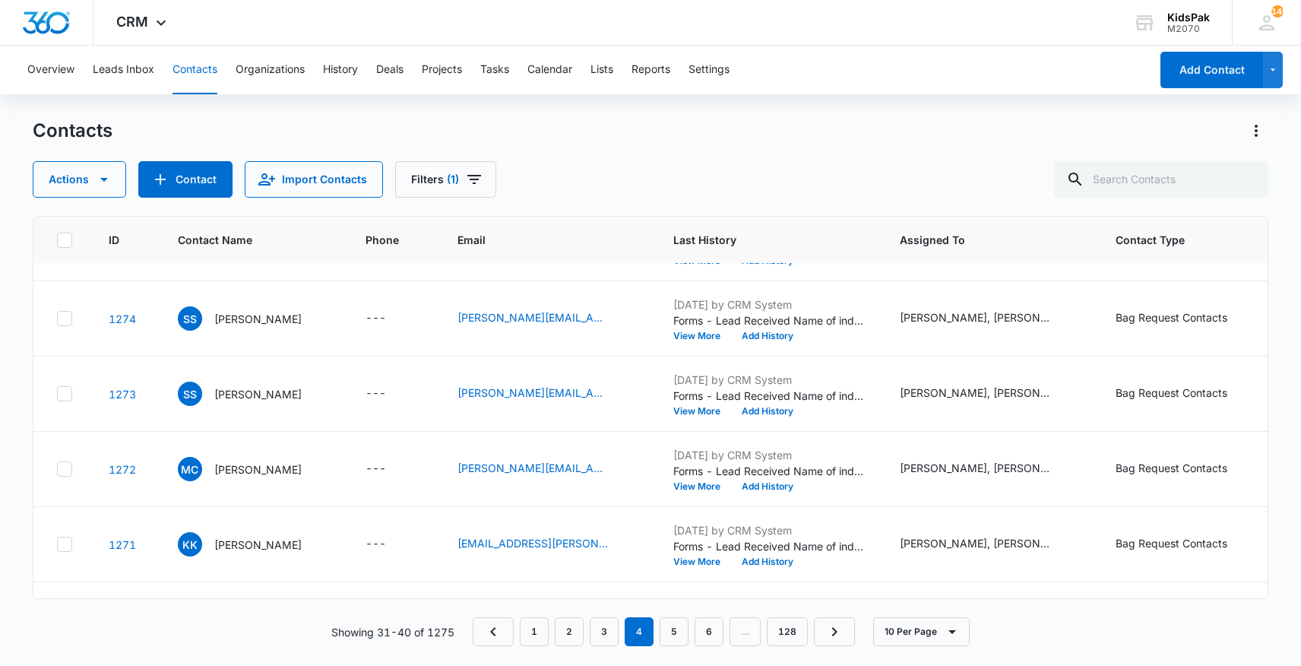
scroll to position [284, 2]
click at [465, 178] on icon "Filters" at bounding box center [474, 179] width 18 height 18
click at [580, 190] on div "Actions Contact Import Contacts Filters (1)" at bounding box center [651, 179] width 1236 height 36
click at [710, 630] on link "6" at bounding box center [709, 631] width 29 height 29
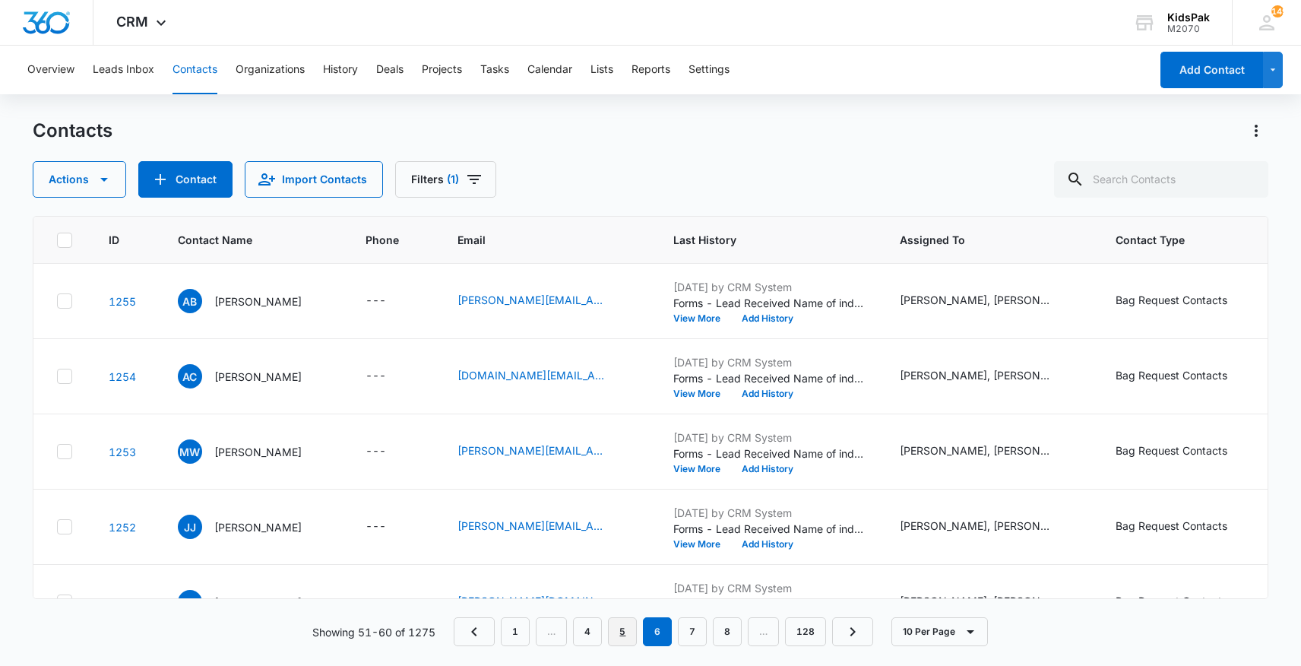
click at [623, 632] on link "5" at bounding box center [622, 631] width 29 height 29
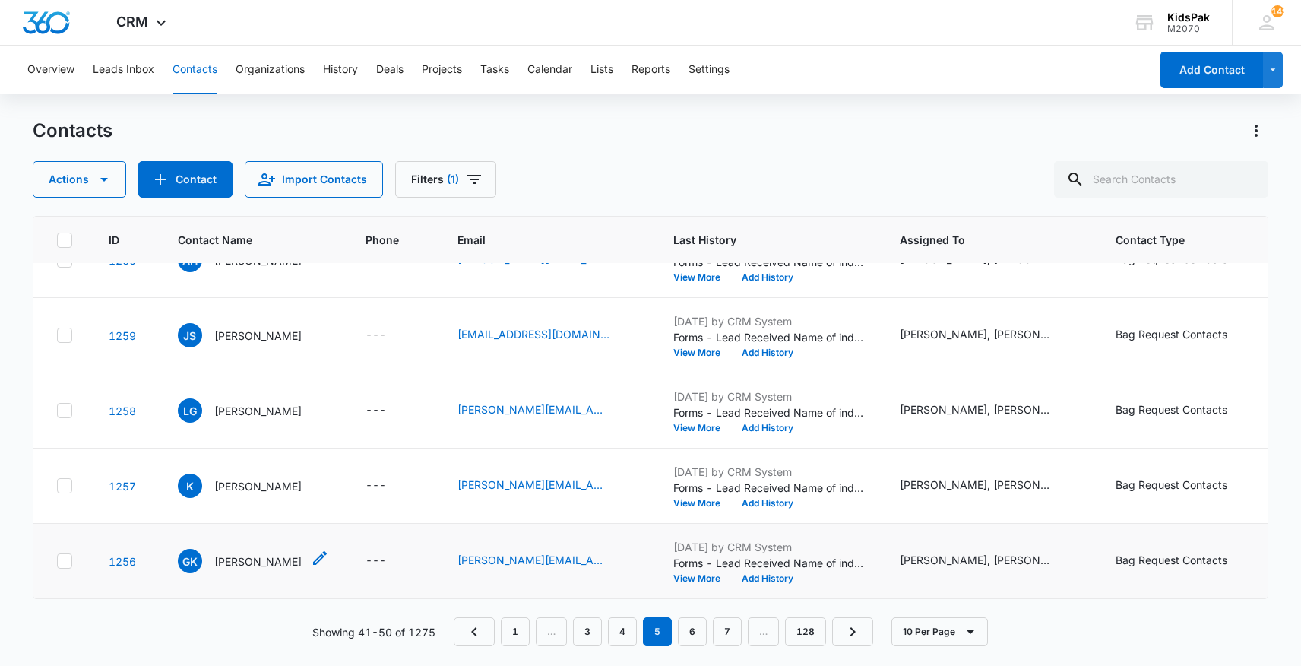
click at [234, 560] on p "[PERSON_NAME]" at bounding box center [257, 561] width 87 height 16
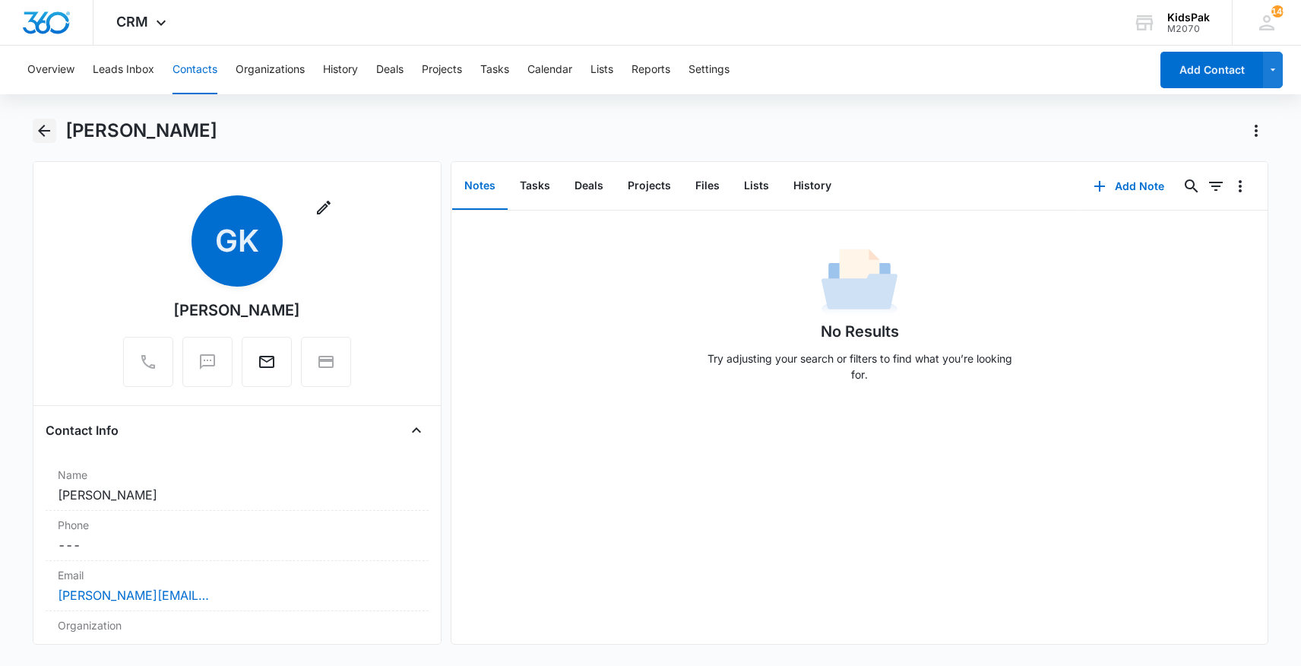
click at [43, 126] on icon "Back" at bounding box center [44, 131] width 12 height 12
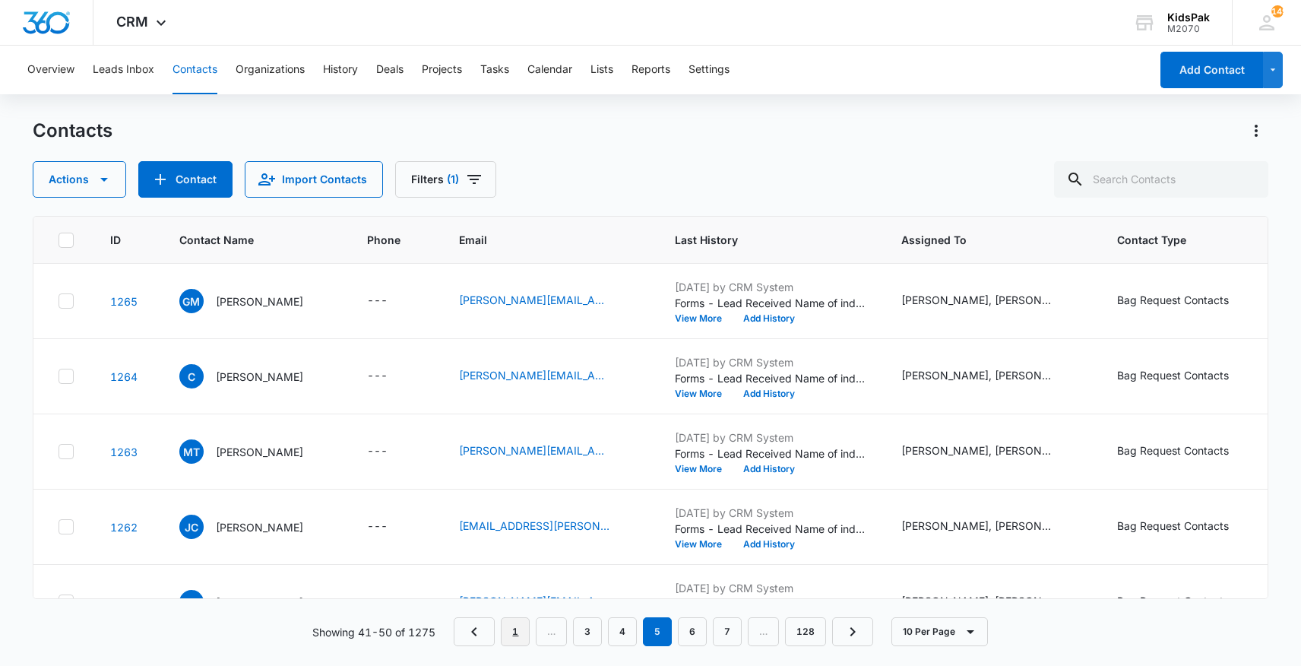
click at [520, 640] on link "1" at bounding box center [515, 631] width 29 height 29
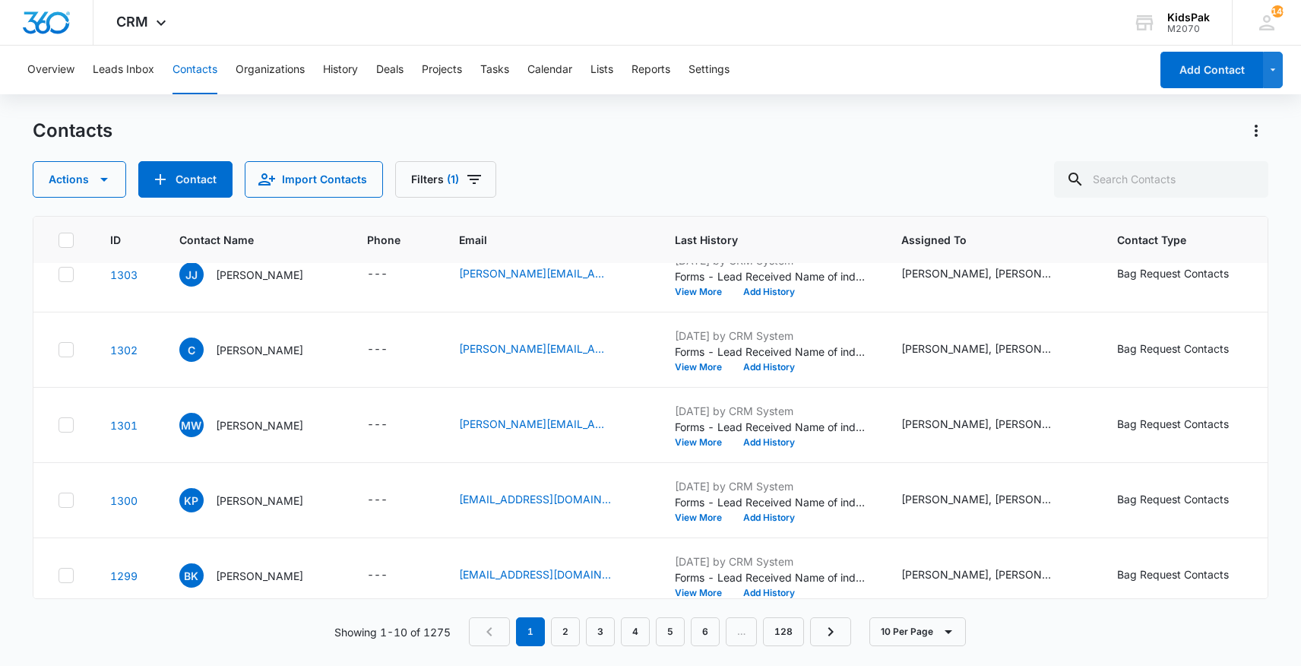
scroll to position [417, 0]
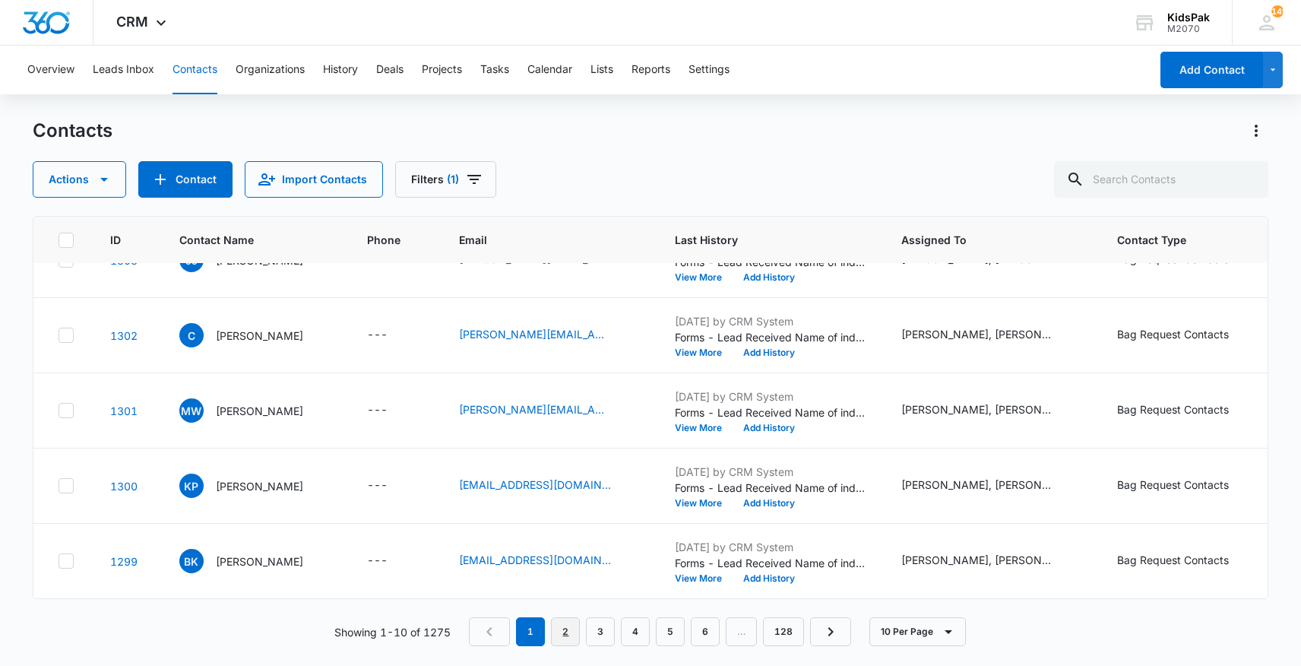
click at [569, 635] on link "2" at bounding box center [565, 631] width 29 height 29
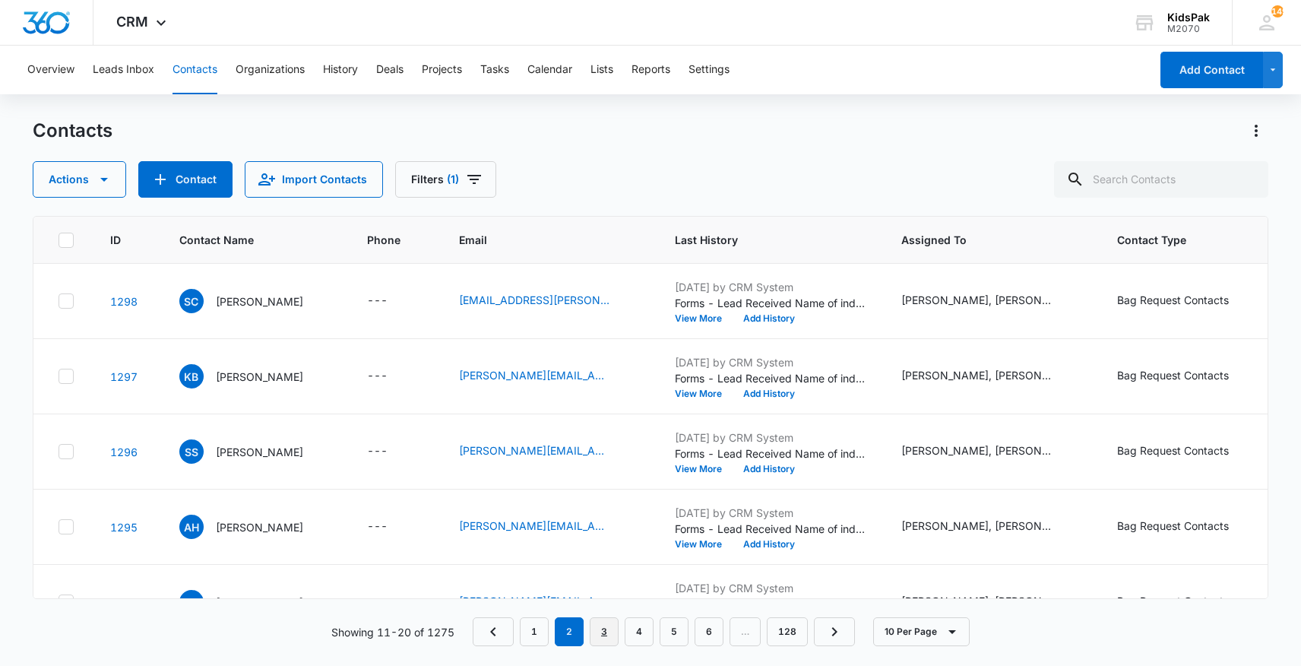
click at [607, 630] on link "3" at bounding box center [604, 631] width 29 height 29
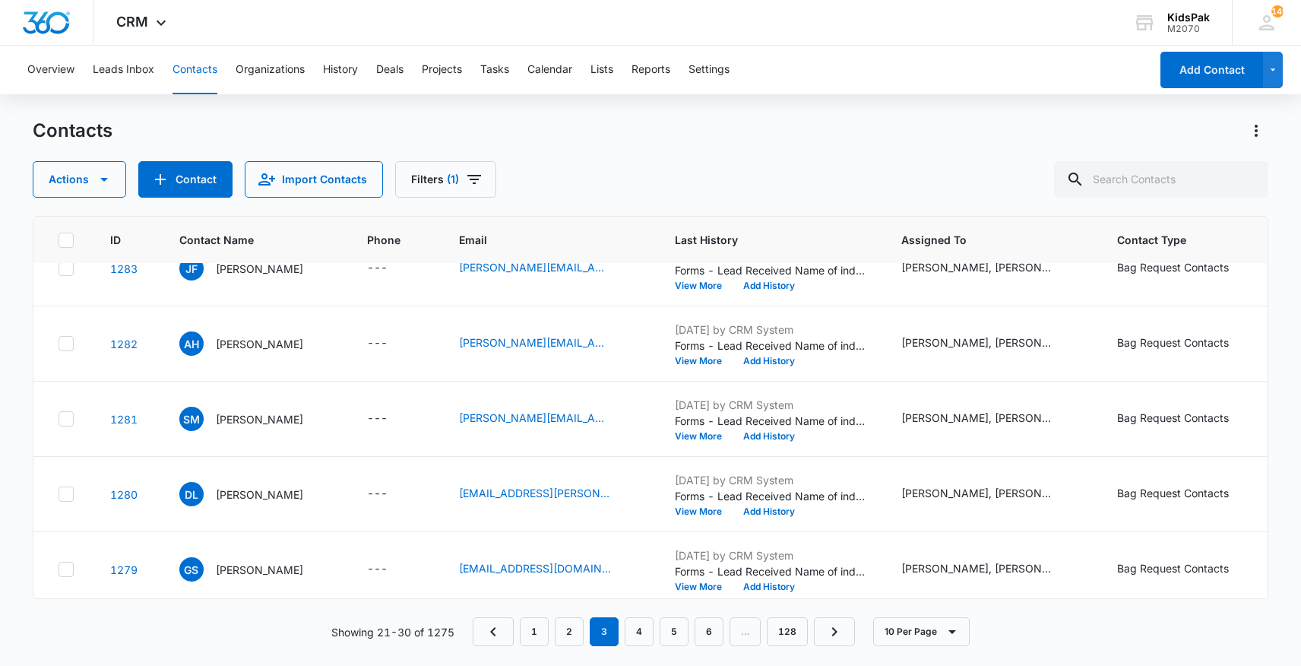
scroll to position [417, 0]
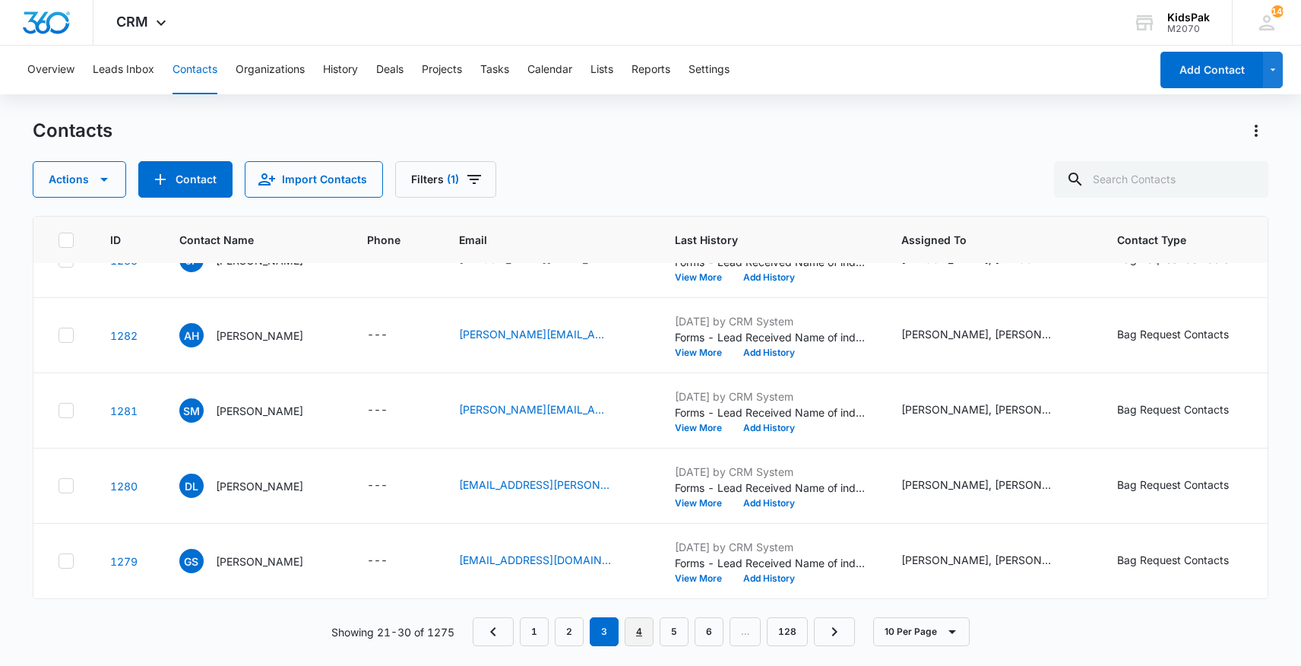
click at [640, 634] on link "4" at bounding box center [639, 631] width 29 height 29
click at [681, 634] on link "5" at bounding box center [674, 631] width 29 height 29
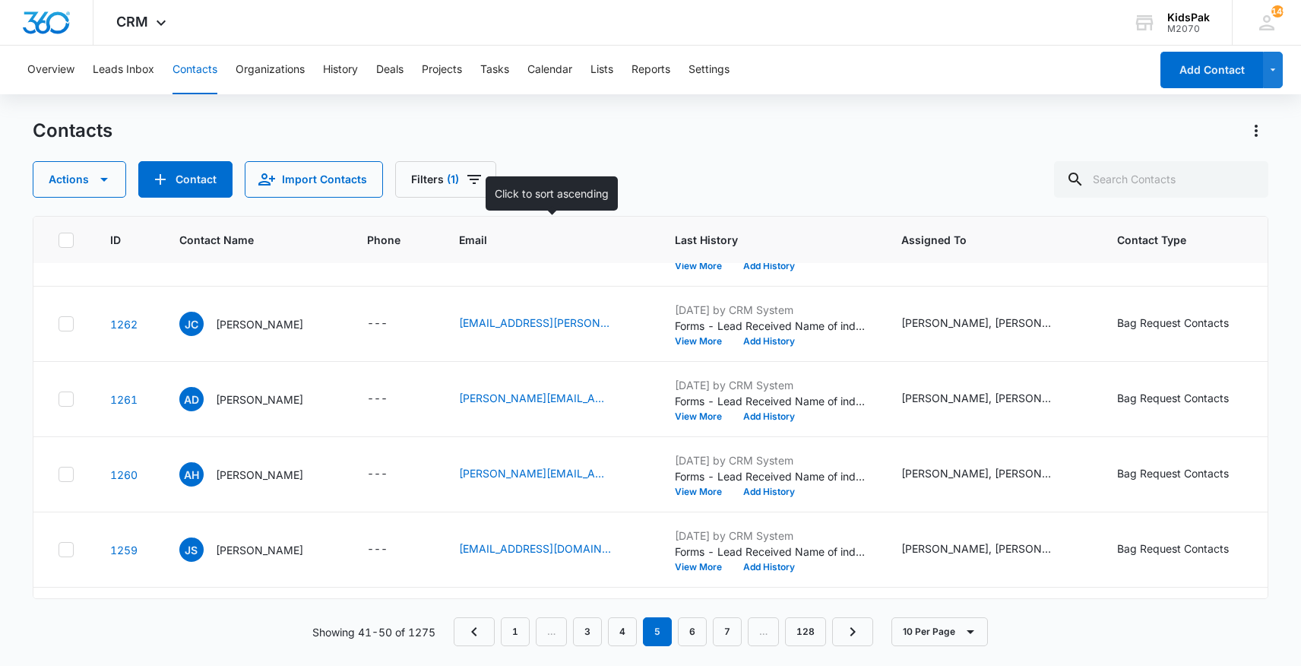
scroll to position [0, 0]
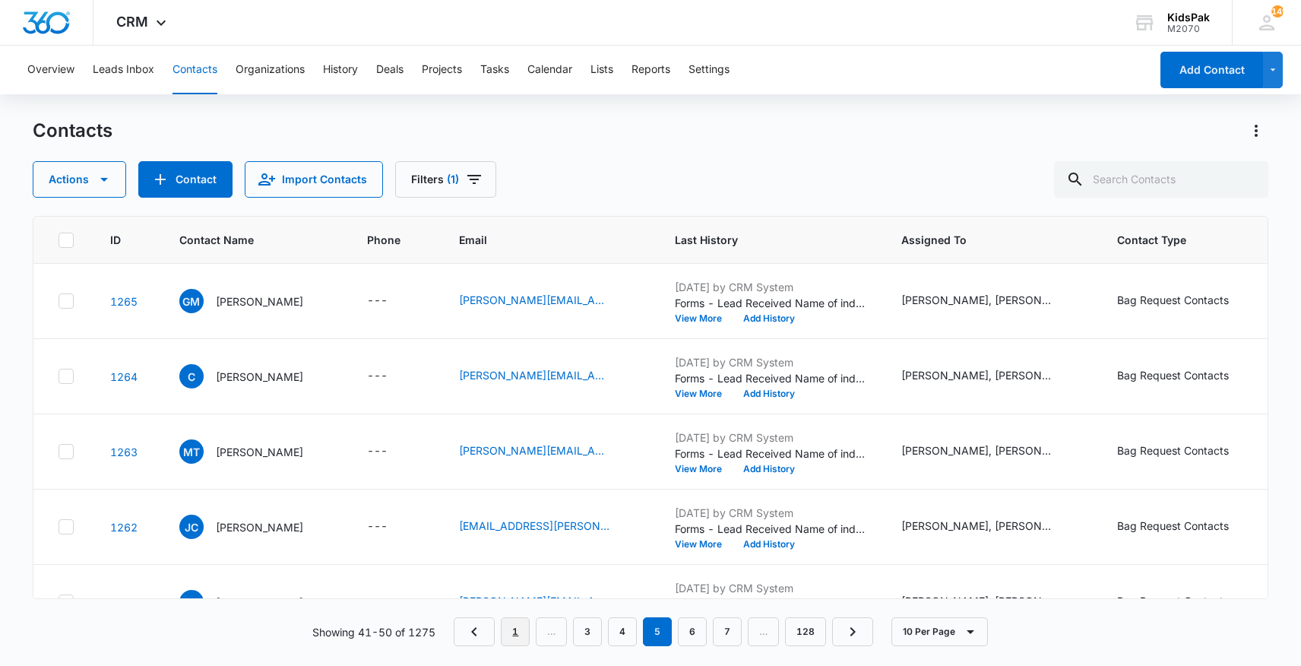
click at [515, 630] on link "1" at bounding box center [515, 631] width 29 height 29
click at [471, 180] on icon "Filters" at bounding box center [474, 179] width 18 height 18
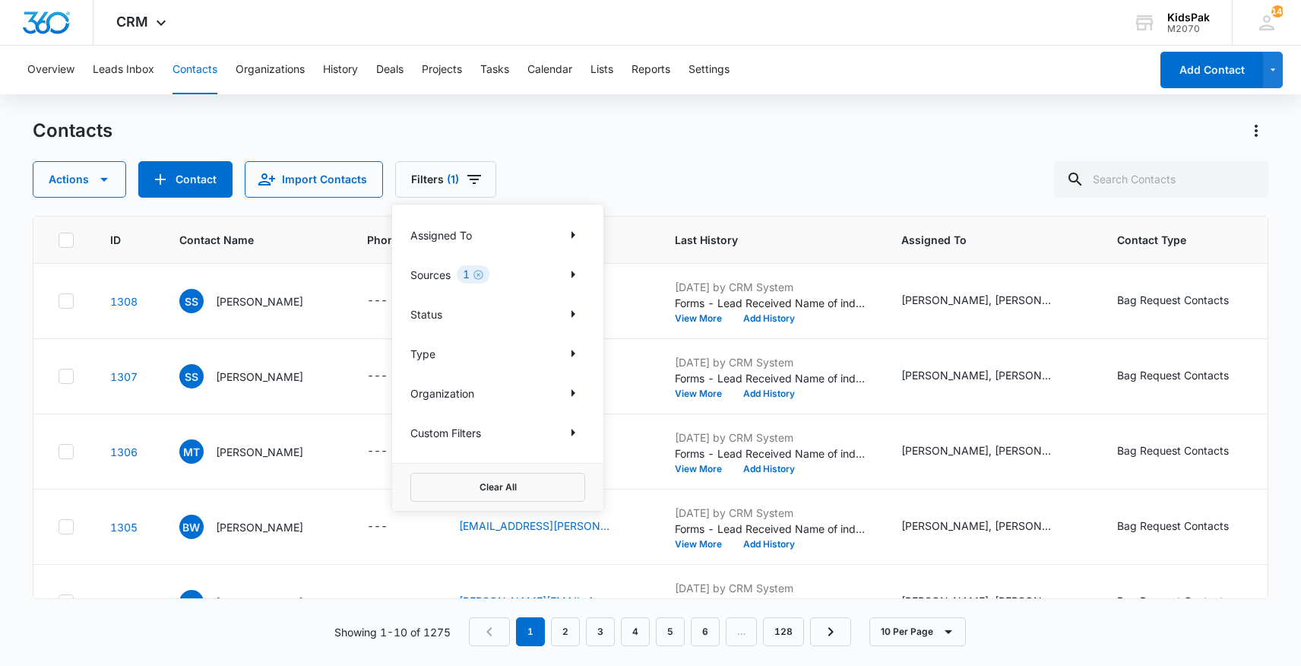
click at [462, 432] on p "Custom Filters" at bounding box center [445, 433] width 71 height 16
click at [576, 433] on icon "Show Custom Filters filters" at bounding box center [573, 432] width 18 height 18
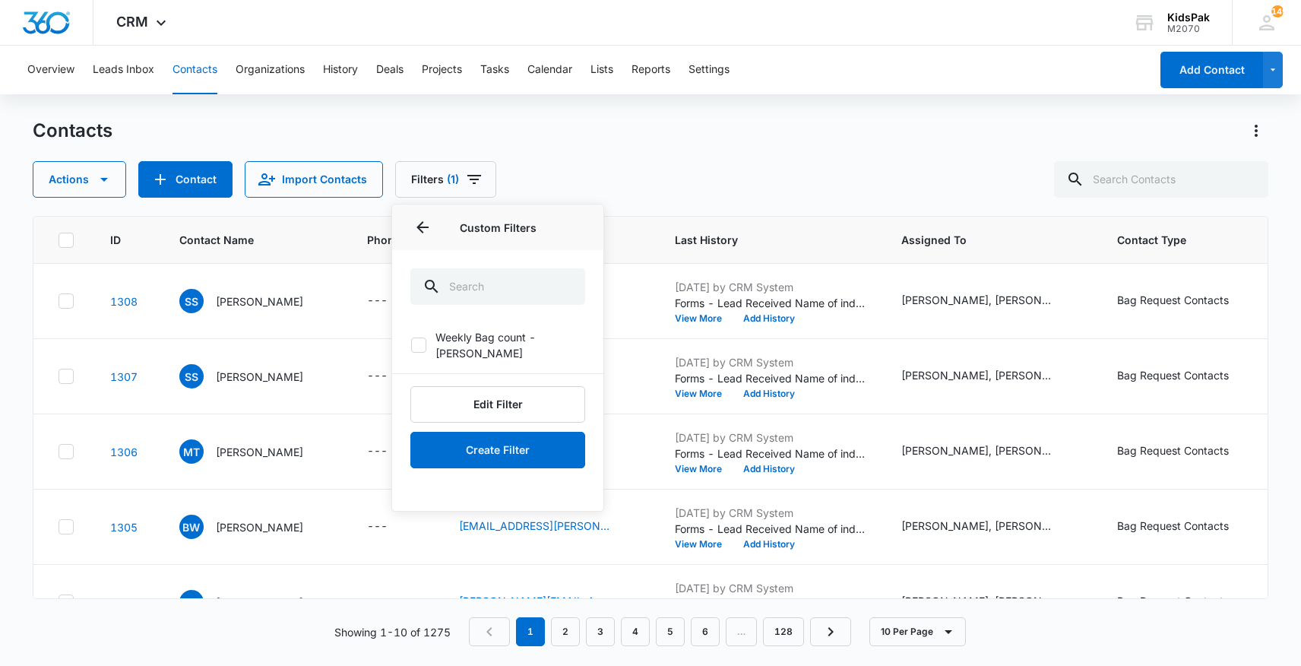
click at [417, 338] on icon at bounding box center [419, 345] width 14 height 14
click at [411, 345] on input "Weekly Bag count - [PERSON_NAME]" at bounding box center [410, 345] width 1 height 1
checkbox input "true"
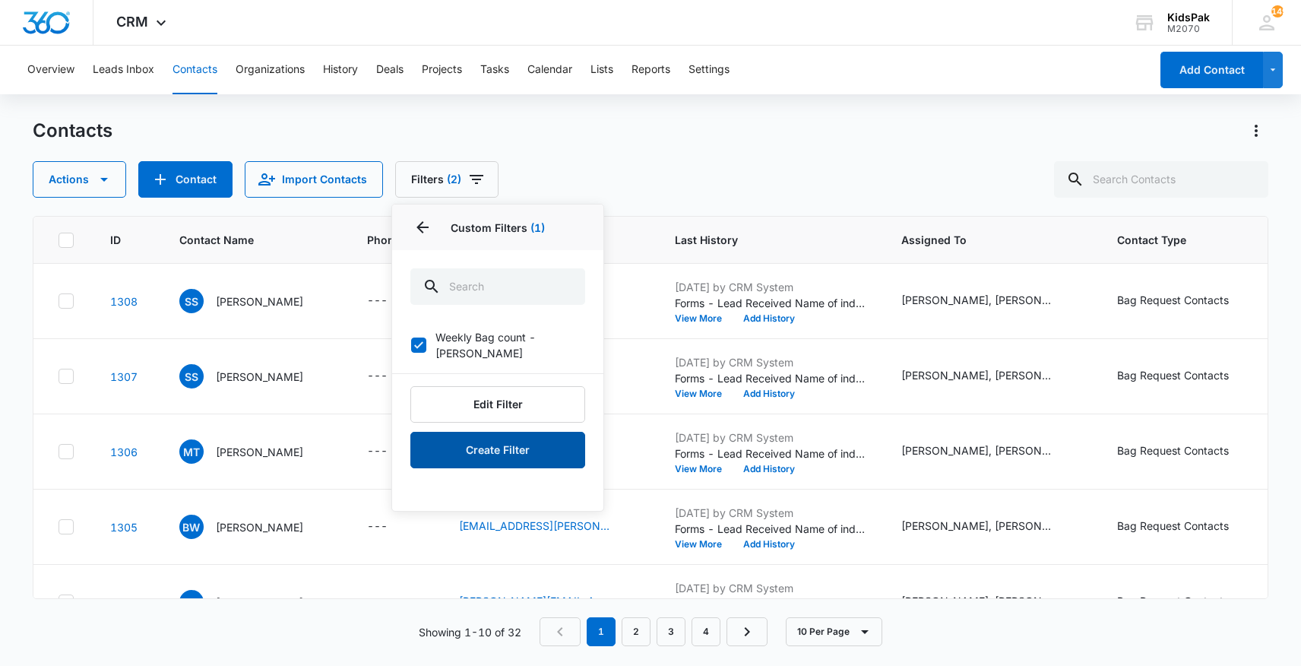
click at [496, 433] on button "Create Filter" at bounding box center [497, 450] width 175 height 36
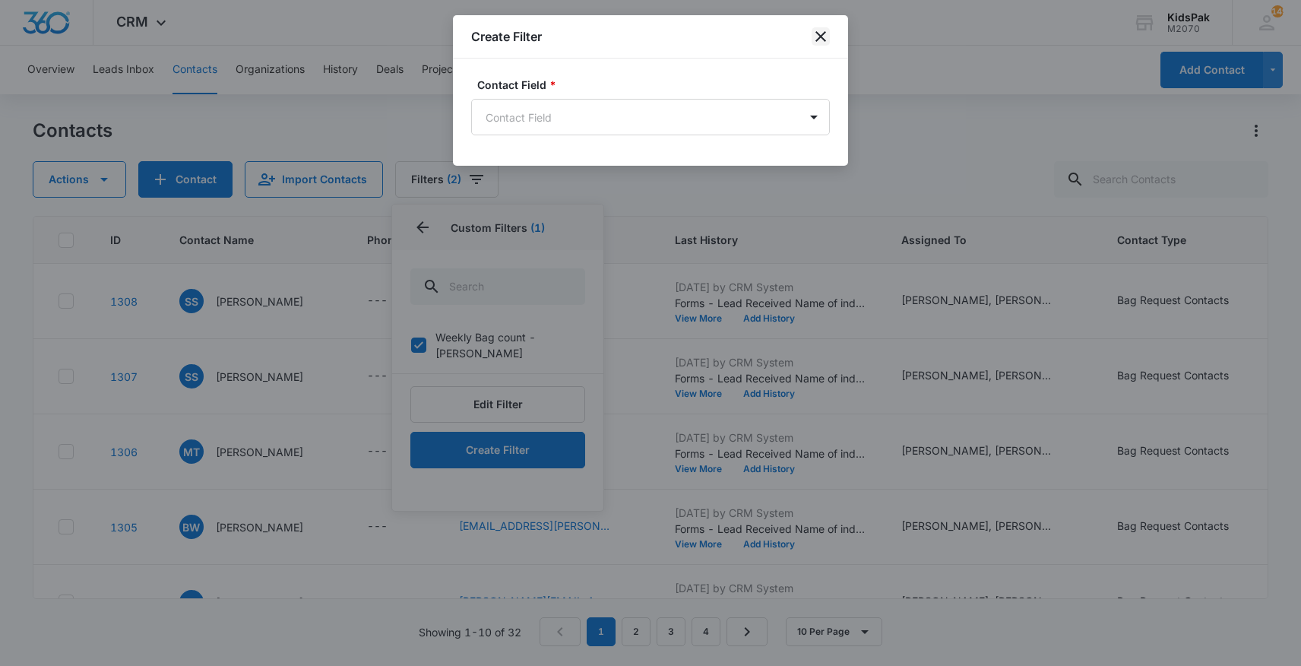
click at [825, 37] on icon "close" at bounding box center [821, 36] width 18 height 18
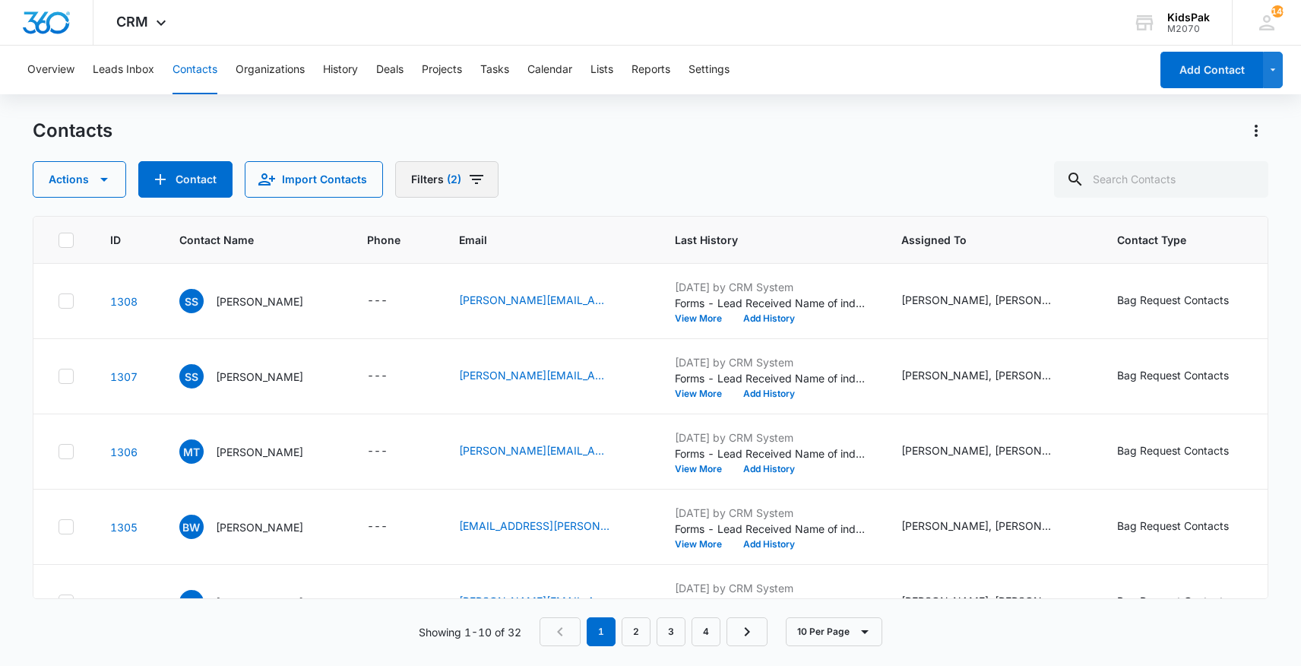
click at [472, 180] on icon "Filters" at bounding box center [476, 179] width 18 height 18
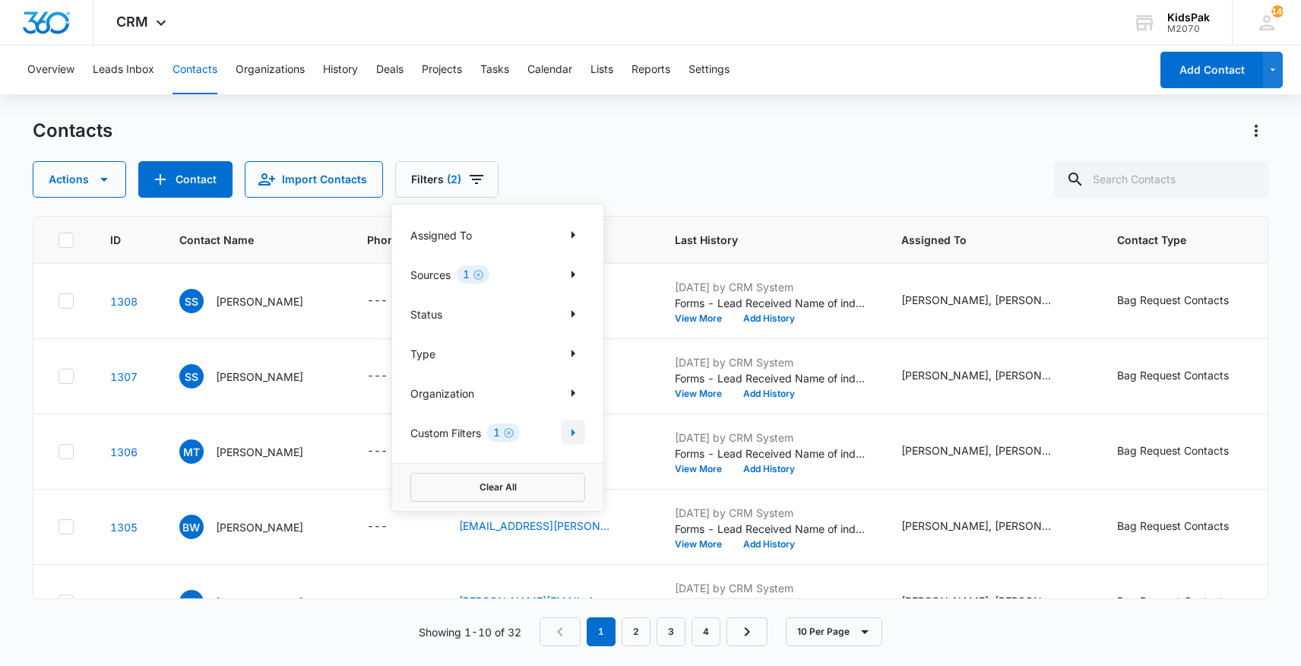
click at [572, 432] on icon "Show Custom Filters filters" at bounding box center [574, 433] width 4 height 8
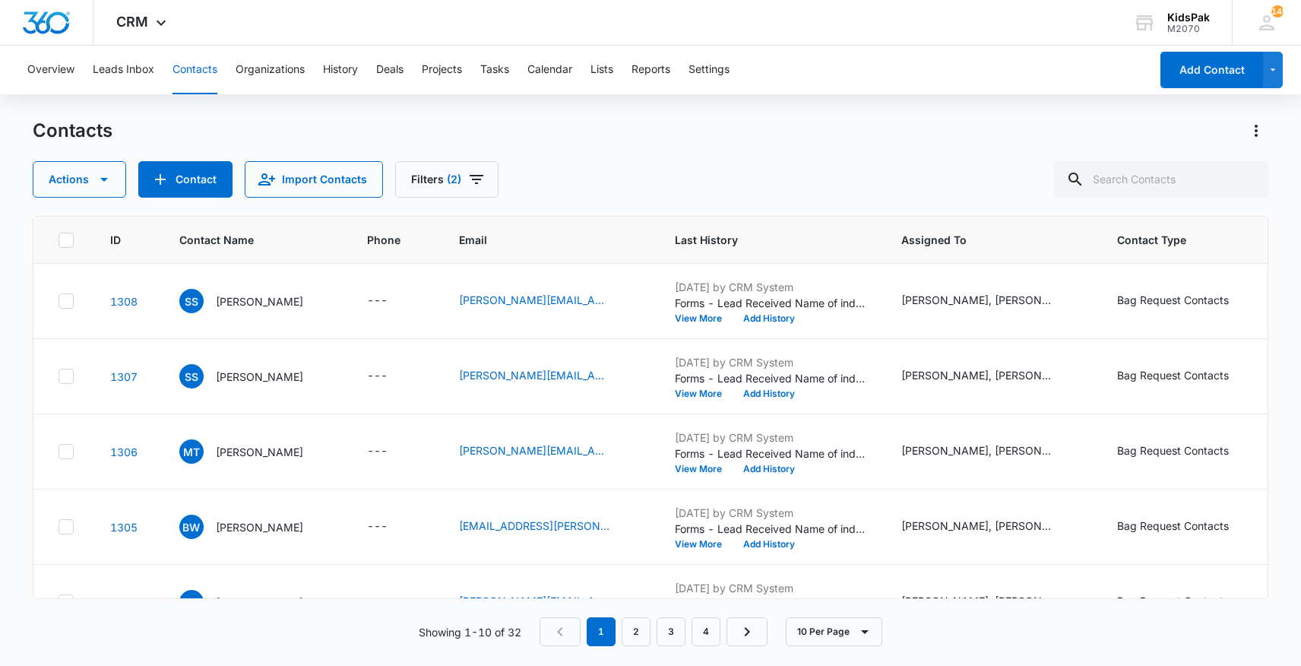
click at [621, 149] on div "Contacts Actions Contact Import Contacts Filters (2)" at bounding box center [651, 158] width 1236 height 79
click at [621, 159] on div "Contacts Actions Contact Import Contacts Filters (2)" at bounding box center [651, 158] width 1236 height 79
